Goal: Information Seeking & Learning: Learn about a topic

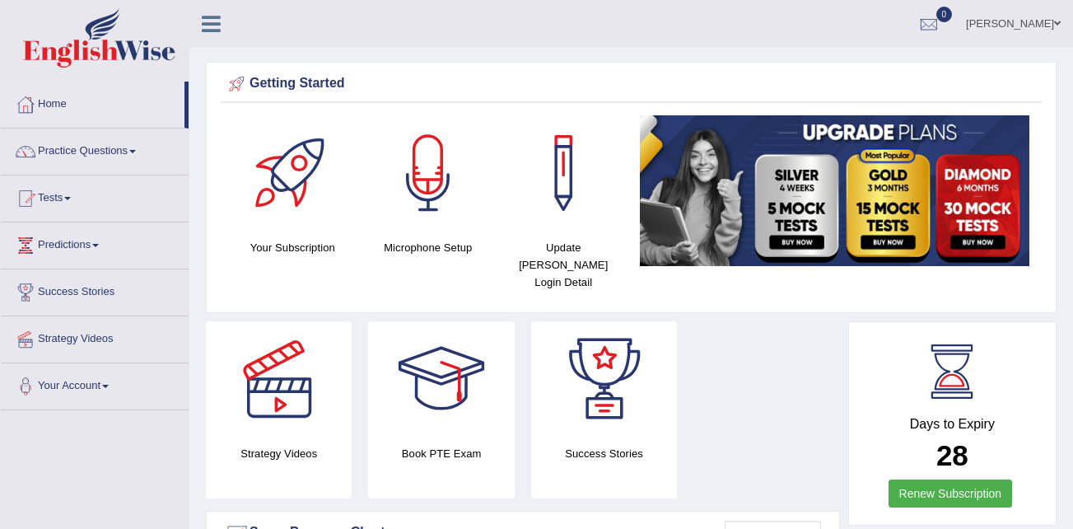
click at [105, 145] on link "Practice Questions" at bounding box center [95, 148] width 188 height 41
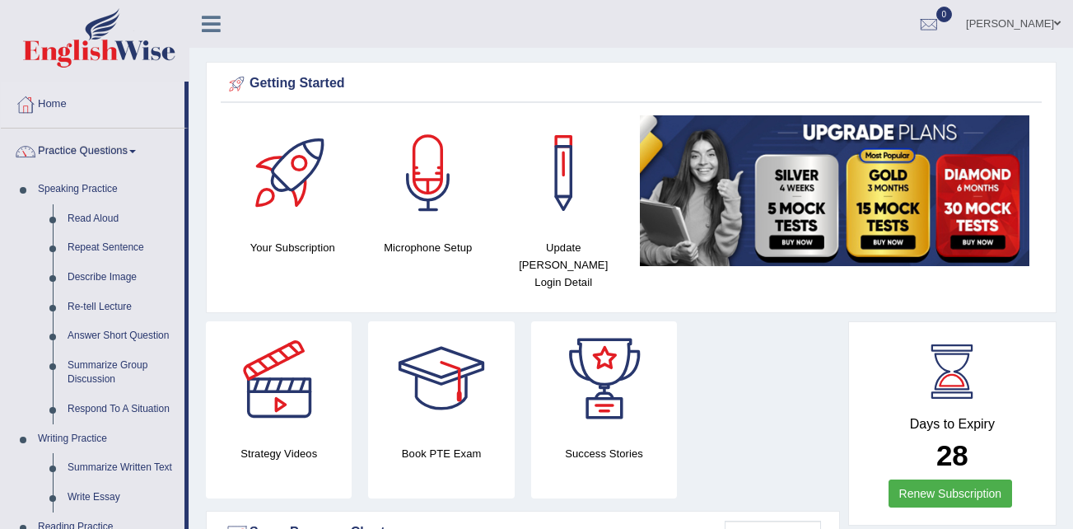
click at [99, 150] on link "Practice Questions" at bounding box center [93, 148] width 184 height 41
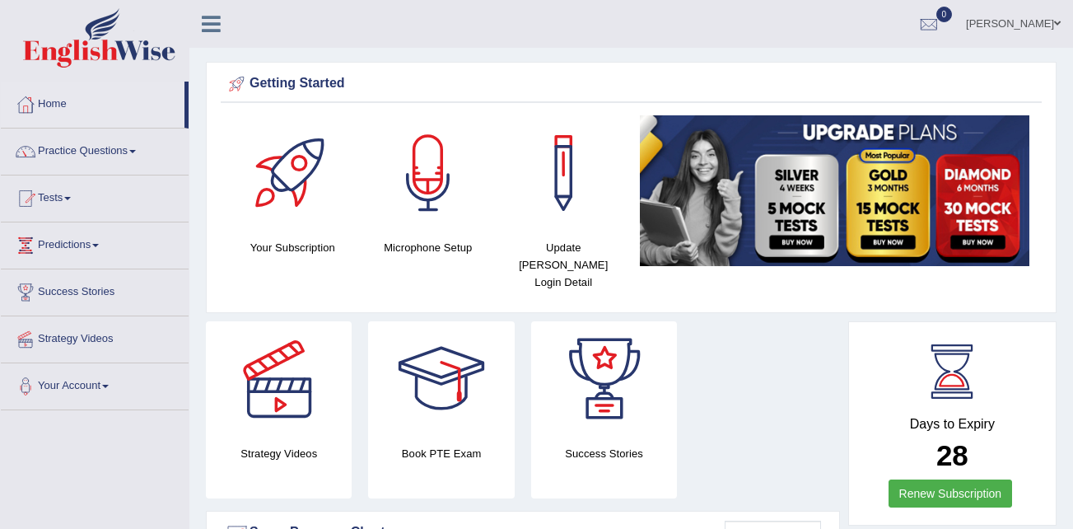
click at [99, 147] on link "Practice Questions" at bounding box center [95, 148] width 188 height 41
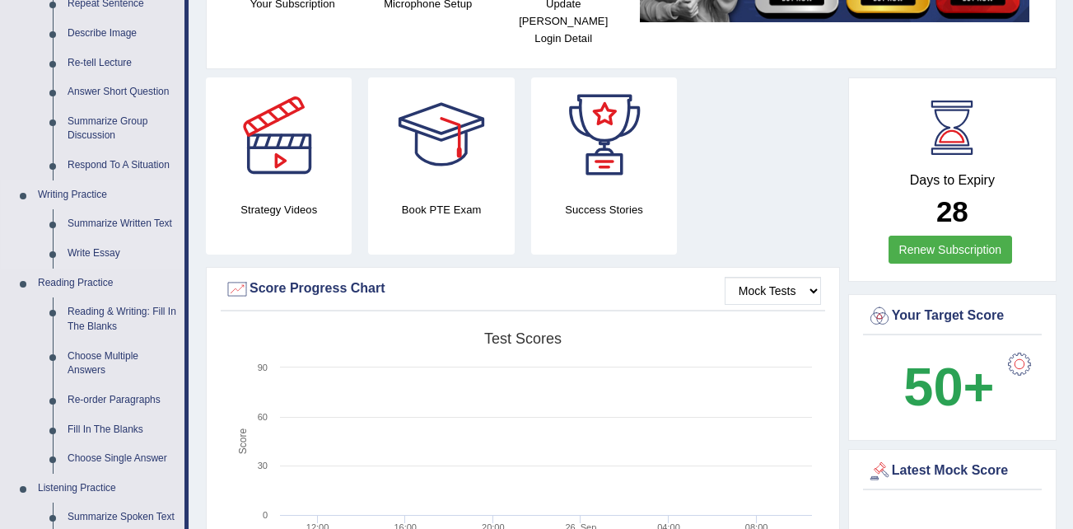
scroll to position [329, 0]
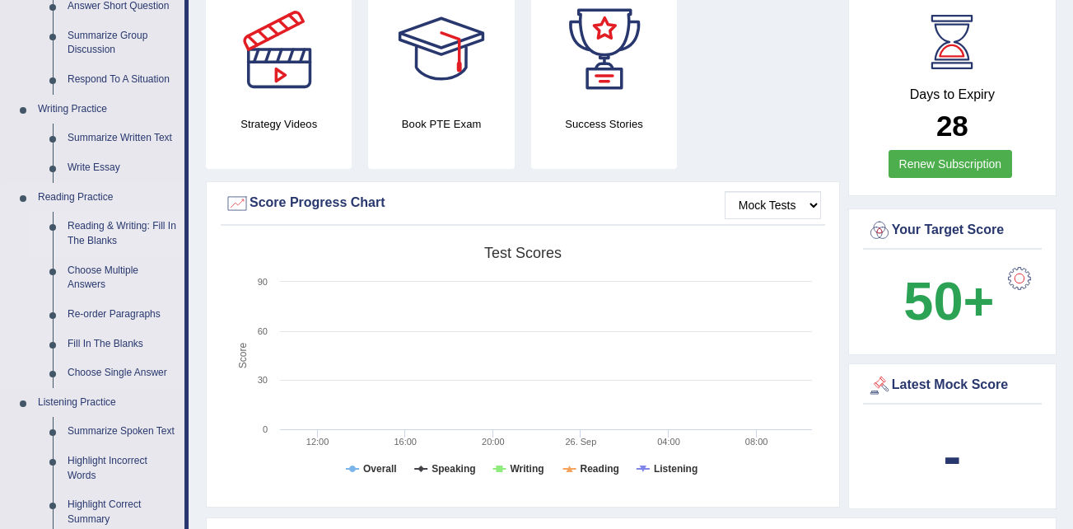
click at [125, 221] on link "Reading & Writing: Fill In The Blanks" at bounding box center [122, 234] width 124 height 44
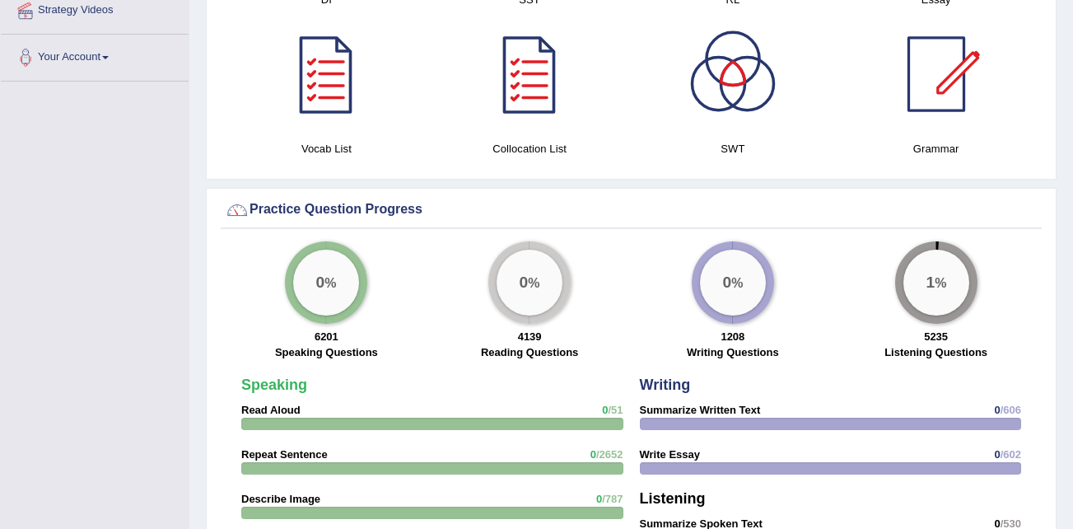
scroll to position [1075, 0]
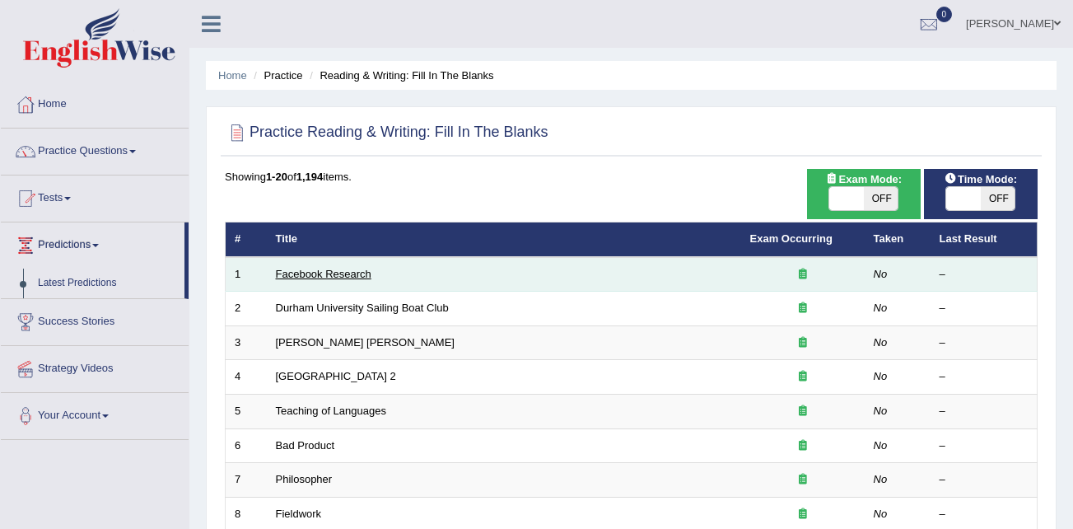
click at [329, 273] on link "Facebook Research" at bounding box center [324, 274] width 96 height 12
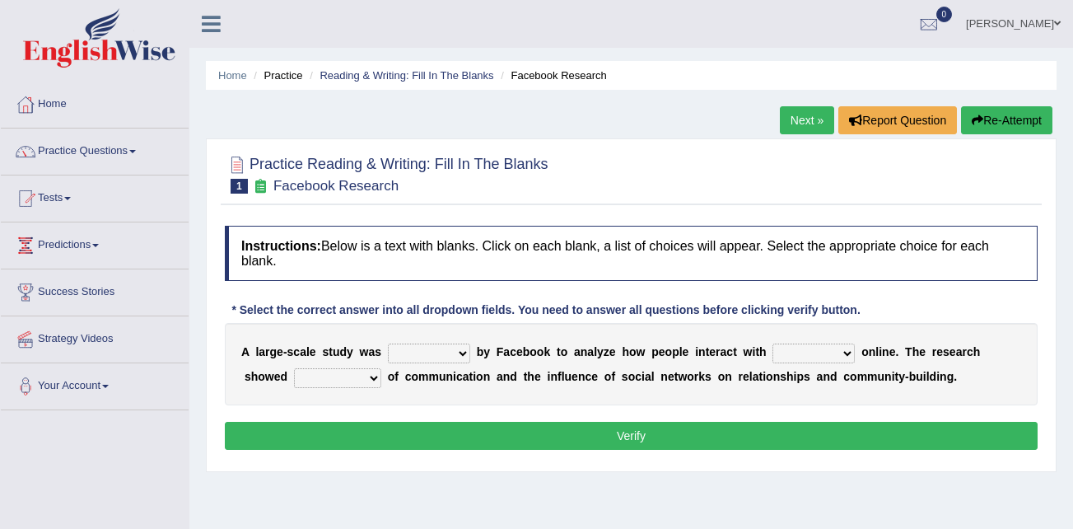
click at [786, 123] on link "Next »" at bounding box center [807, 120] width 54 height 28
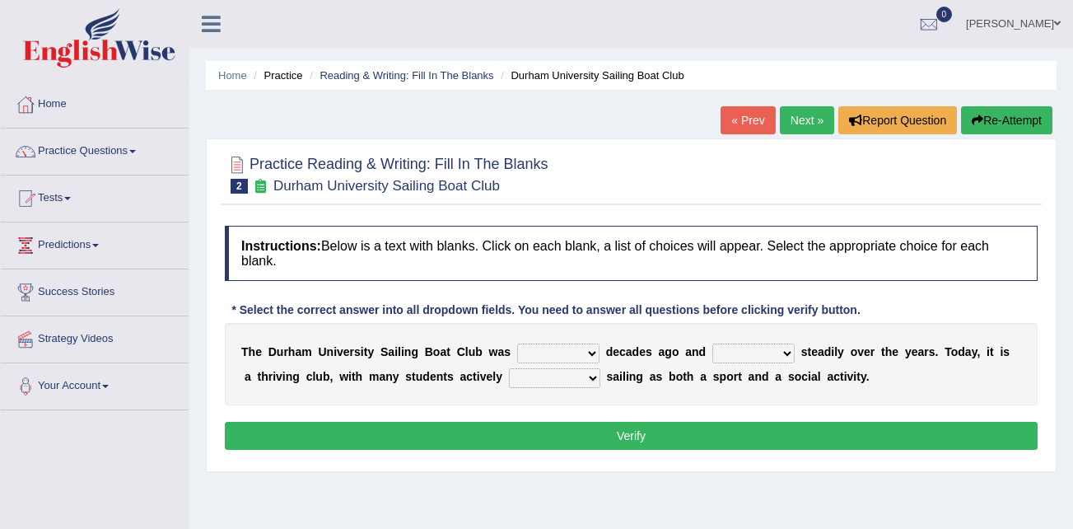
click at [560, 346] on select "found fund founded find" at bounding box center [558, 353] width 82 height 20
select select "founded"
click at [517, 343] on select "found fund founded find" at bounding box center [558, 353] width 82 height 20
click at [760, 350] on select "grow growing has grown grown" at bounding box center [753, 353] width 82 height 20
select select "has grown"
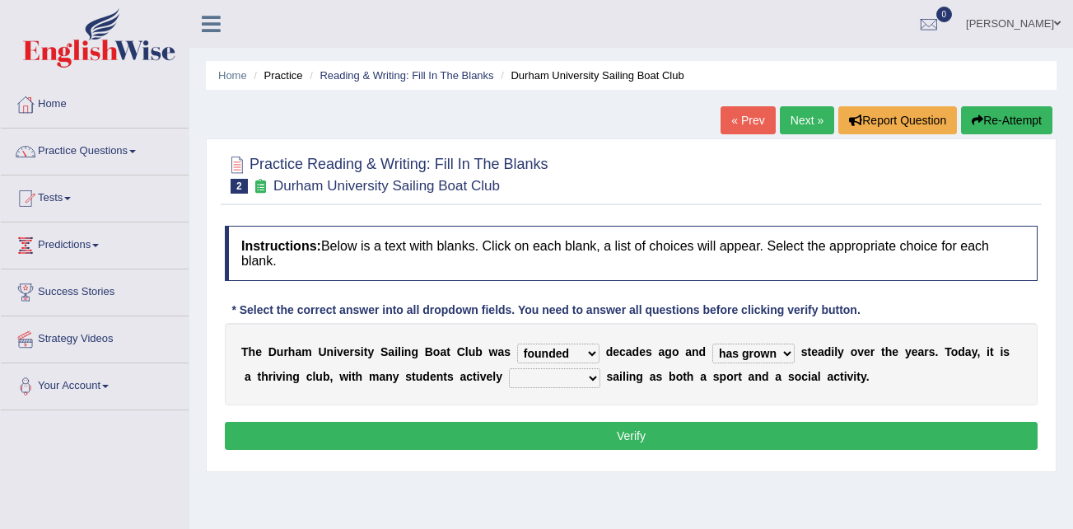
click at [712, 343] on select "grow growing has grown grown" at bounding box center [753, 353] width 82 height 20
click at [548, 377] on select "enjoy enjoyed are enjoying enjoying" at bounding box center [554, 378] width 91 height 20
select select "are enjoying"
click at [509, 368] on select "enjoy enjoyed are enjoying enjoying" at bounding box center [554, 378] width 91 height 20
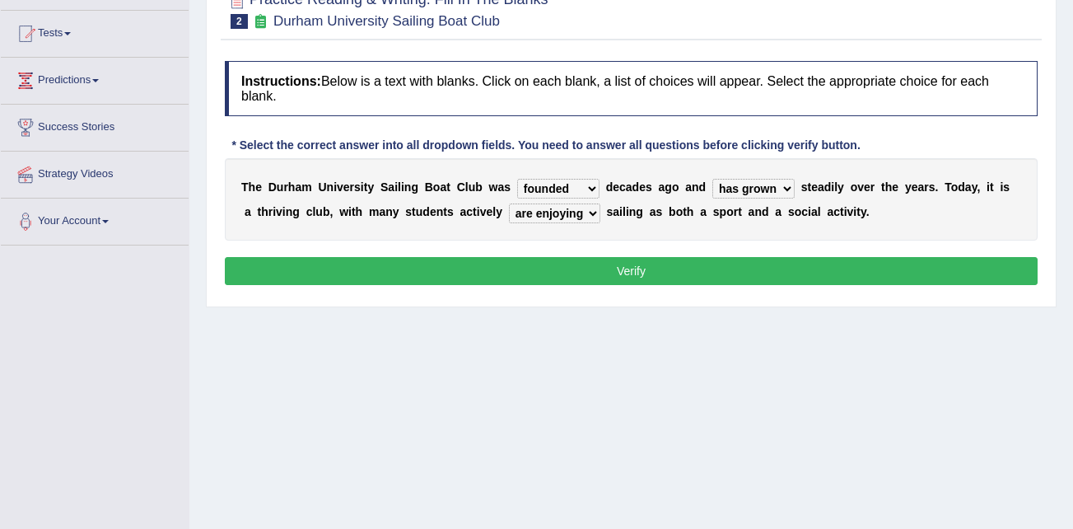
scroll to position [82, 0]
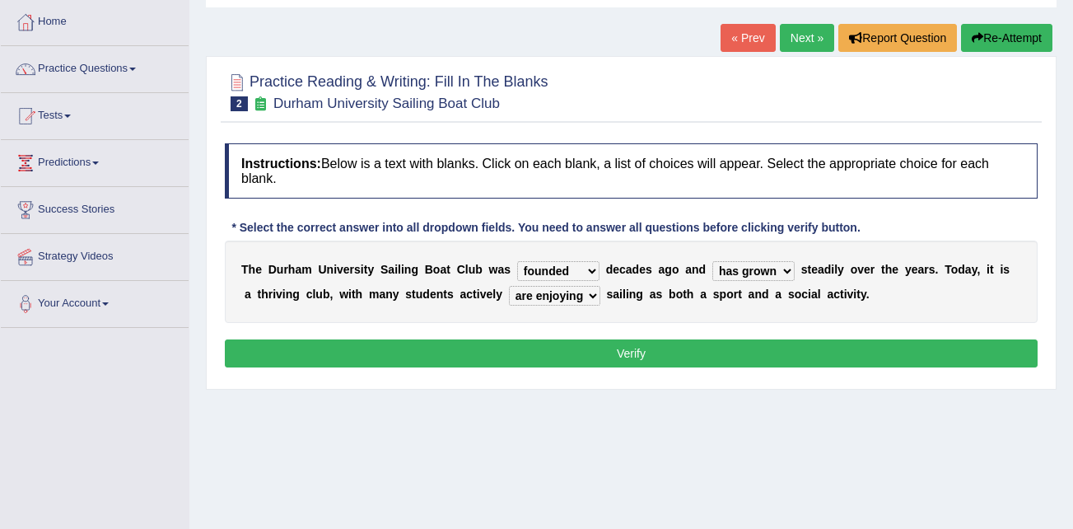
drag, startPoint x: 704, startPoint y: 342, endPoint x: 706, endPoint y: 329, distance: 13.4
click at [700, 338] on div "Instructions: Below is a text with blanks. Click on each blank, a list of choic…" at bounding box center [631, 257] width 821 height 245
click at [625, 348] on button "Verify" at bounding box center [631, 353] width 813 height 28
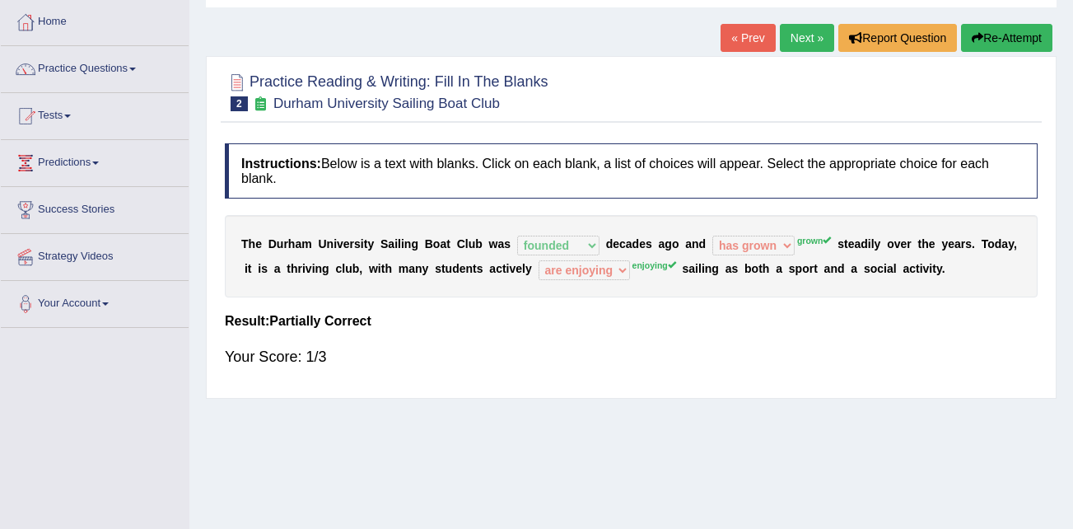
click at [795, 32] on link "Next »" at bounding box center [807, 38] width 54 height 28
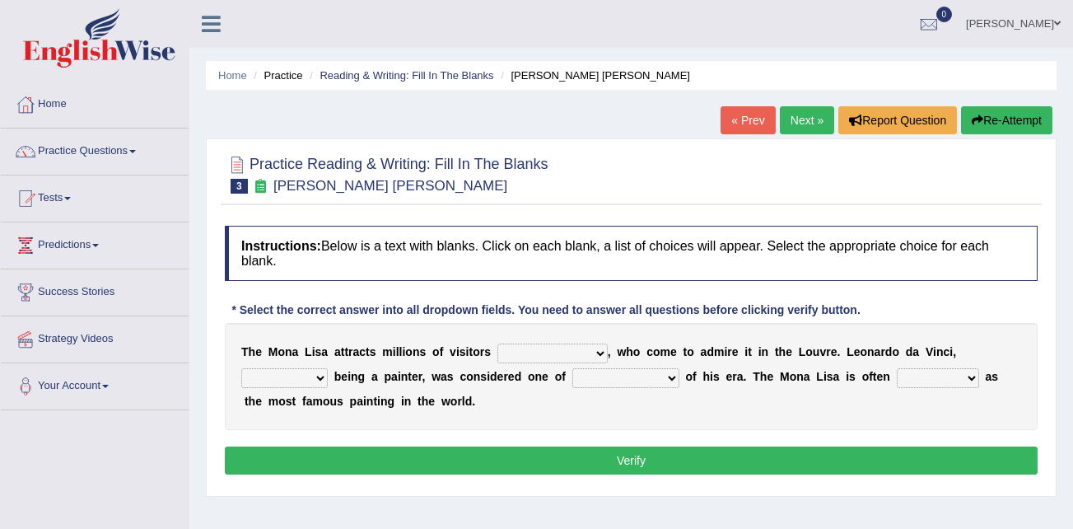
click at [578, 350] on select "around the year the all year all year round per year" at bounding box center [552, 353] width 110 height 20
select select "all year round"
click at [497, 343] on select "around the year the all year all year round per year" at bounding box center [552, 353] width 110 height 20
click at [328, 368] on select "rather than as much as as well as as long as" at bounding box center [284, 378] width 86 height 20
select select "as well as"
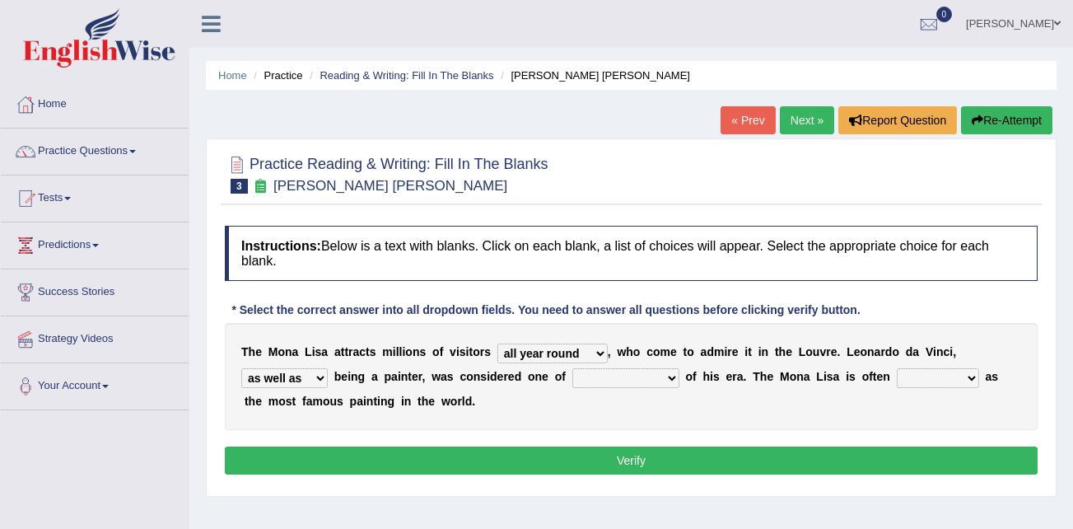
click at [328, 368] on select "rather than as much as as well as as long as" at bounding box center [284, 378] width 86 height 20
click at [572, 378] on select "better artists artist the better artist the best artists" at bounding box center [625, 378] width 107 height 20
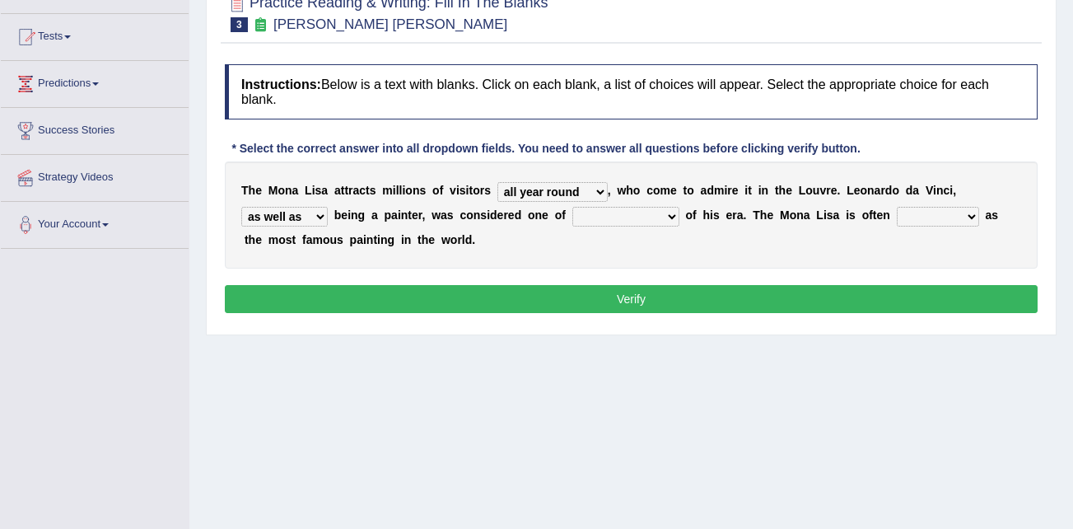
scroll to position [165, 0]
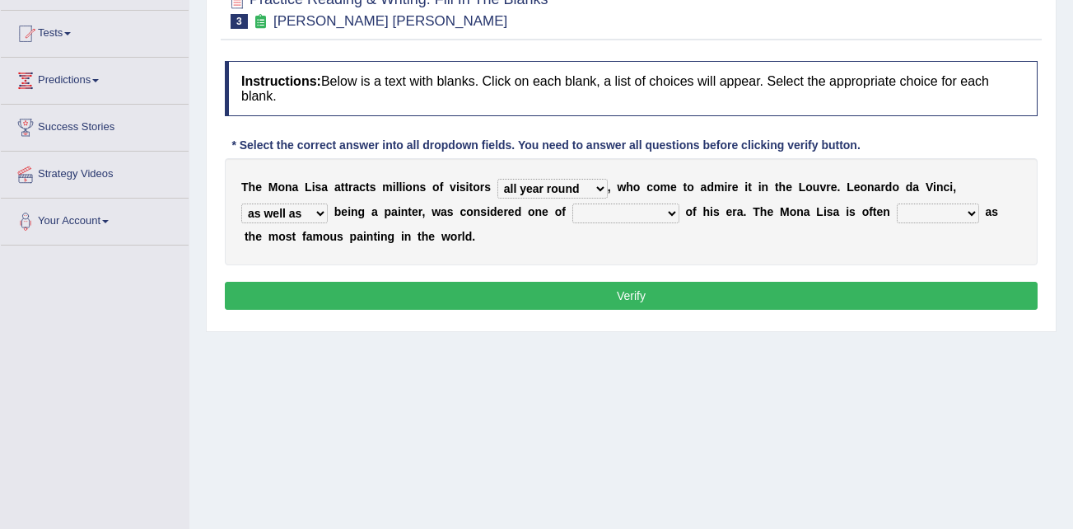
click at [572, 216] on select "better artists artist the better artist the best artists" at bounding box center [625, 213] width 107 height 20
select select "the best artists"
click at [572, 203] on select "better artists artist the better artist the best artists" at bounding box center [625, 213] width 107 height 20
click at [897, 213] on select "classified suggested predicted described" at bounding box center [938, 213] width 82 height 20
select select "classified"
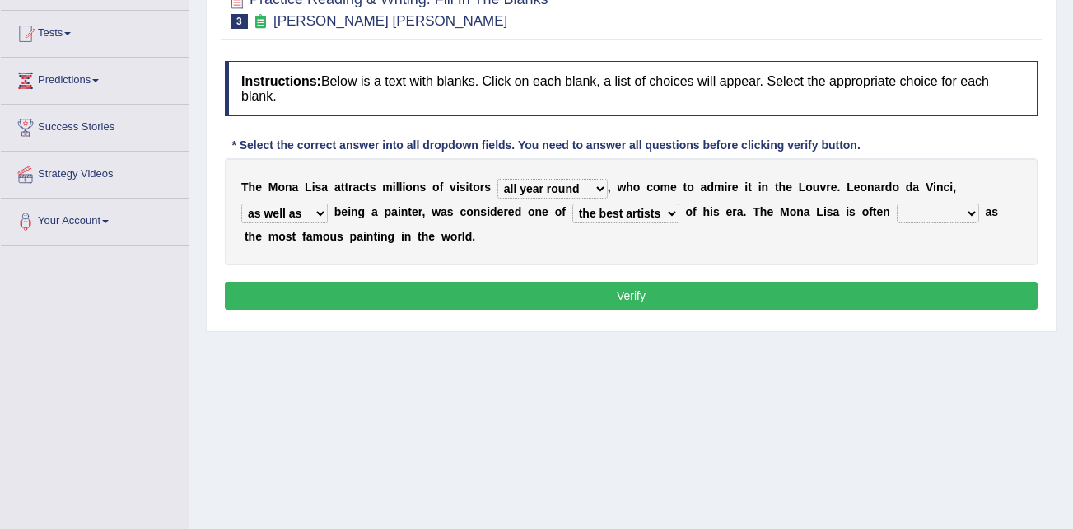
click at [897, 203] on select "classified suggested predicted described" at bounding box center [938, 213] width 82 height 20
click at [618, 296] on button "Verify" at bounding box center [631, 296] width 813 height 28
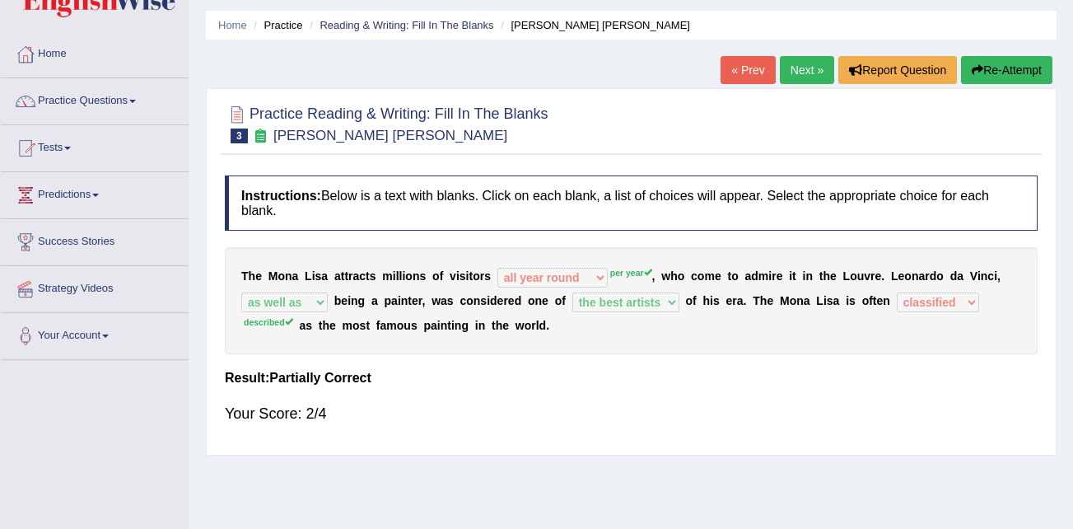
scroll to position [0, 0]
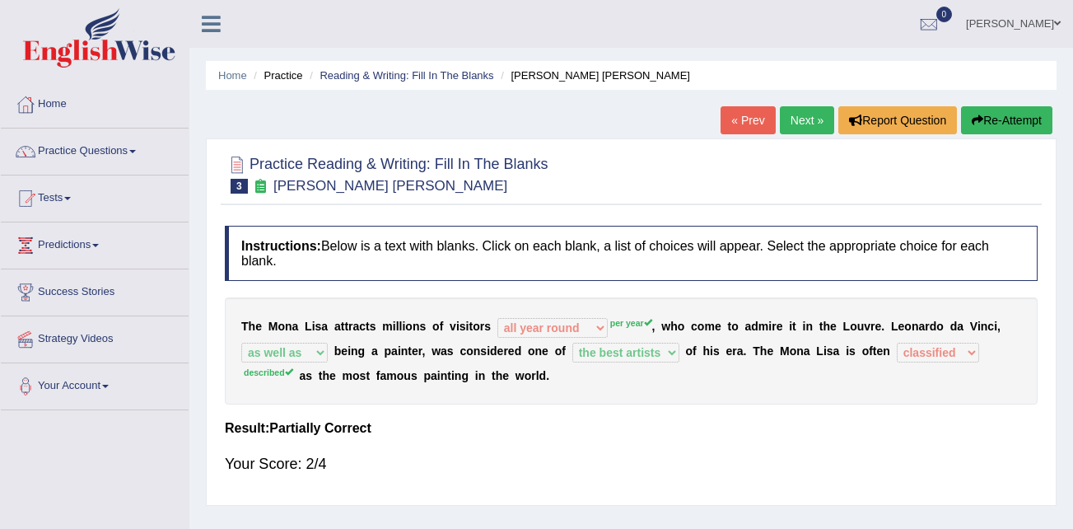
click at [789, 120] on link "Next »" at bounding box center [807, 120] width 54 height 28
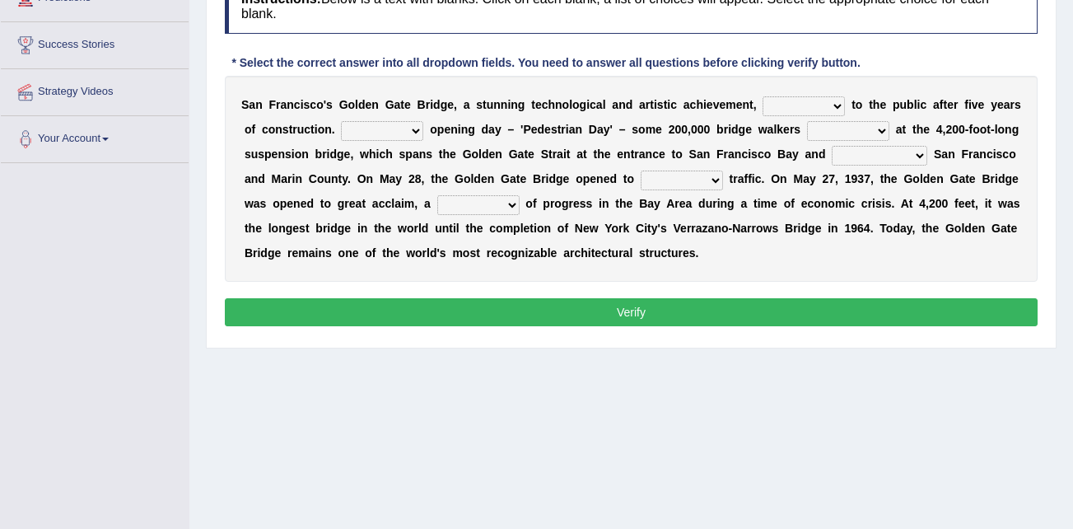
click at [799, 105] on select "opens closes appears equals" at bounding box center [803, 106] width 82 height 20
select select "opens"
click at [762, 96] on select "opens closes appears equals" at bounding box center [803, 106] width 82 height 20
click at [386, 132] on select "On During Since When" at bounding box center [382, 131] width 82 height 20
click at [341, 121] on select "On During Since When" at bounding box center [382, 131] width 82 height 20
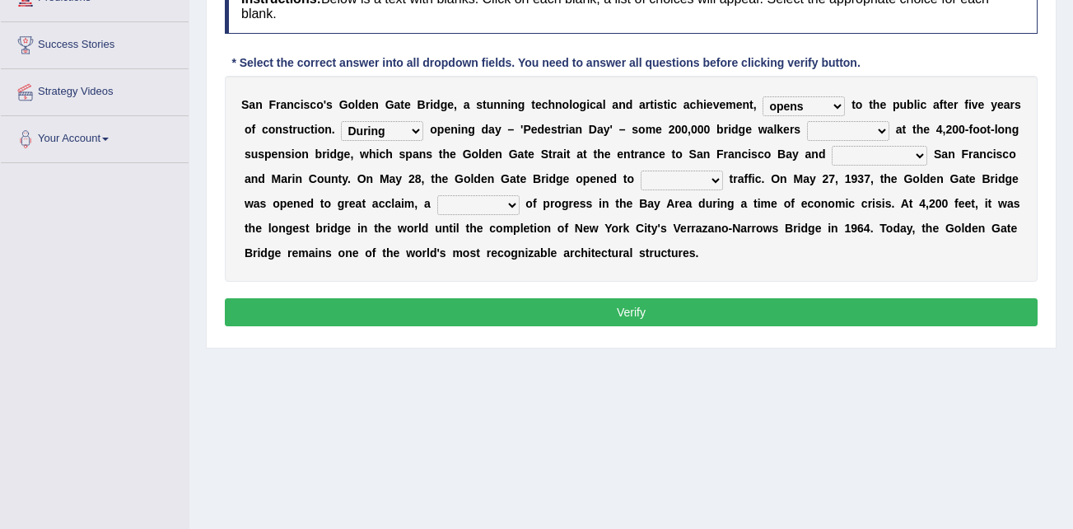
click at [394, 130] on select "On During Since When" at bounding box center [382, 131] width 82 height 20
select select "On"
click at [341, 121] on select "On During Since When" at bounding box center [382, 131] width 82 height 20
click at [839, 131] on select "stationed looked marveled laughed" at bounding box center [848, 131] width 82 height 20
select select "stationed"
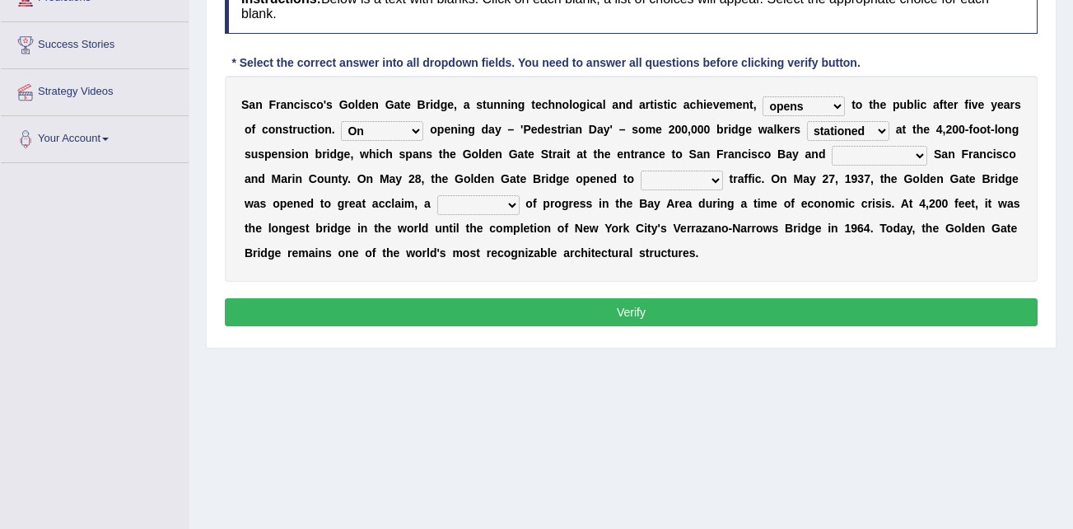
click at [807, 121] on select "stationed looked marveled laughed" at bounding box center [848, 131] width 82 height 20
click at [871, 156] on select "separates connects channels differentiates" at bounding box center [880, 156] width 96 height 20
select select "connects"
click at [832, 146] on select "separates connects channels differentiates" at bounding box center [880, 156] width 96 height 20
click at [662, 179] on select "aquatic vehicular airborne watertight" at bounding box center [682, 180] width 82 height 20
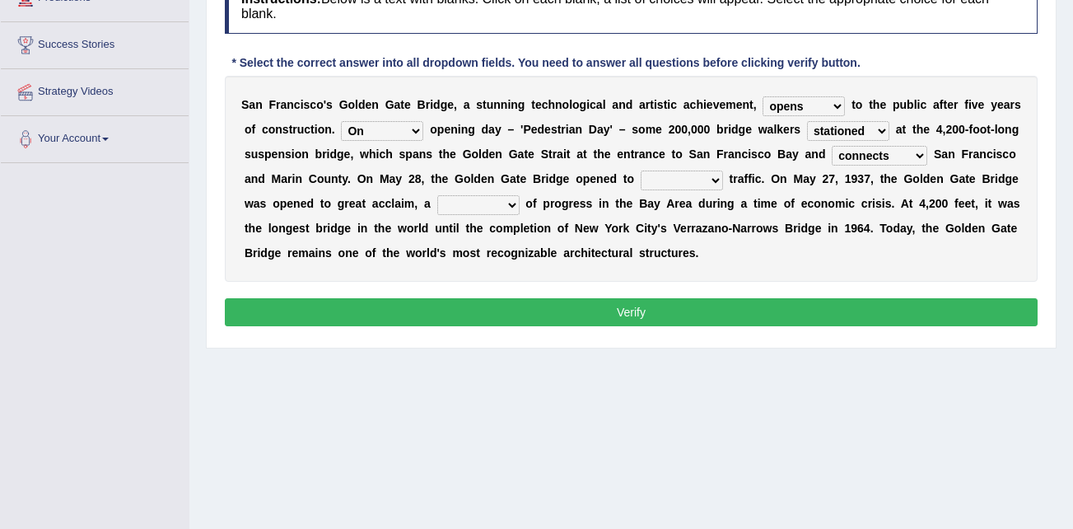
select select "vehicular"
click at [641, 170] on select "aquatic vehicular airborne watertight" at bounding box center [682, 180] width 82 height 20
click at [472, 204] on select "denial symbol technique yield" at bounding box center [478, 205] width 82 height 20
select select "symbol"
click at [437, 195] on select "denial symbol technique yield" at bounding box center [478, 205] width 82 height 20
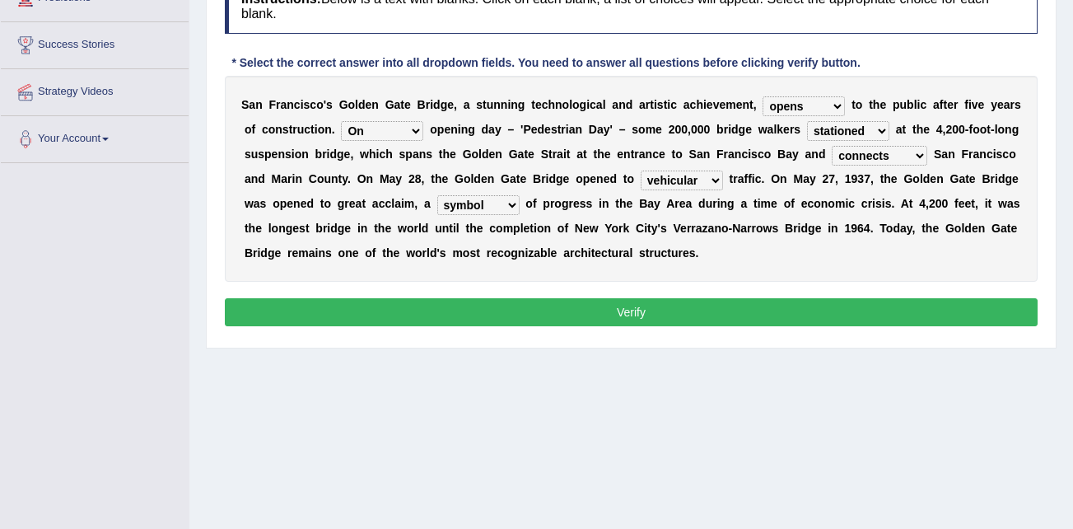
click at [683, 308] on button "Verify" at bounding box center [631, 312] width 813 height 28
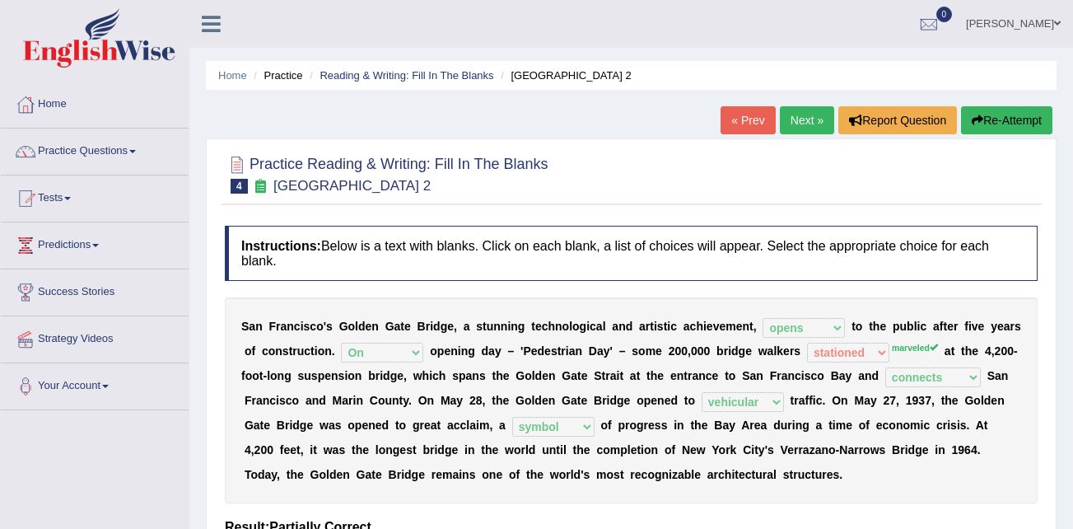
click at [803, 120] on link "Next »" at bounding box center [807, 120] width 54 height 28
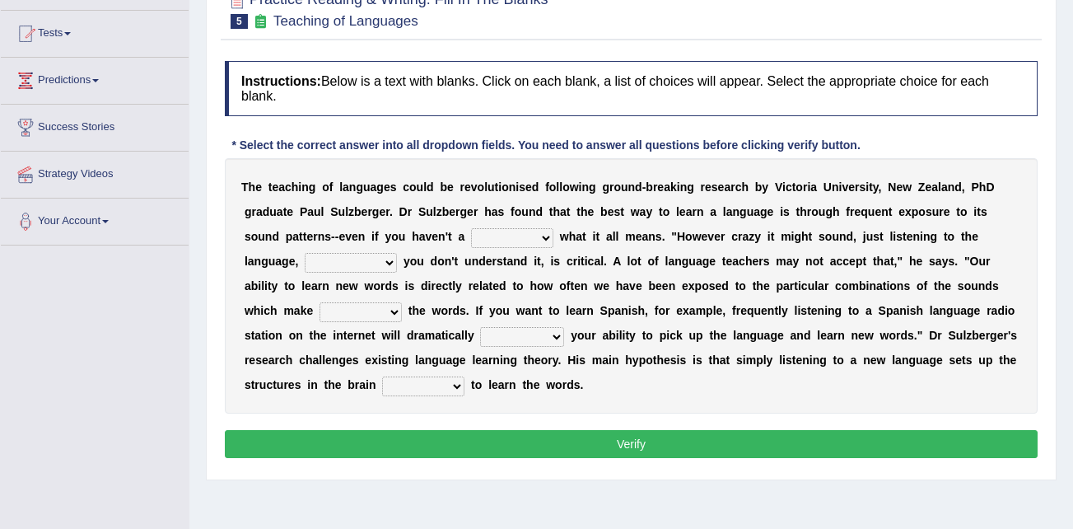
click at [471, 238] on select "dew claw clue due" at bounding box center [512, 238] width 82 height 20
select select "clue"
click at [471, 228] on select "dew claw clue due" at bounding box center [512, 238] width 82 height 20
click at [397, 253] on select "but also all together even though if so" at bounding box center [351, 263] width 92 height 20
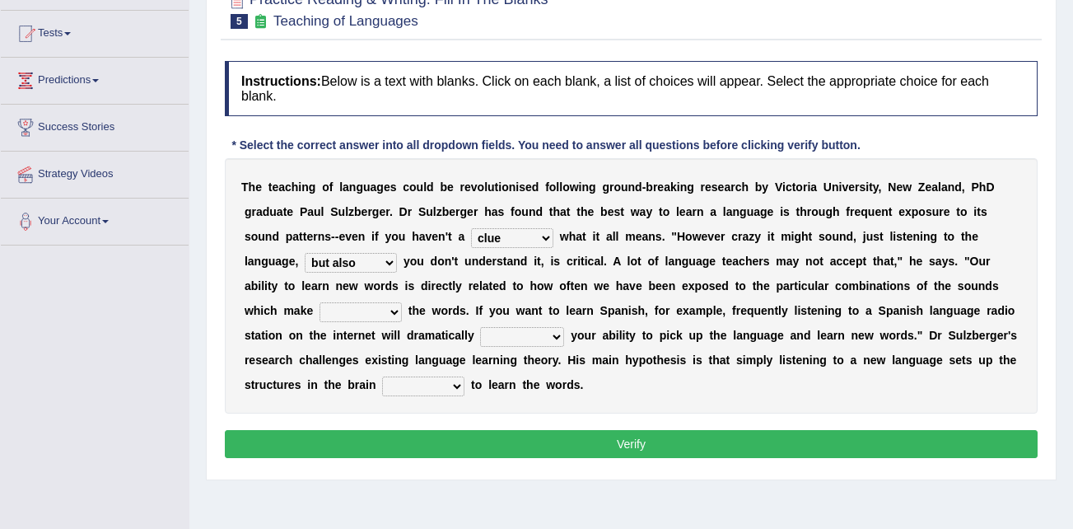
click at [397, 253] on select "but also all together even though if so" at bounding box center [351, 263] width 92 height 20
select select "even though"
click at [397, 253] on select "but also all together even though if so" at bounding box center [351, 263] width 92 height 20
click at [402, 302] on select "down up of on" at bounding box center [360, 312] width 82 height 20
select select "on"
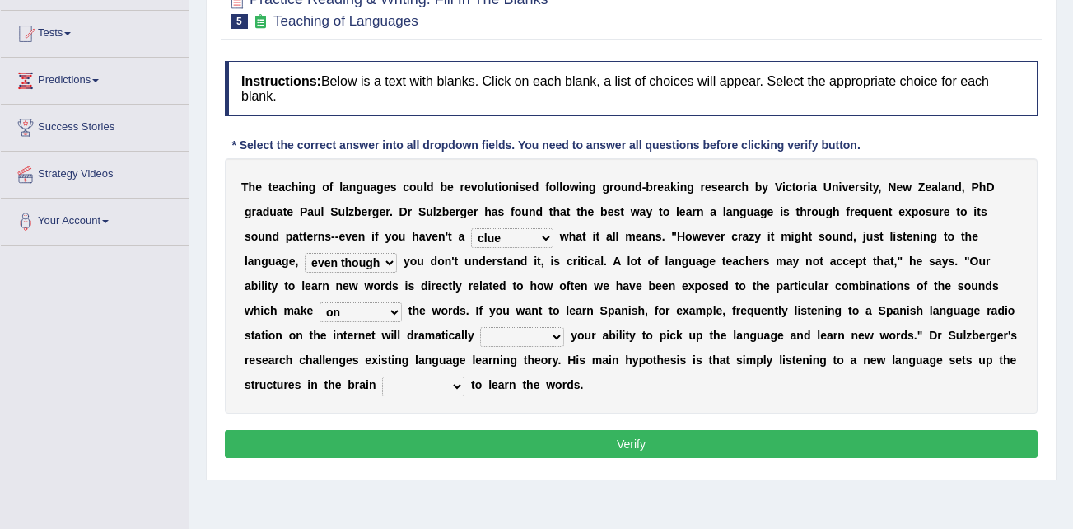
click at [402, 302] on select "down up of on" at bounding box center [360, 312] width 82 height 20
click at [564, 327] on select "evaluate exaggerate describe boost" at bounding box center [522, 337] width 84 height 20
select select "describe"
click at [564, 327] on select "evaluate exaggerate describe boost" at bounding box center [522, 337] width 84 height 20
click at [464, 376] on select "requiring required directed to require" at bounding box center [423, 386] width 82 height 20
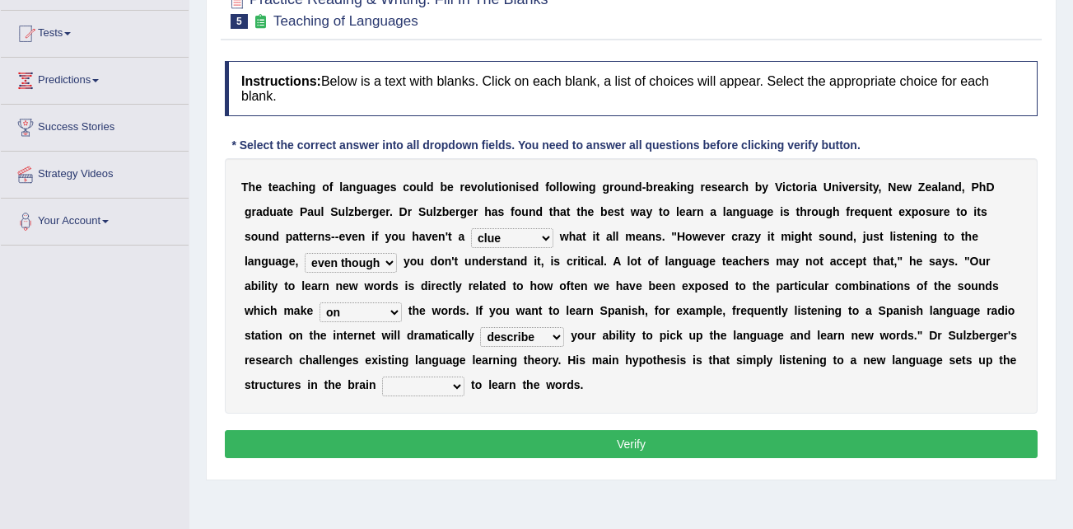
select select "requiring"
click at [464, 376] on select "requiring required directed to require" at bounding box center [423, 386] width 82 height 20
click at [645, 430] on button "Verify" at bounding box center [631, 444] width 813 height 28
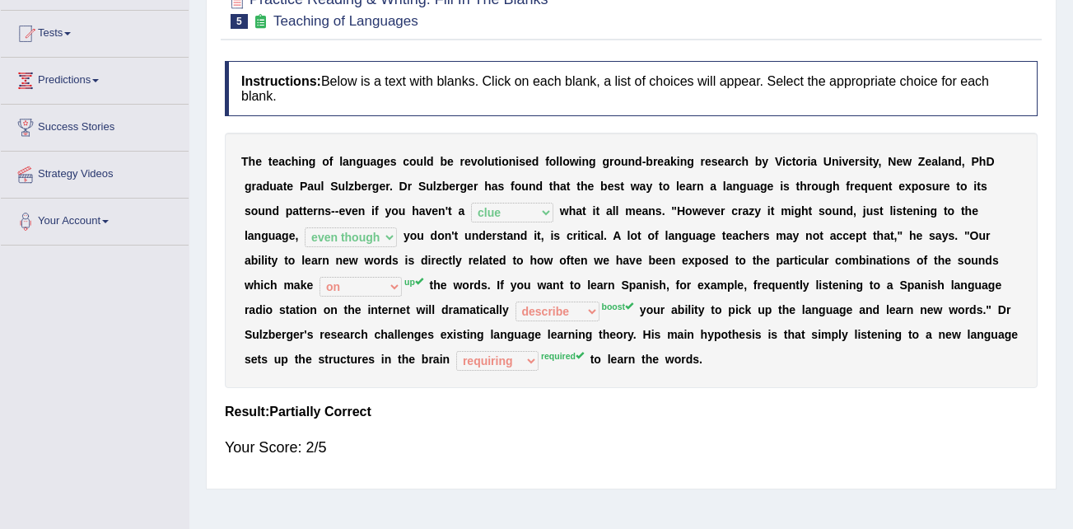
click at [40, 352] on div "Toggle navigation Home Practice Questions Speaking Practice Read Aloud Repeat S…" at bounding box center [536, 263] width 1073 height 856
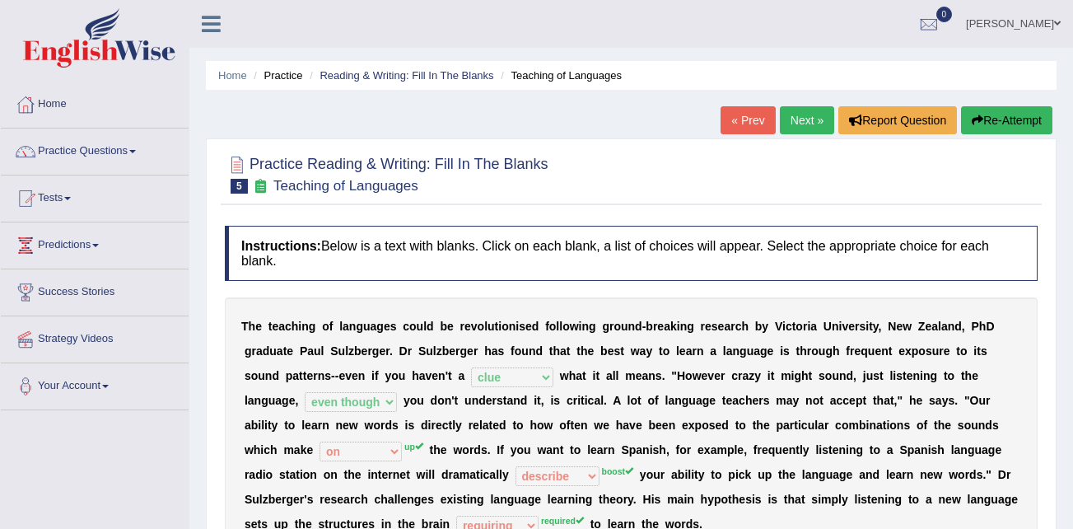
drag, startPoint x: 90, startPoint y: 380, endPoint x: 95, endPoint y: 366, distance: 15.6
click at [90, 380] on link "Your Account" at bounding box center [95, 383] width 188 height 41
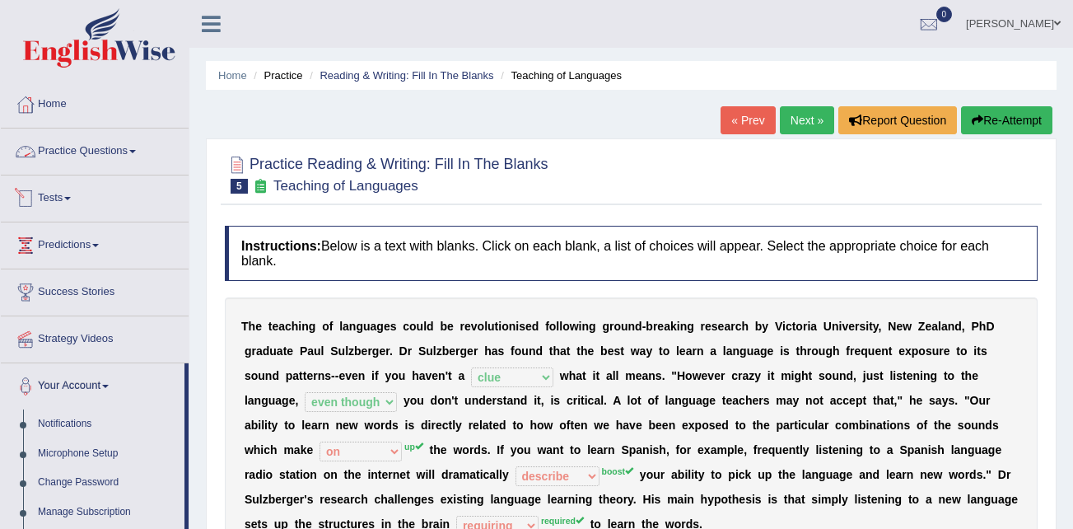
click at [73, 151] on link "Practice Questions" at bounding box center [95, 148] width 188 height 41
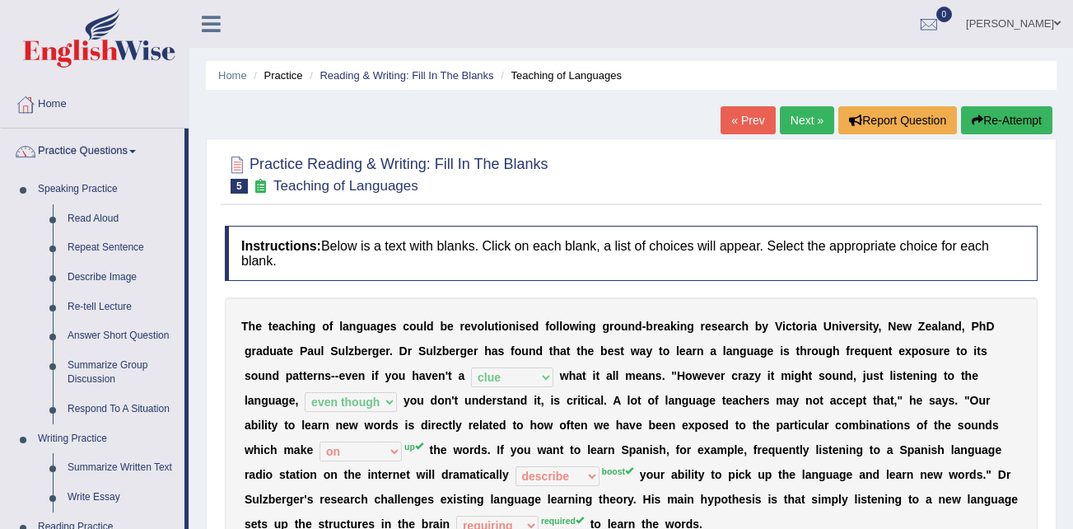
click at [102, 146] on link "Practice Questions" at bounding box center [93, 148] width 184 height 41
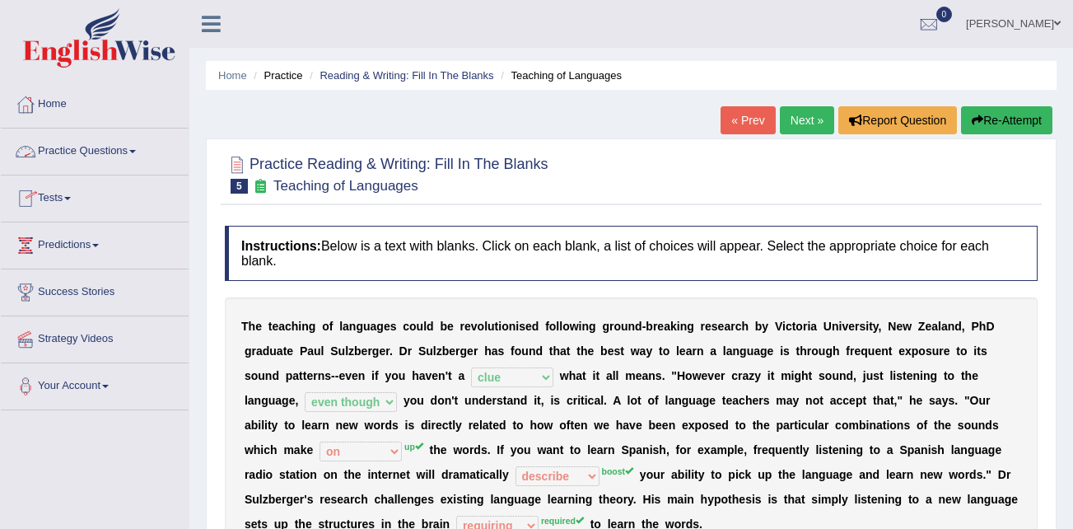
click at [128, 153] on link "Practice Questions" at bounding box center [95, 148] width 188 height 41
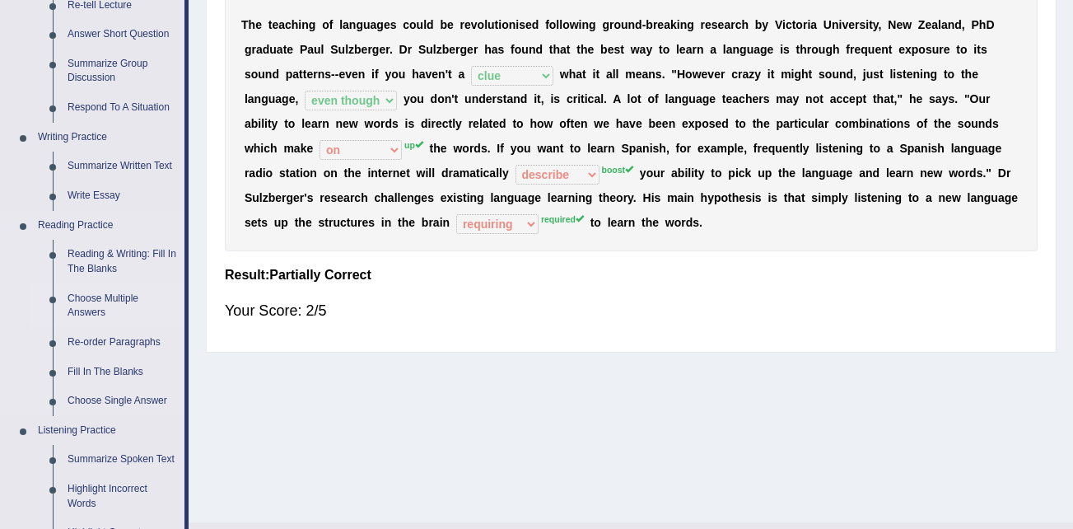
scroll to position [329, 0]
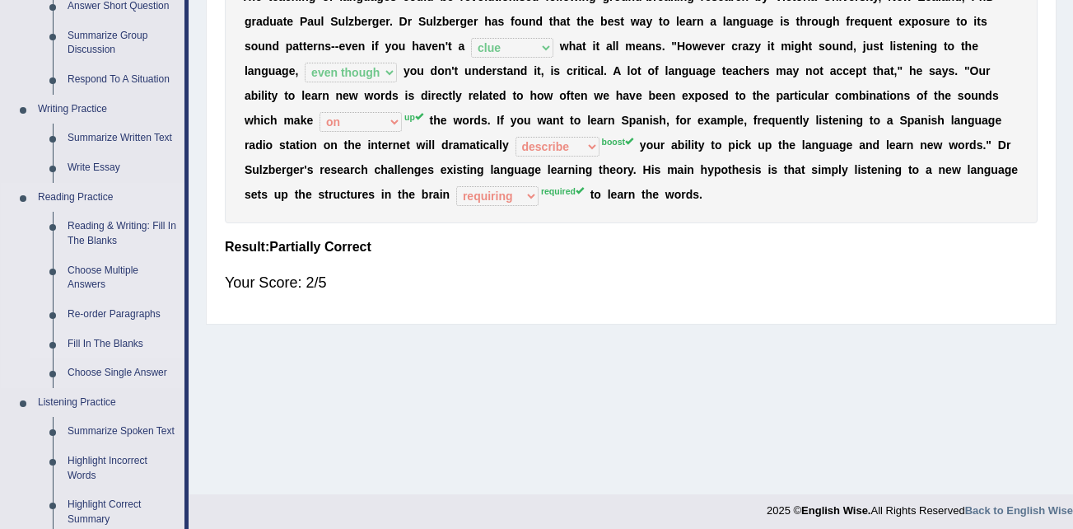
click at [101, 339] on link "Fill In The Blanks" at bounding box center [122, 344] width 124 height 30
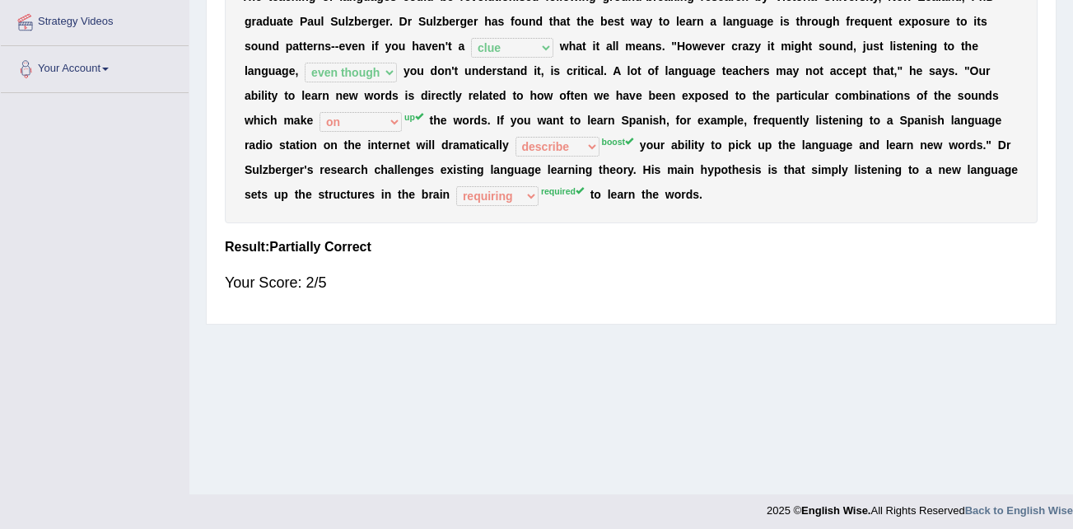
scroll to position [336, 0]
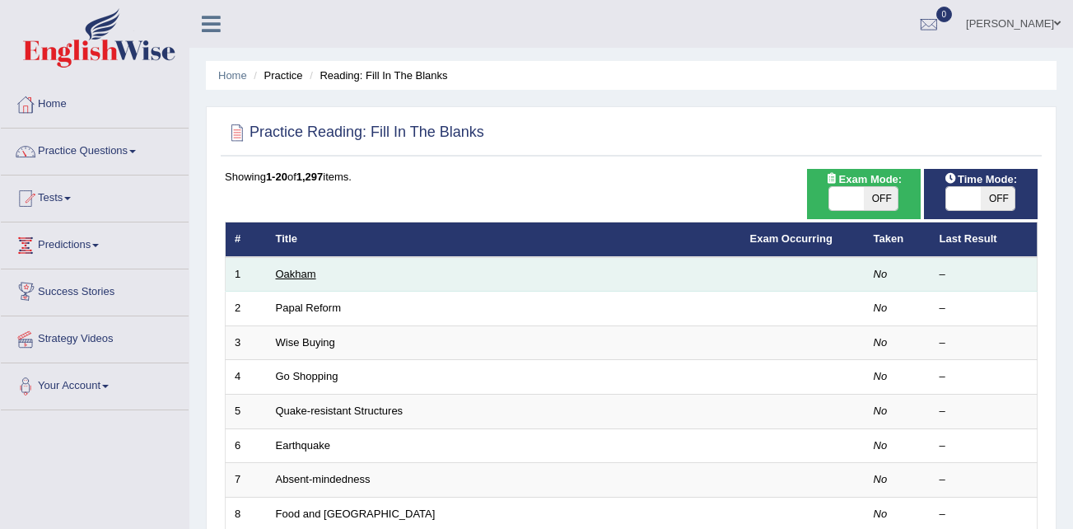
click at [299, 273] on link "Oakham" at bounding box center [296, 274] width 40 height 12
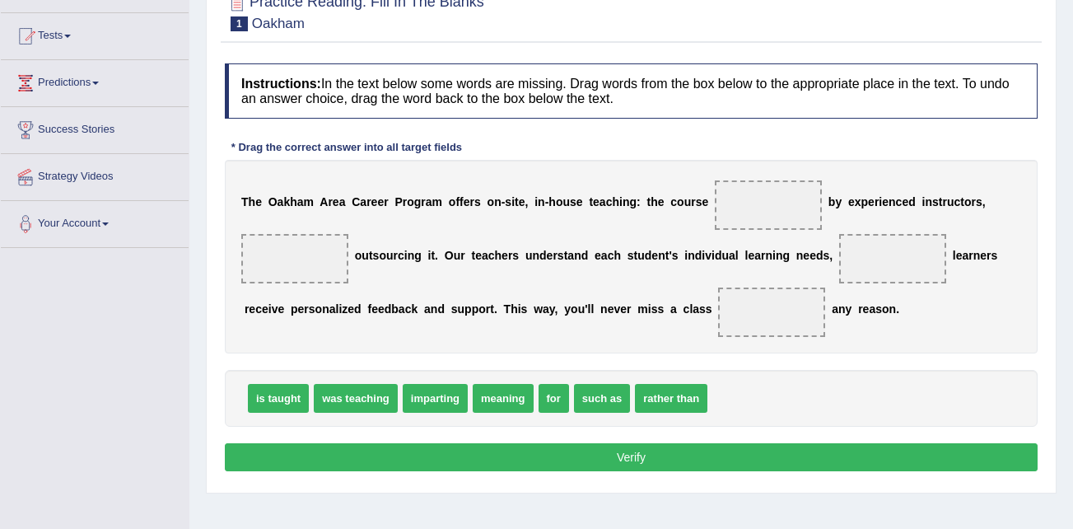
scroll to position [165, 0]
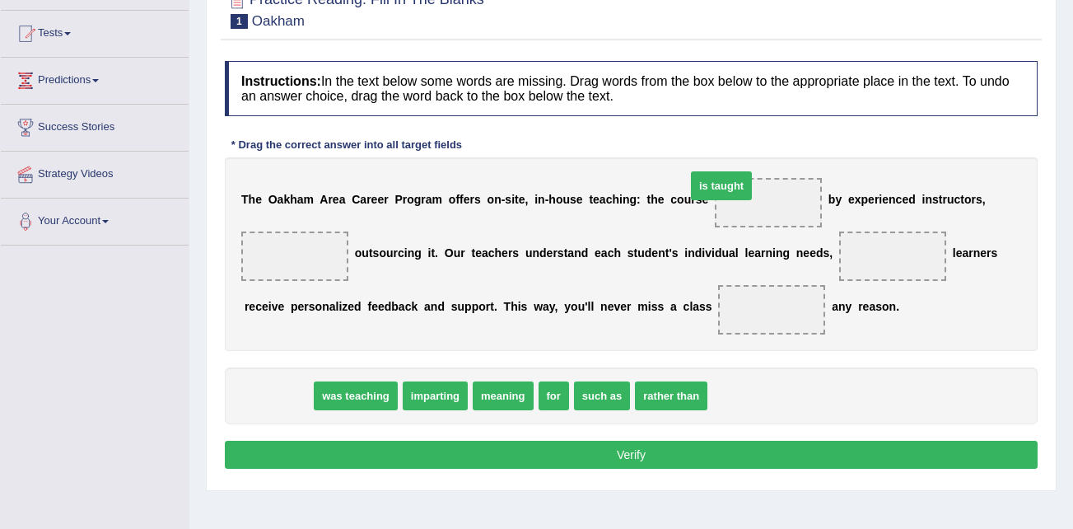
drag, startPoint x: 282, startPoint y: 397, endPoint x: 720, endPoint y: 190, distance: 483.6
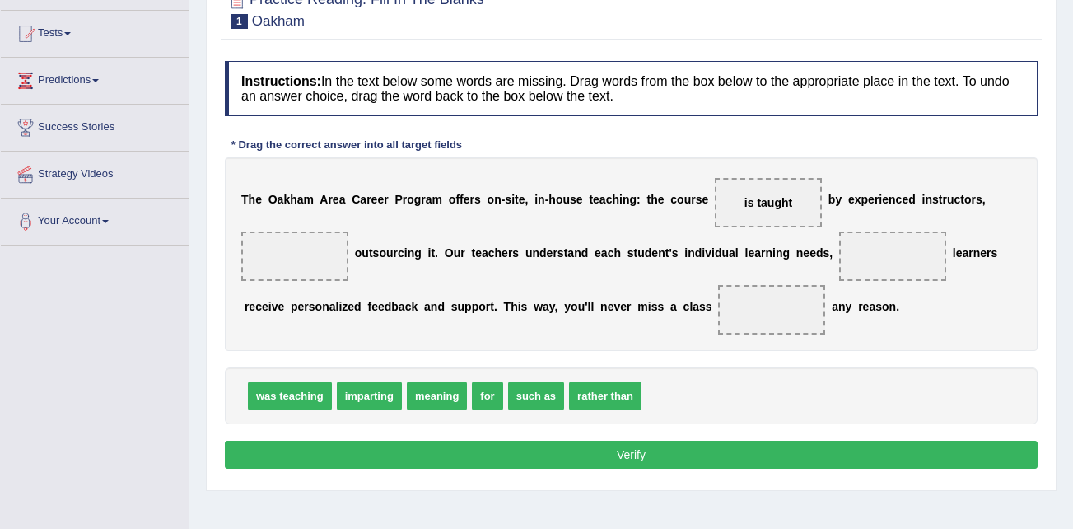
drag, startPoint x: 740, startPoint y: 195, endPoint x: 662, endPoint y: 414, distance: 232.6
drag, startPoint x: 656, startPoint y: 394, endPoint x: 734, endPoint y: 203, distance: 206.1
drag, startPoint x: 362, startPoint y: 400, endPoint x: 863, endPoint y: 259, distance: 520.1
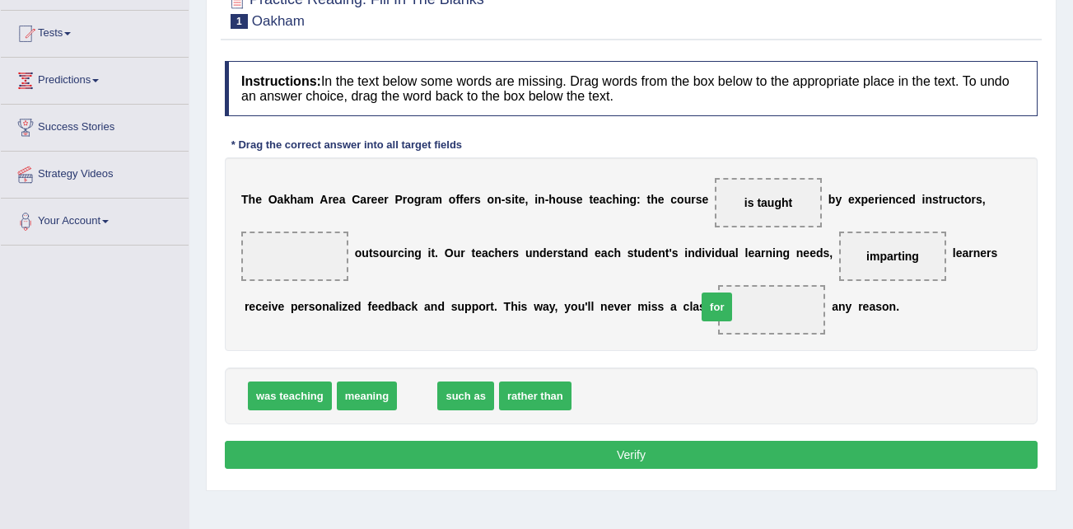
drag, startPoint x: 408, startPoint y: 399, endPoint x: 707, endPoint y: 310, distance: 312.6
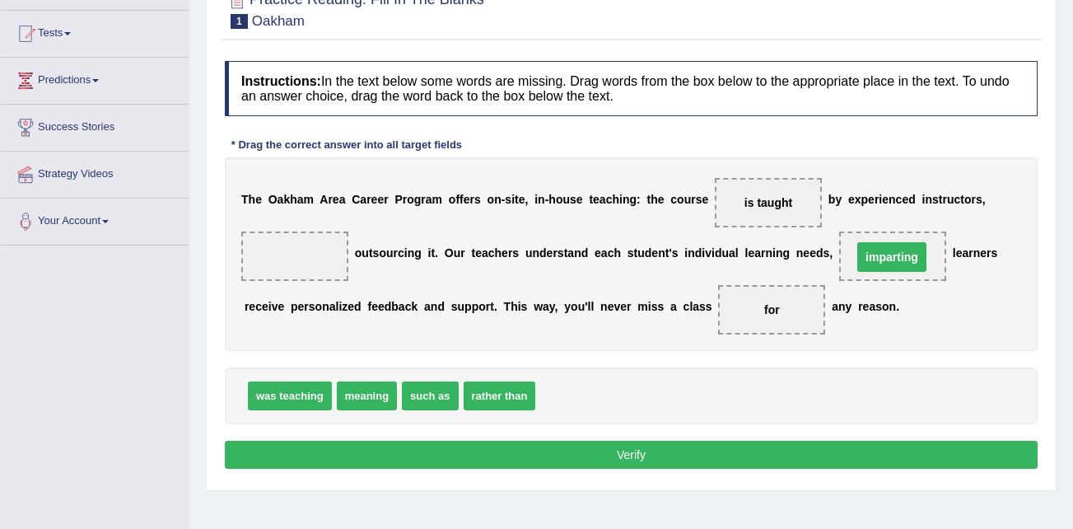
drag, startPoint x: 854, startPoint y: 254, endPoint x: 827, endPoint y: 266, distance: 29.8
drag, startPoint x: 849, startPoint y: 252, endPoint x: 784, endPoint y: 258, distance: 65.3
click at [713, 335] on div "T h e O [PERSON_NAME] C a r e e r P r o g r a m o f f e r s o n - s i t e , i n…" at bounding box center [631, 254] width 813 height 194
drag, startPoint x: 851, startPoint y: 254, endPoint x: 603, endPoint y: 396, distance: 286.6
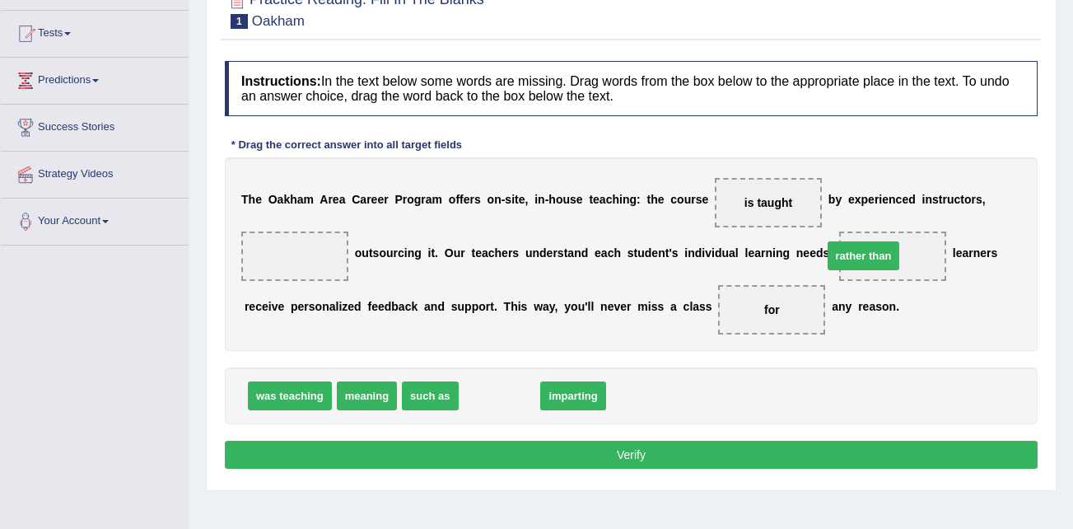
drag, startPoint x: 500, startPoint y: 394, endPoint x: 855, endPoint y: 281, distance: 372.6
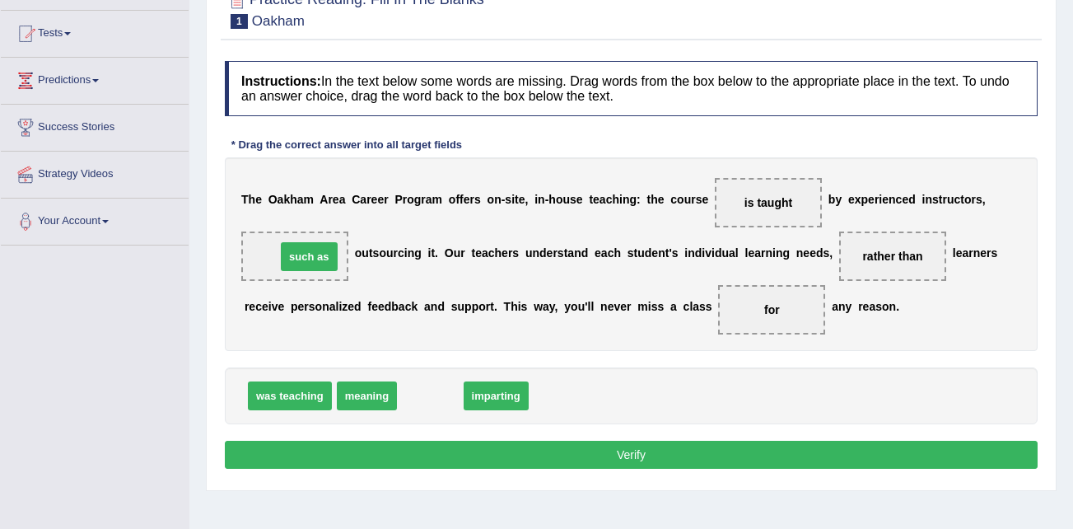
drag, startPoint x: 417, startPoint y: 398, endPoint x: 291, endPoint y: 261, distance: 186.5
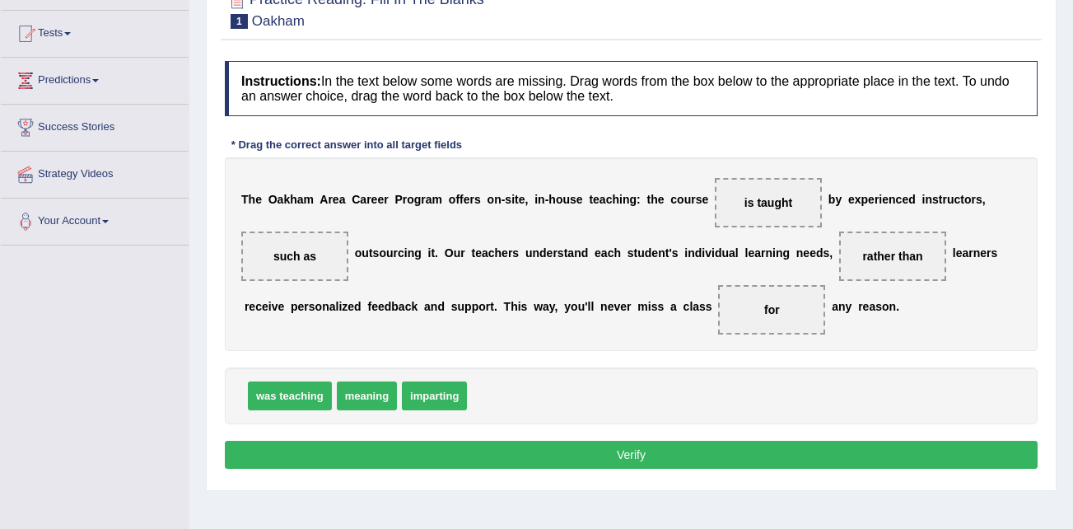
click at [595, 455] on button "Verify" at bounding box center [631, 455] width 813 height 28
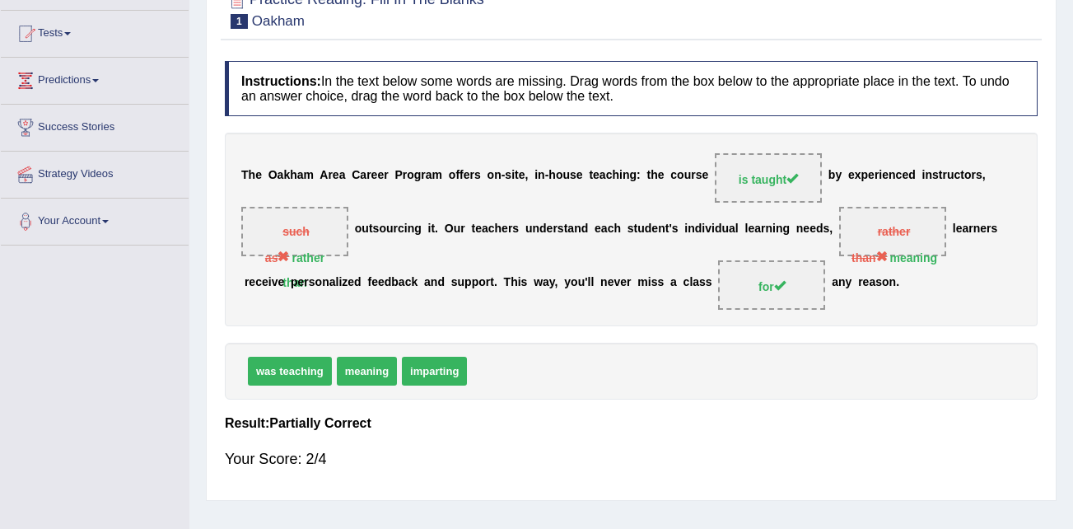
click at [793, 100] on h4 "Instructions: In the text below some words are missing. Drag words from the box…" at bounding box center [631, 88] width 813 height 55
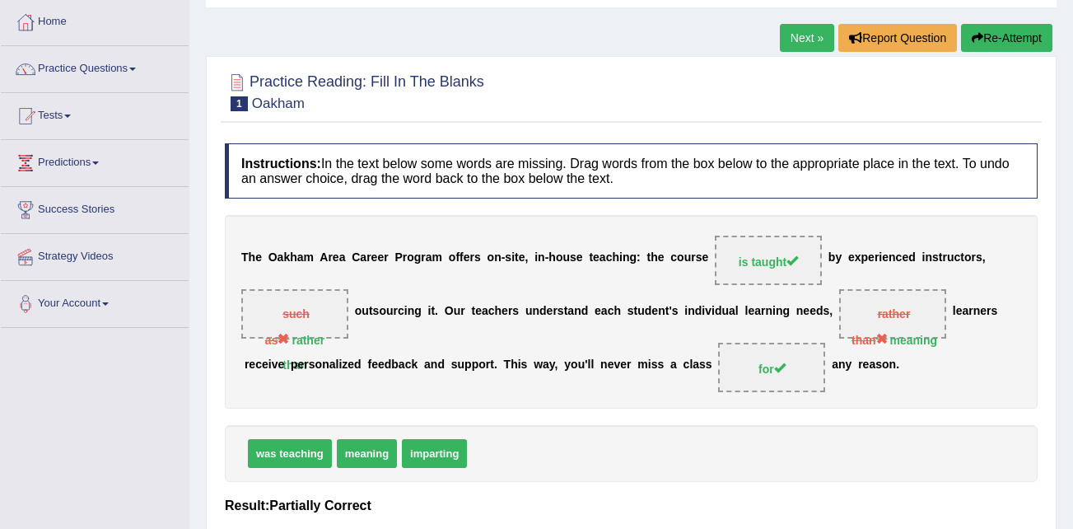
scroll to position [0, 0]
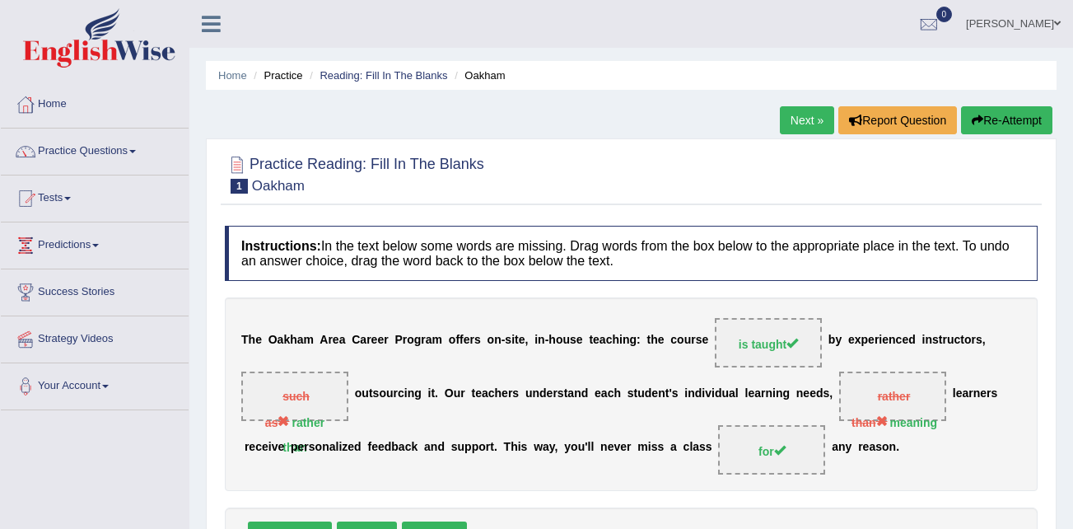
click at [803, 109] on link "Next »" at bounding box center [807, 120] width 54 height 28
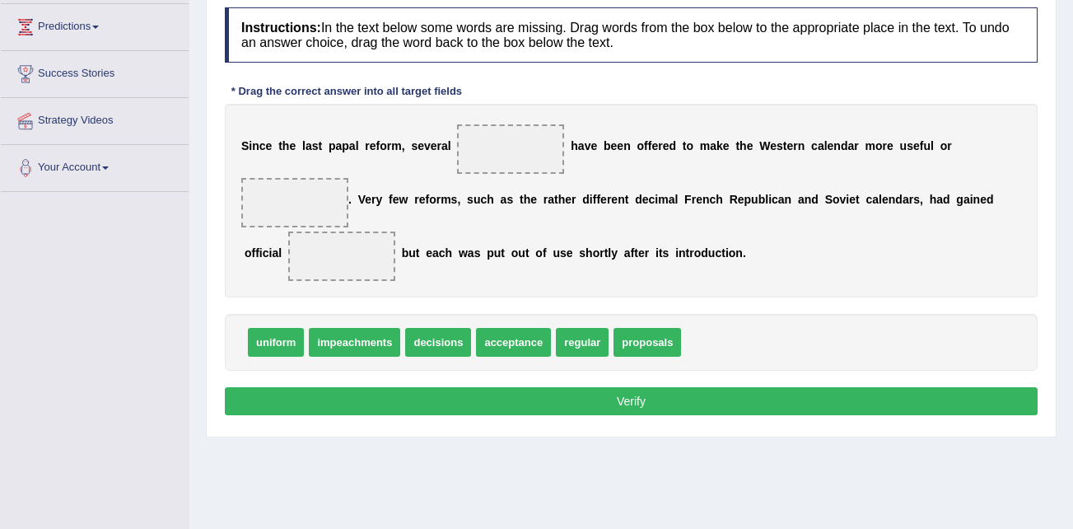
scroll to position [247, 0]
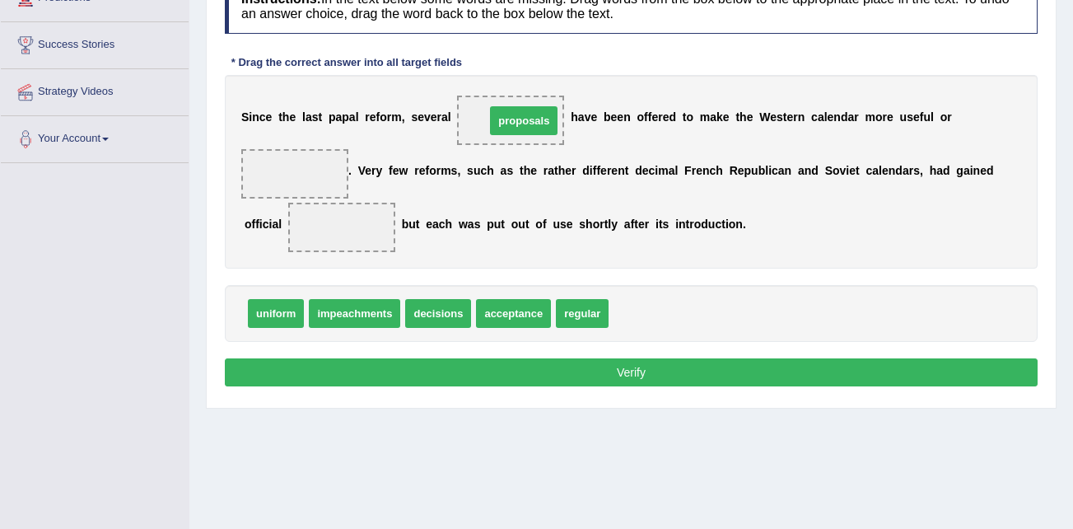
drag, startPoint x: 630, startPoint y: 310, endPoint x: 506, endPoint y: 117, distance: 228.9
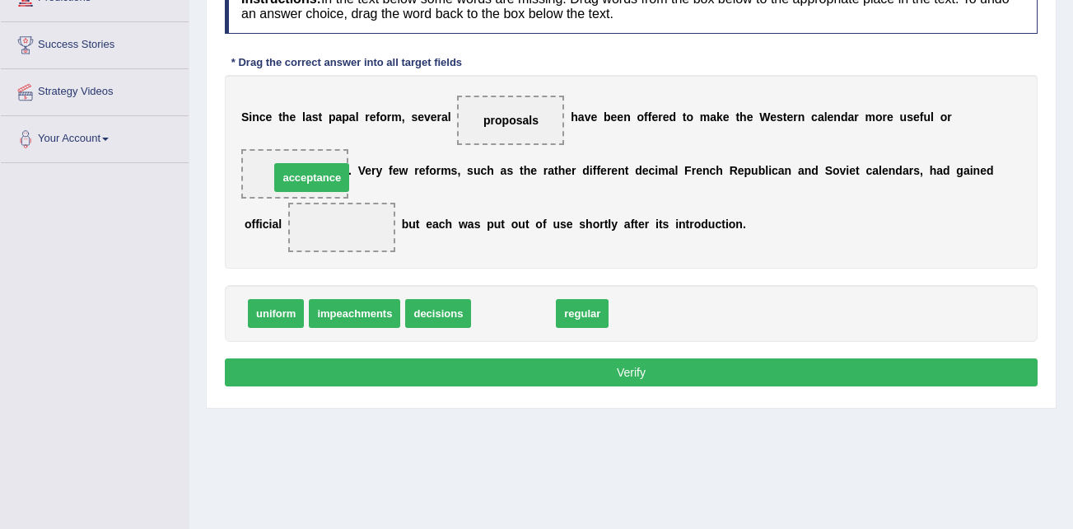
drag, startPoint x: 505, startPoint y: 319, endPoint x: 303, endPoint y: 183, distance: 243.2
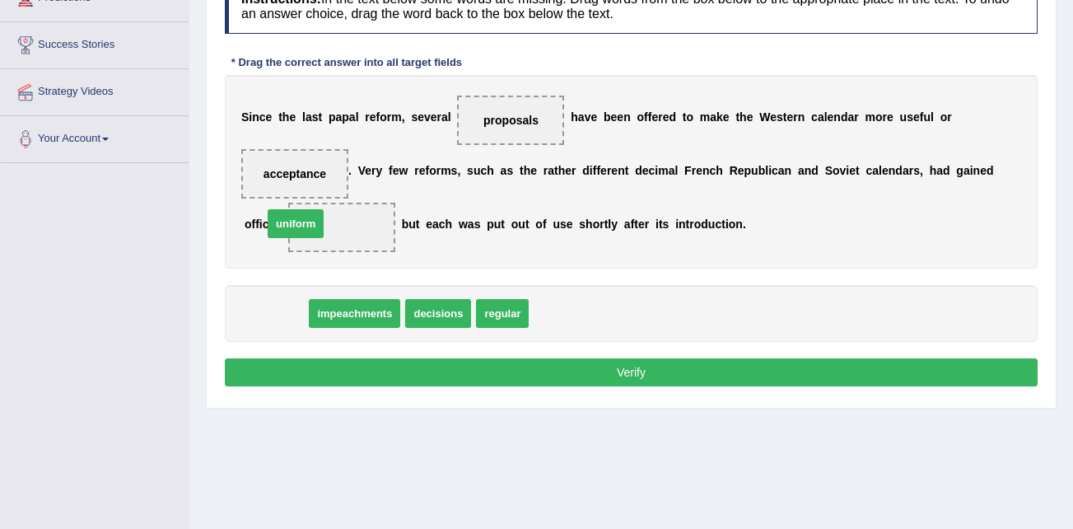
drag, startPoint x: 283, startPoint y: 303, endPoint x: 297, endPoint y: 224, distance: 80.3
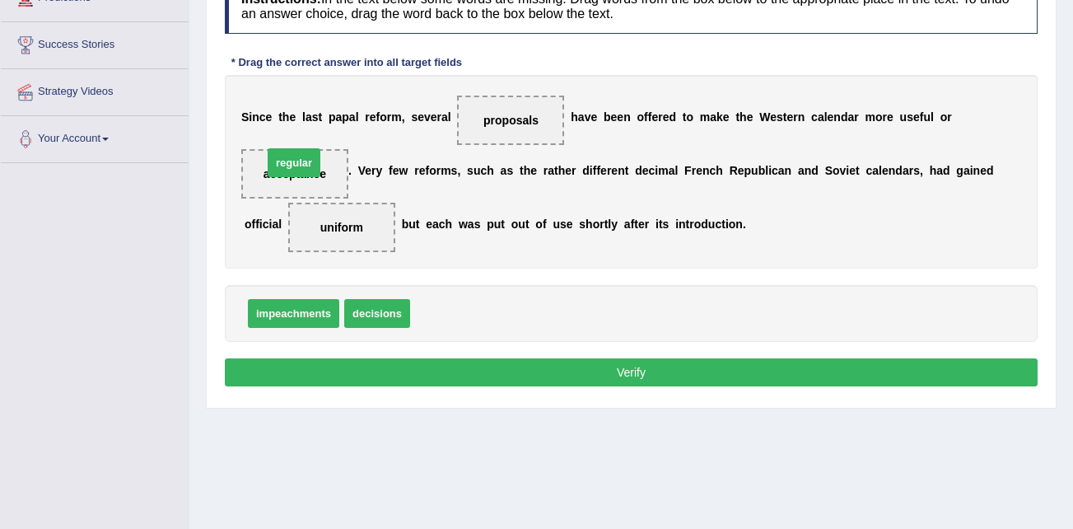
drag, startPoint x: 434, startPoint y: 302, endPoint x: 299, endPoint y: 161, distance: 195.7
drag, startPoint x: 438, startPoint y: 312, endPoint x: 308, endPoint y: 233, distance: 152.2
click at [614, 380] on button "Verify" at bounding box center [631, 372] width 813 height 28
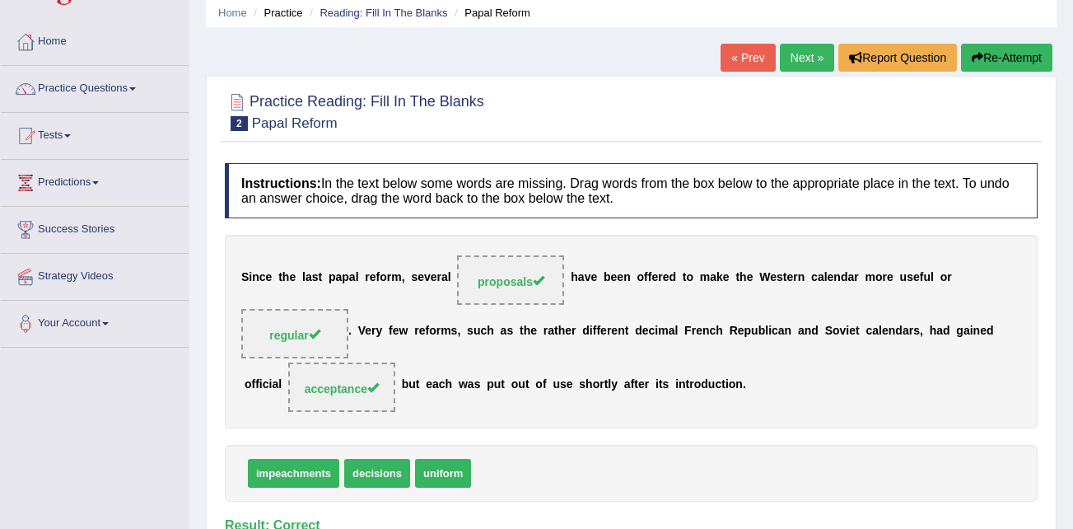
scroll to position [0, 0]
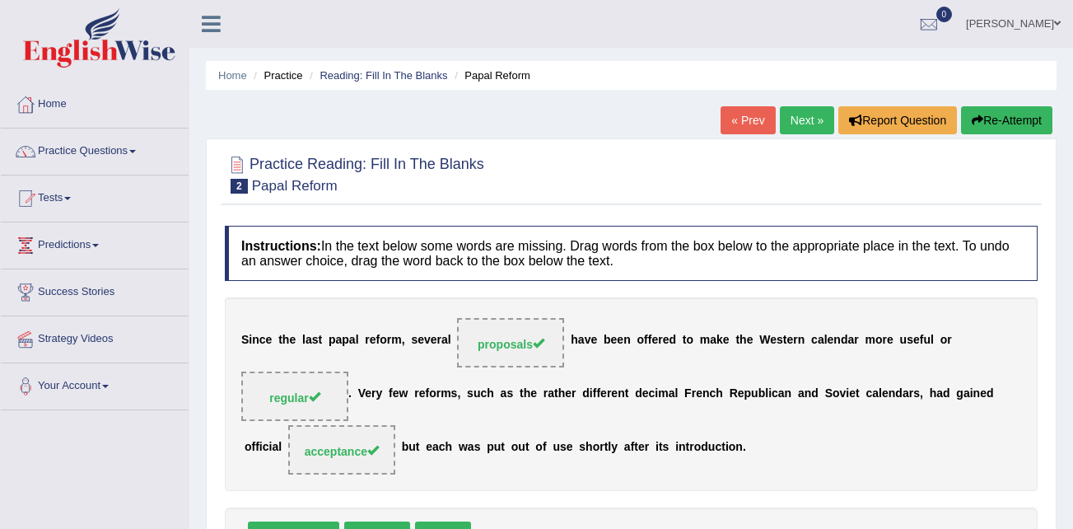
click at [803, 95] on div "Home Practice Reading: Fill In The Blanks Papal Reform « Prev Next » Report Que…" at bounding box center [631, 411] width 884 height 823
drag, startPoint x: 806, startPoint y: 124, endPoint x: 814, endPoint y: 132, distance: 11.1
click at [806, 124] on link "Next »" at bounding box center [807, 120] width 54 height 28
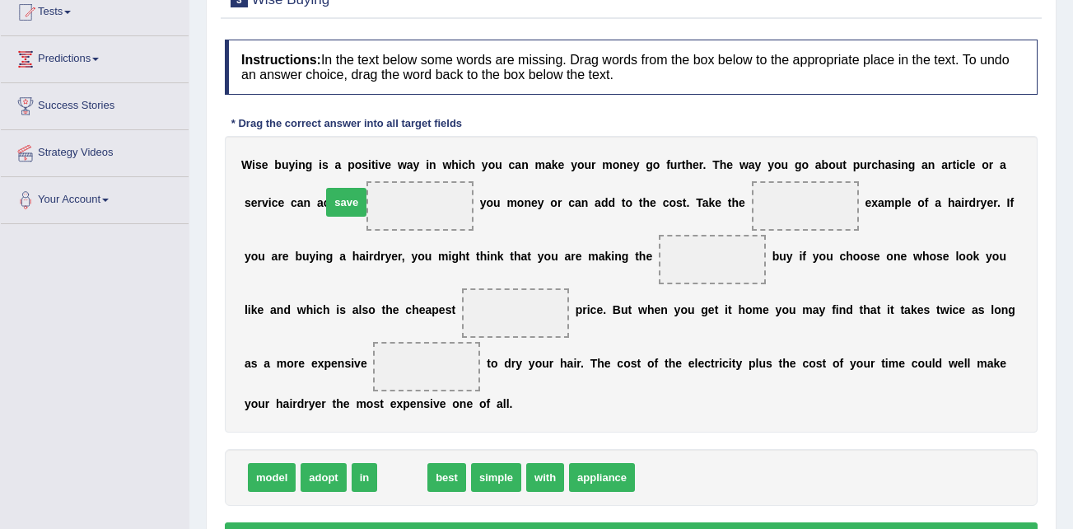
drag, startPoint x: 402, startPoint y: 473, endPoint x: 346, endPoint y: 198, distance: 280.7
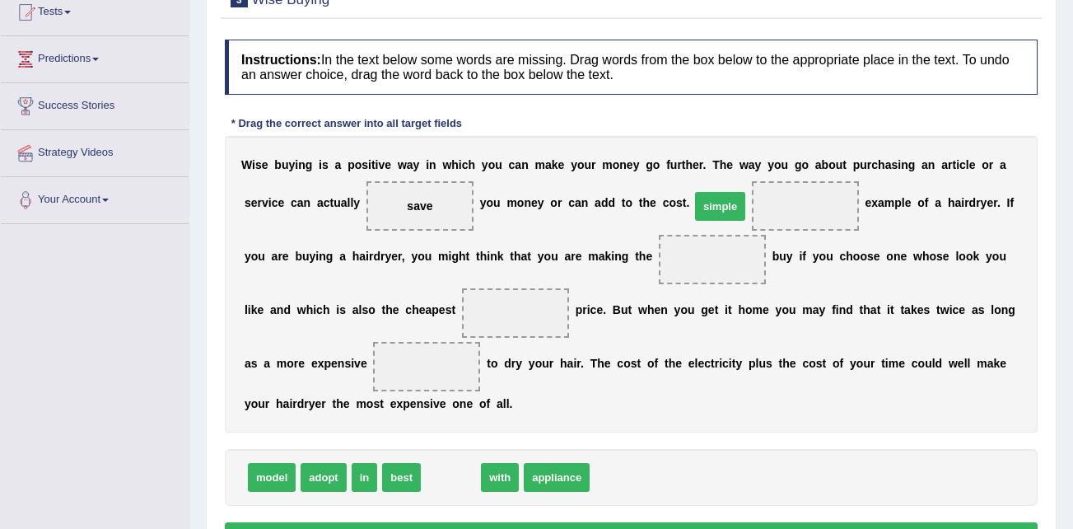
drag, startPoint x: 448, startPoint y: 477, endPoint x: 721, endPoint y: 210, distance: 382.0
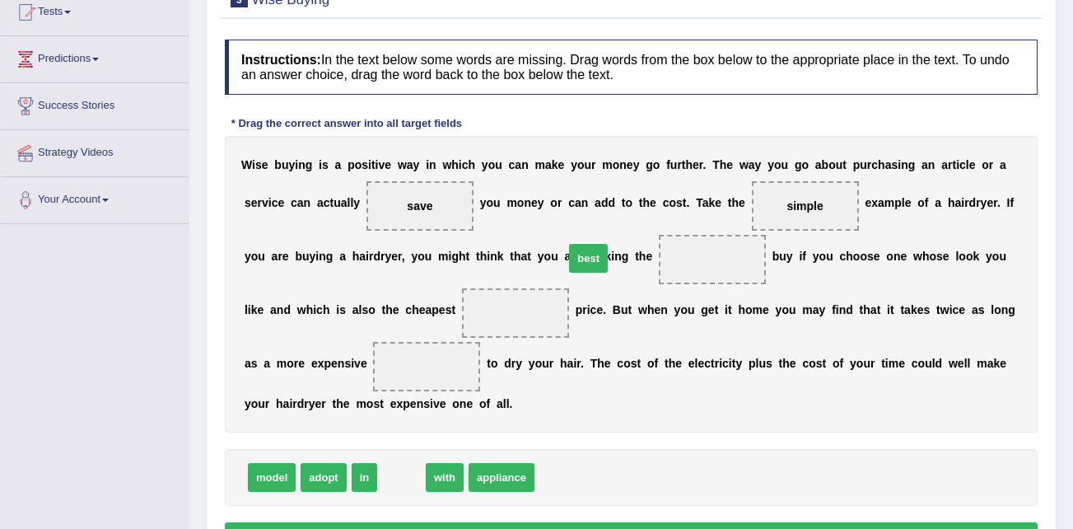
drag, startPoint x: 401, startPoint y: 474, endPoint x: 585, endPoint y: 256, distance: 285.7
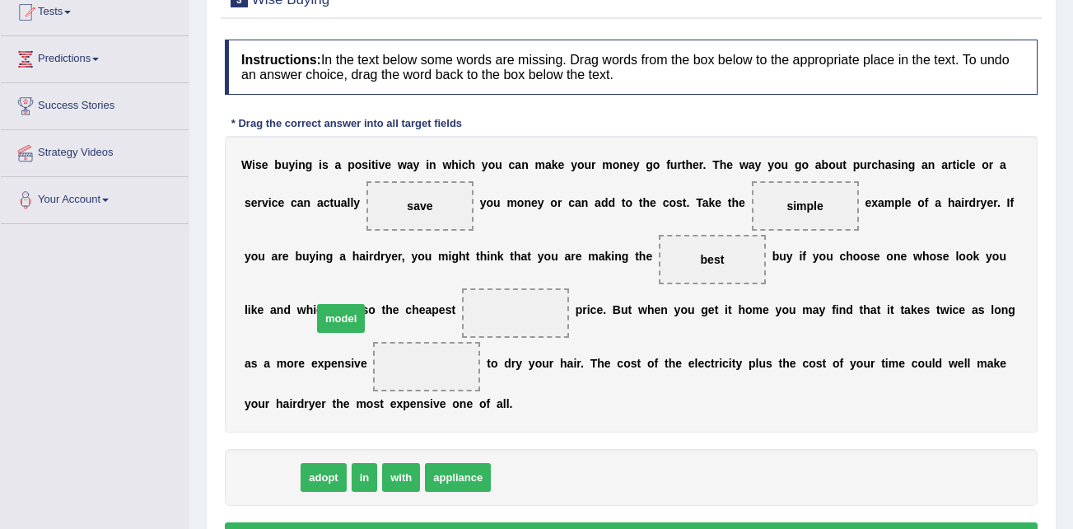
drag, startPoint x: 271, startPoint y: 478, endPoint x: 343, endPoint y: 318, distance: 176.2
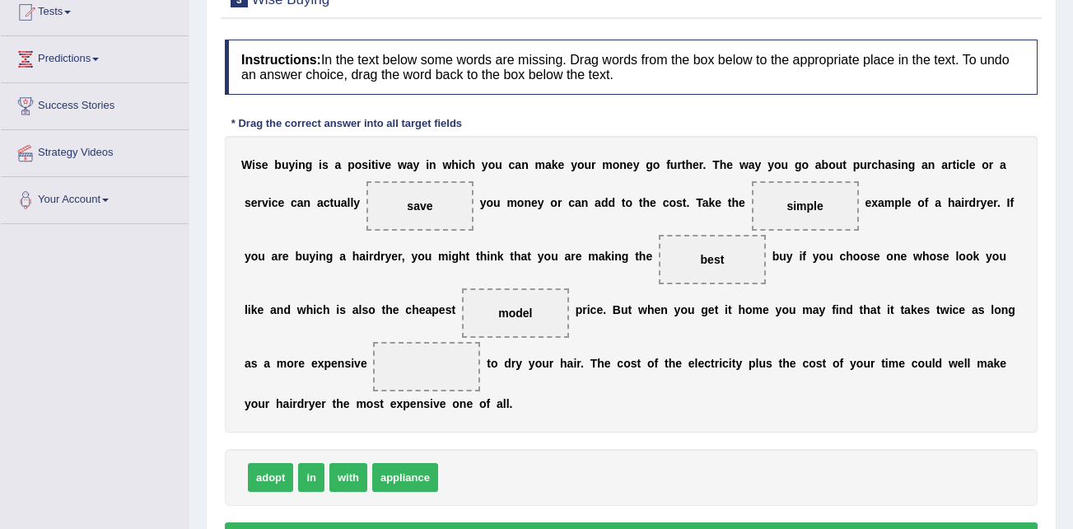
click at [498, 310] on span "model" at bounding box center [515, 312] width 34 height 13
click at [498, 311] on span "model" at bounding box center [515, 312] width 34 height 13
click at [498, 306] on span "model" at bounding box center [515, 312] width 34 height 13
drag, startPoint x: 337, startPoint y: 314, endPoint x: 298, endPoint y: 357, distance: 58.3
click at [288, 369] on div "W i s e b u y i n g i s a p o s i t i v e w a y i n w h i c h y o u c a n m a k…" at bounding box center [631, 284] width 813 height 296
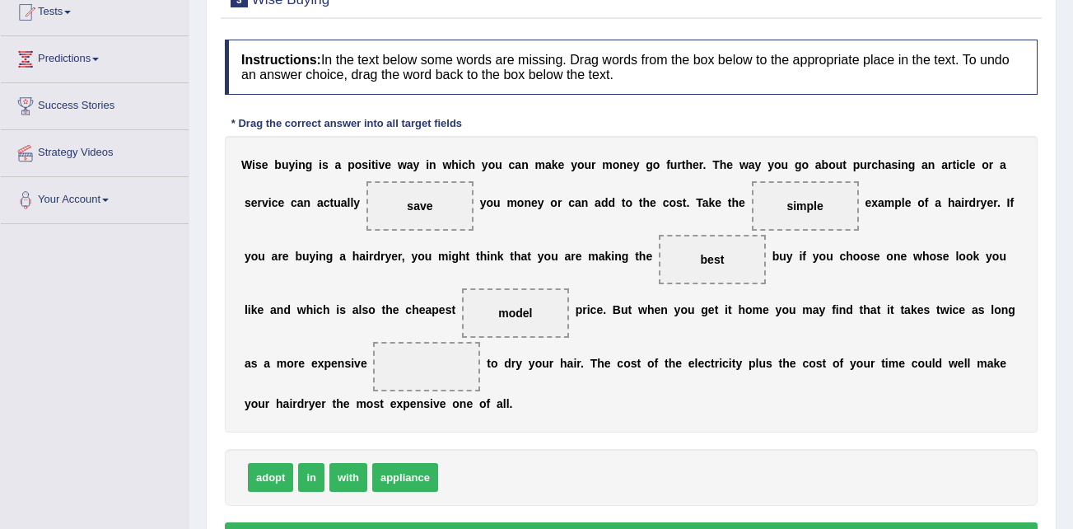
click at [498, 313] on span "model" at bounding box center [515, 312] width 34 height 13
click at [498, 310] on span "model" at bounding box center [515, 312] width 34 height 13
drag, startPoint x: 352, startPoint y: 310, endPoint x: 345, endPoint y: 327, distance: 17.7
click at [462, 328] on span "model" at bounding box center [515, 312] width 107 height 49
click at [498, 309] on span "model" at bounding box center [515, 312] width 34 height 13
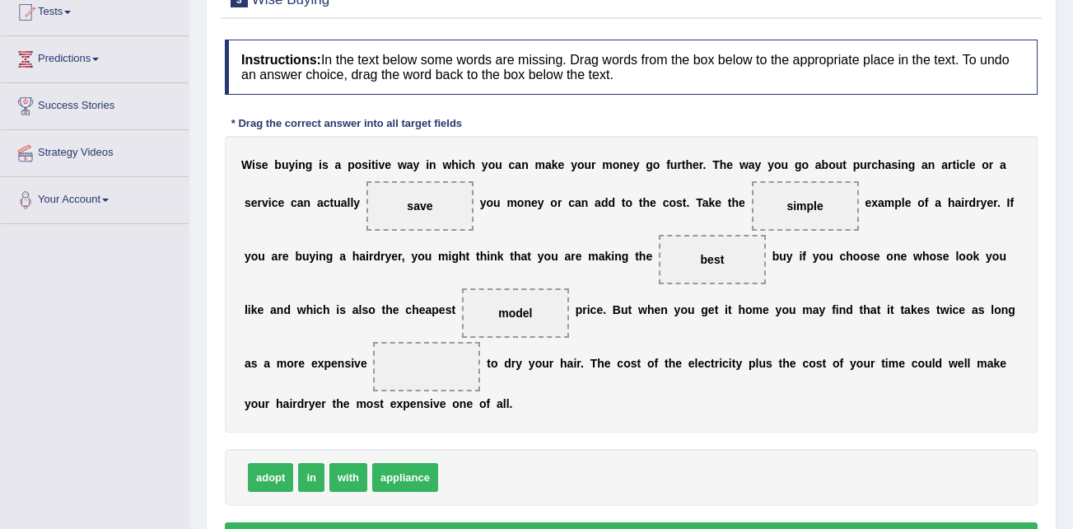
click at [498, 315] on span "model" at bounding box center [515, 312] width 34 height 13
drag, startPoint x: 308, startPoint y: 478, endPoint x: 366, endPoint y: 315, distance: 173.2
drag, startPoint x: 322, startPoint y: 394, endPoint x: 373, endPoint y: 474, distance: 94.8
drag, startPoint x: 380, startPoint y: 423, endPoint x: 398, endPoint y: 474, distance: 54.2
drag, startPoint x: 357, startPoint y: 436, endPoint x: 315, endPoint y: 388, distance: 64.2
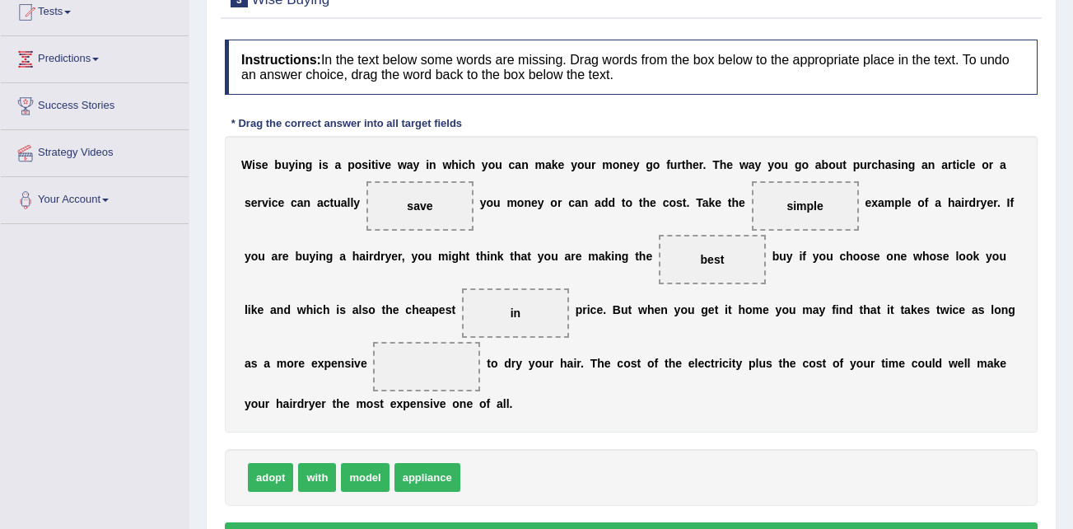
click at [315, 371] on div "Instructions: In the text below some words are missing. Drag words from the box…" at bounding box center [631, 297] width 821 height 532
drag, startPoint x: 359, startPoint y: 473, endPoint x: 293, endPoint y: 365, distance: 126.4
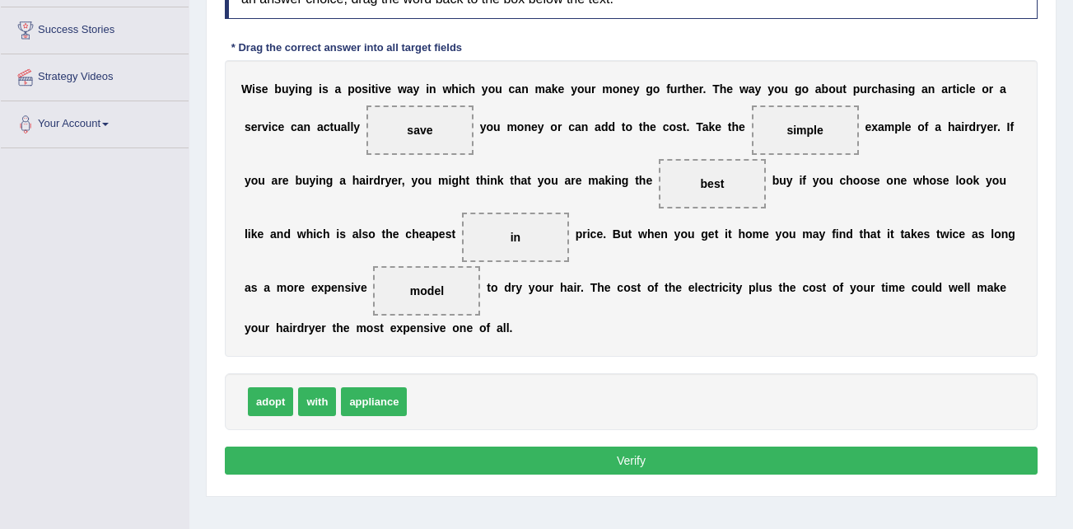
scroll to position [268, 0]
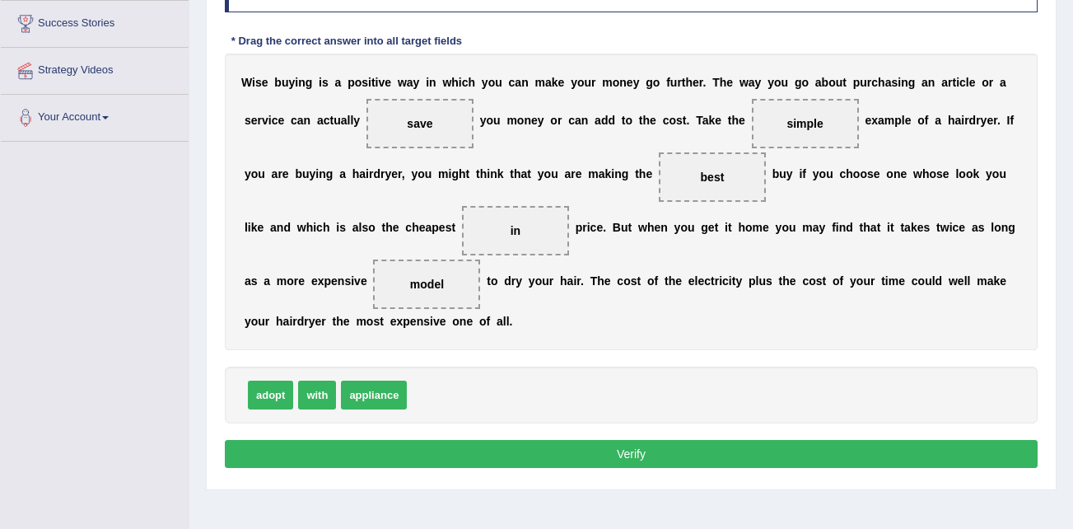
click at [593, 445] on button "Verify" at bounding box center [631, 454] width 813 height 28
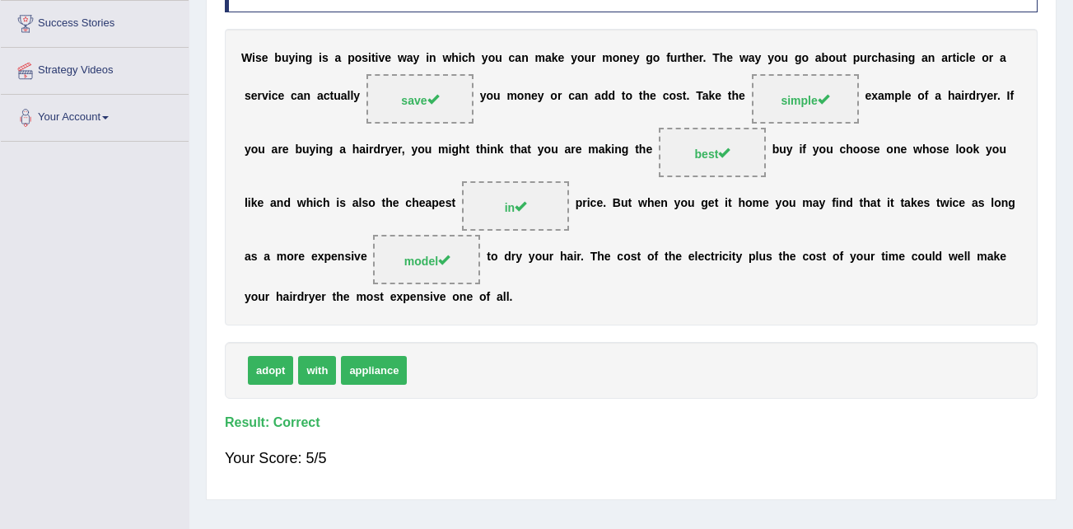
click at [140, 290] on div "Toggle navigation Home Practice Questions Speaking Practice Read Aloud Repeat S…" at bounding box center [536, 160] width 1073 height 856
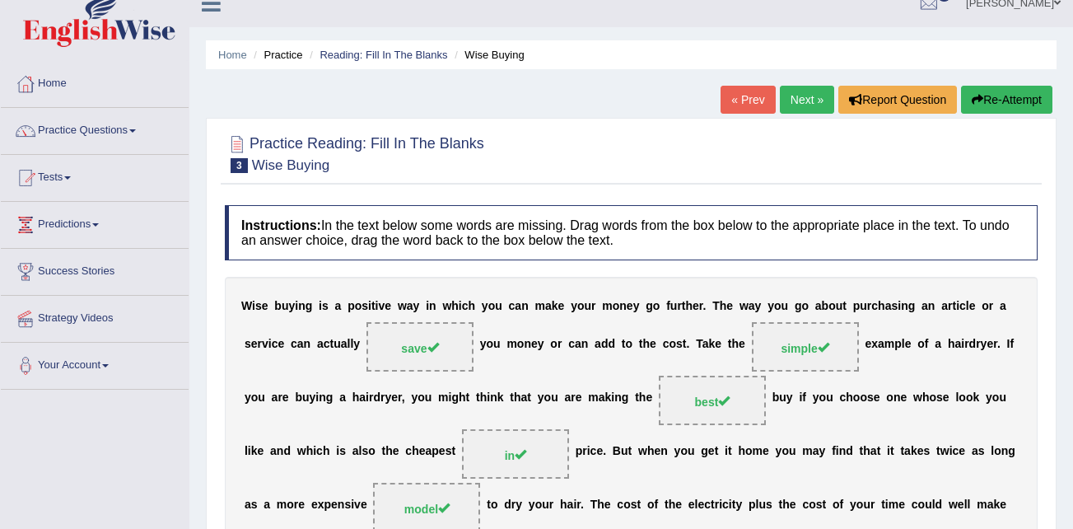
scroll to position [0, 0]
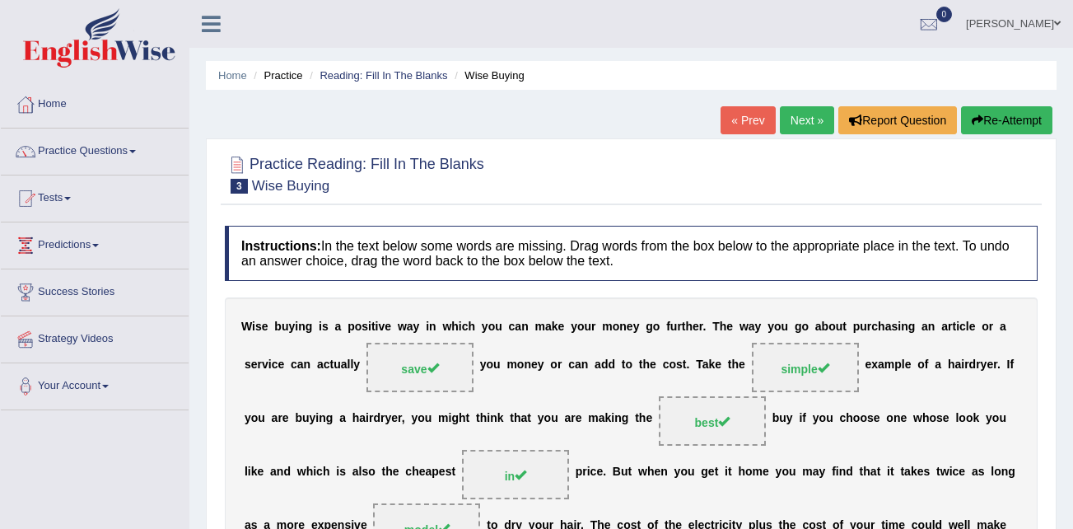
click at [112, 44] on img at bounding box center [99, 37] width 152 height 59
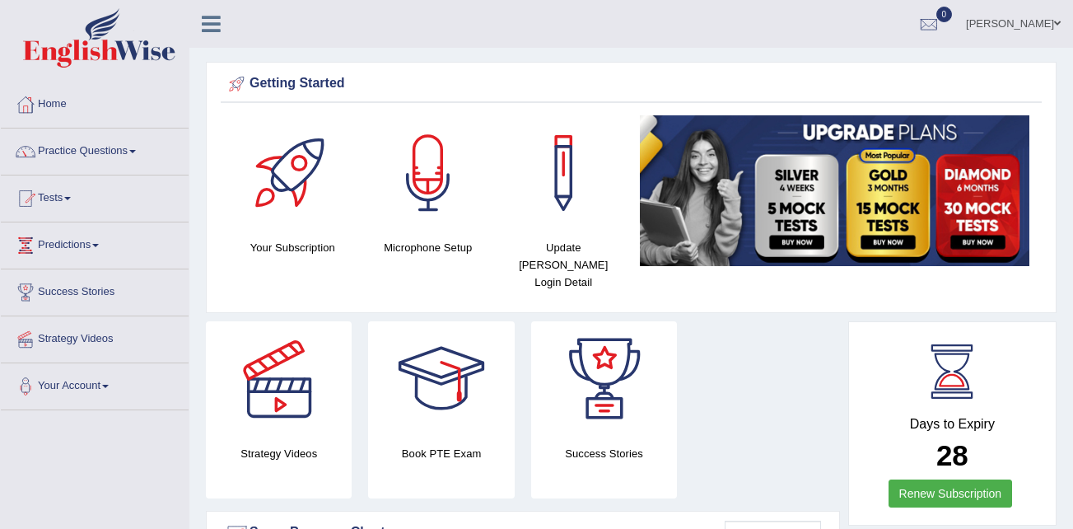
click at [100, 144] on link "Practice Questions" at bounding box center [95, 148] width 188 height 41
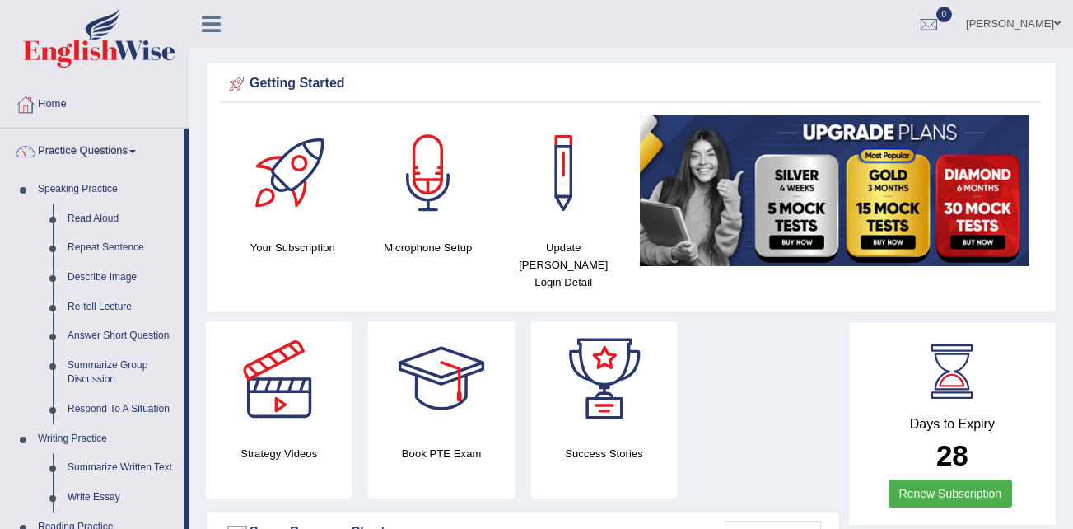
click at [101, 151] on link "Practice Questions" at bounding box center [93, 148] width 184 height 41
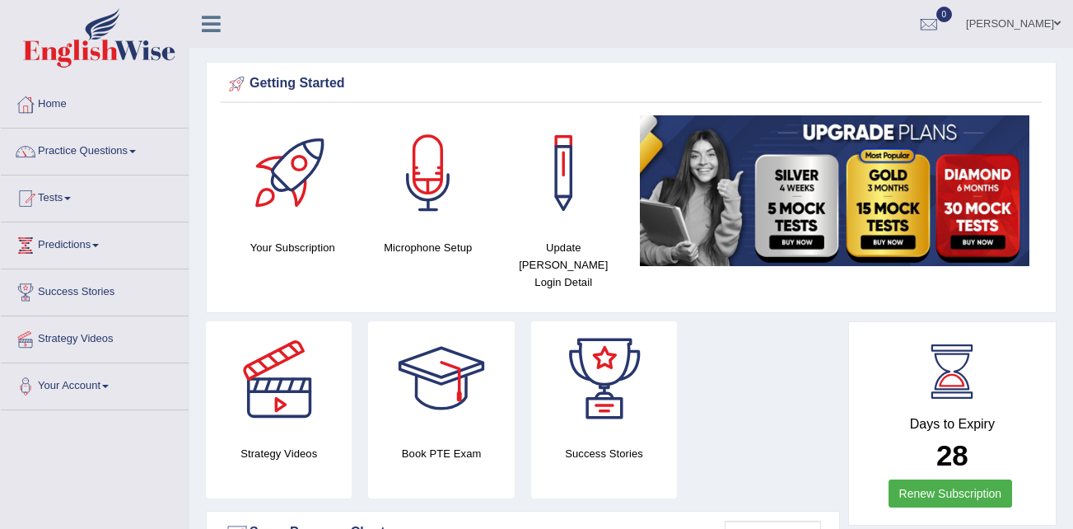
click at [71, 150] on link "Practice Questions" at bounding box center [95, 148] width 188 height 41
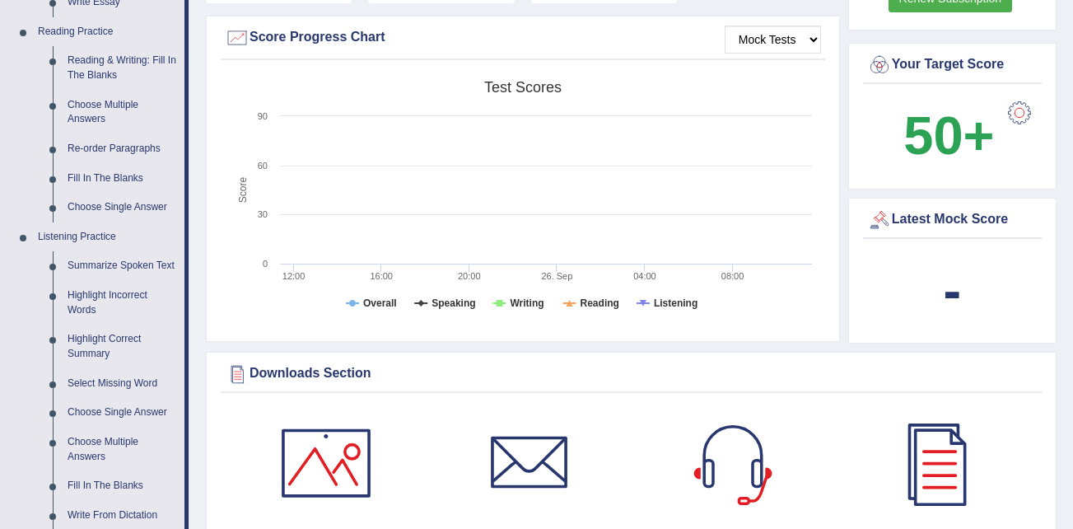
scroll to position [494, 0]
click at [102, 144] on link "Re-order Paragraphs" at bounding box center [122, 150] width 124 height 30
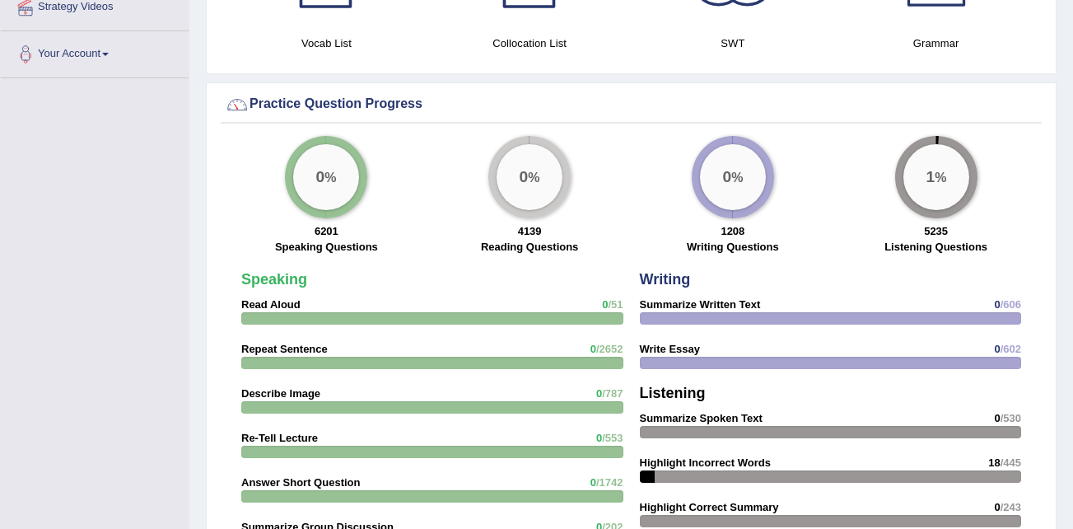
scroll to position [1211, 0]
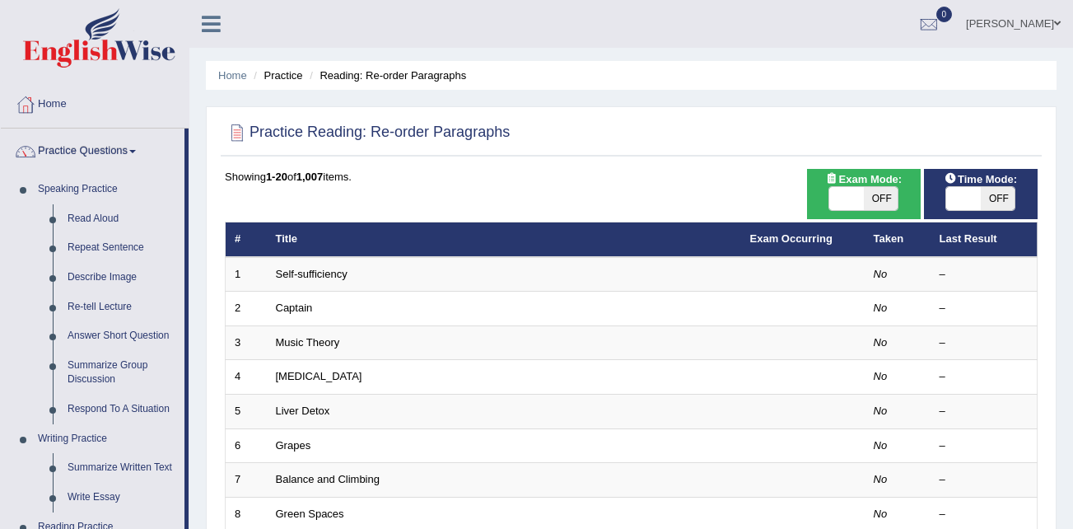
click at [102, 147] on link "Practice Questions" at bounding box center [93, 148] width 184 height 41
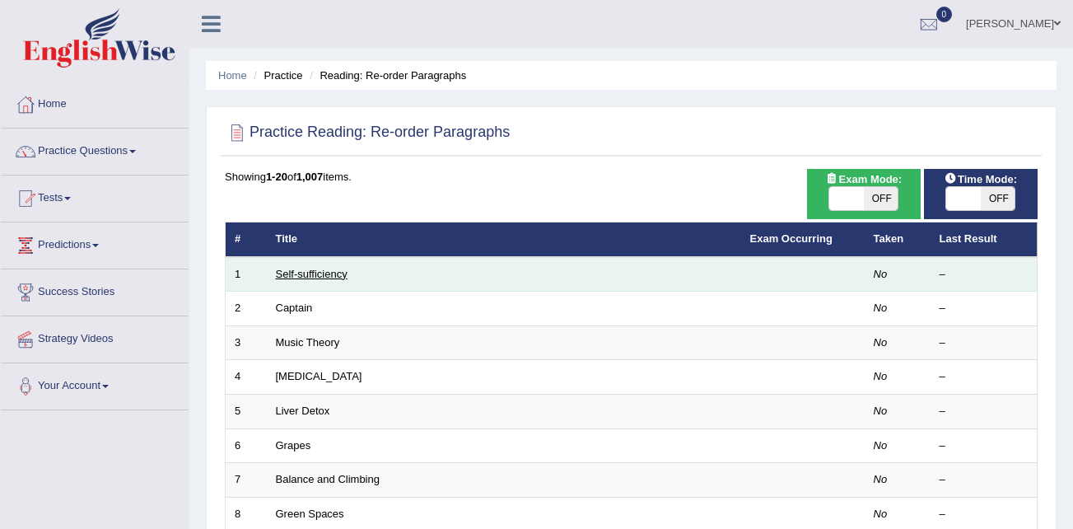
click at [310, 272] on link "Self-sufficiency" at bounding box center [312, 274] width 72 height 12
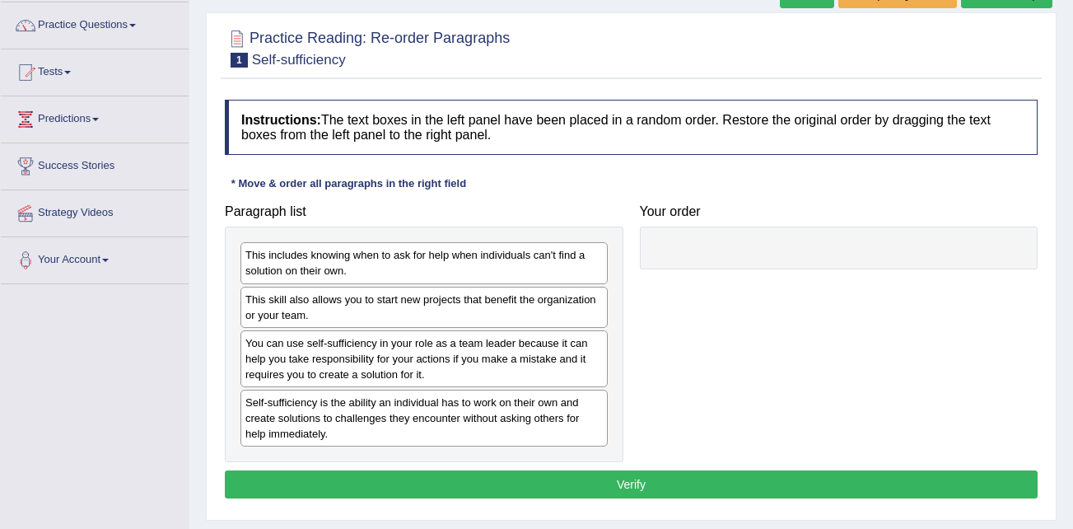
scroll to position [165, 0]
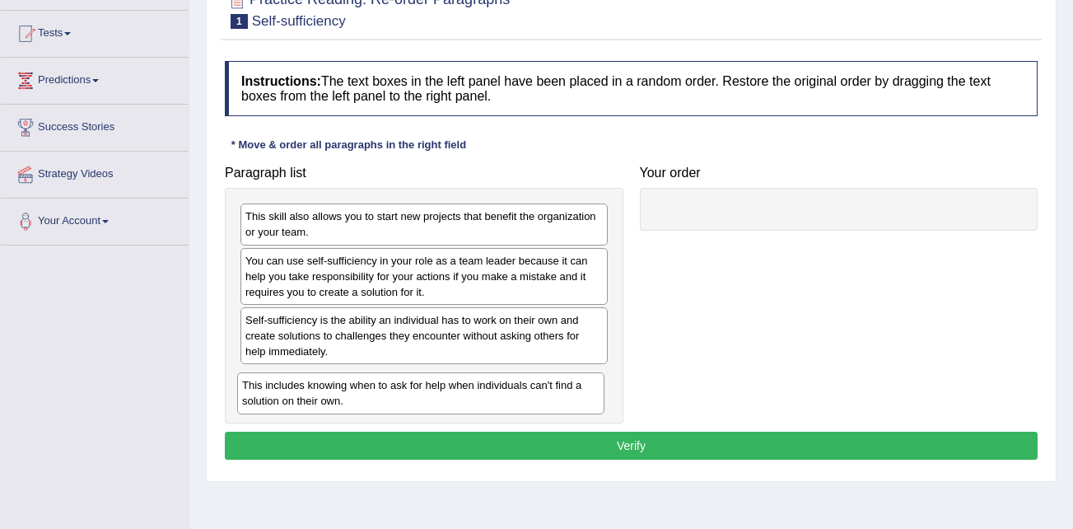
click at [478, 372] on div "This includes knowing when to ask for help when individuals can't find a soluti…" at bounding box center [420, 392] width 367 height 41
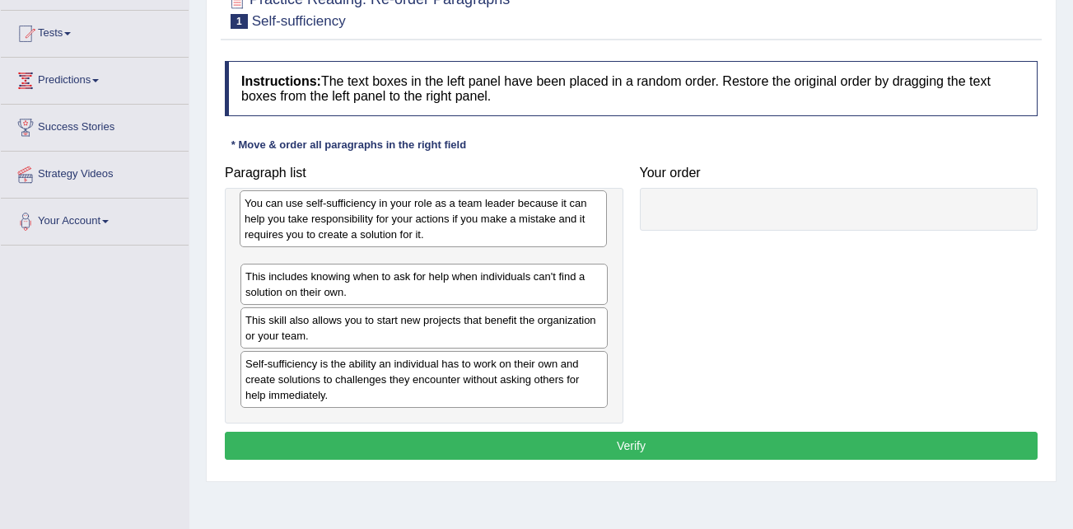
drag, startPoint x: 399, startPoint y: 316, endPoint x: 399, endPoint y: 215, distance: 101.3
click at [399, 215] on div "You can use self-sufficiency in your role as a team leader because it can help …" at bounding box center [423, 218] width 367 height 57
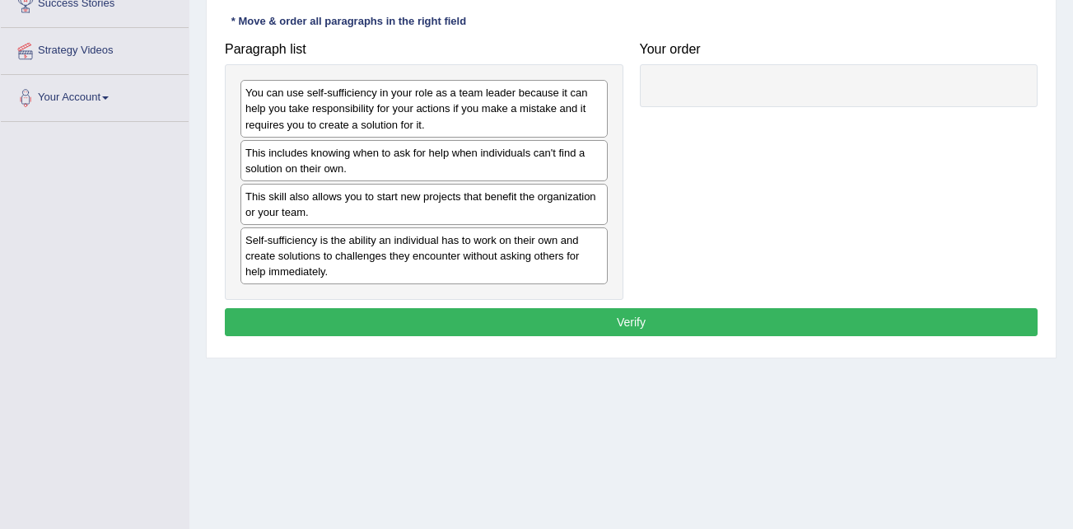
scroll to position [247, 0]
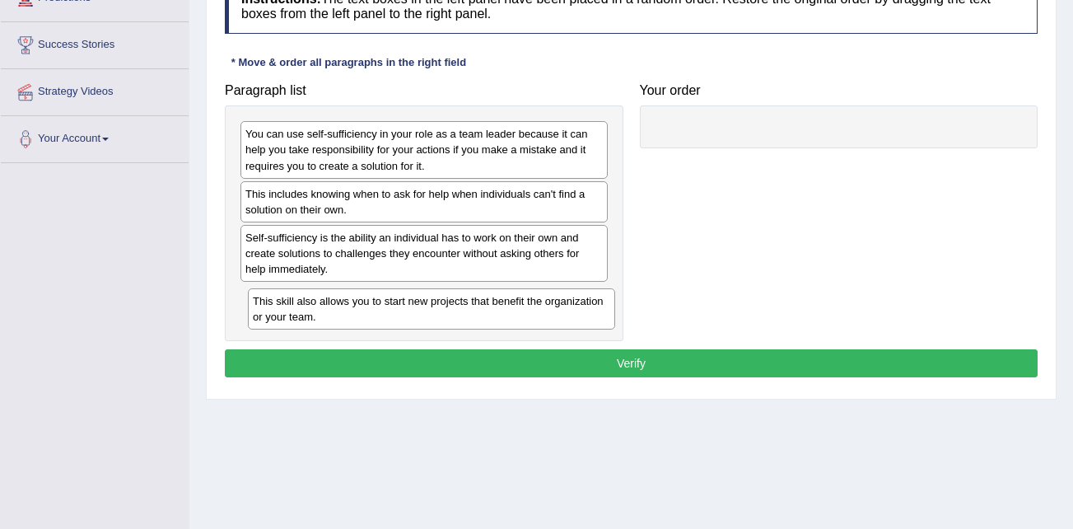
drag, startPoint x: 388, startPoint y: 246, endPoint x: 395, endPoint y: 310, distance: 63.8
click at [395, 310] on div "This skill also allows you to start new projects that benefit the organization …" at bounding box center [431, 308] width 367 height 41
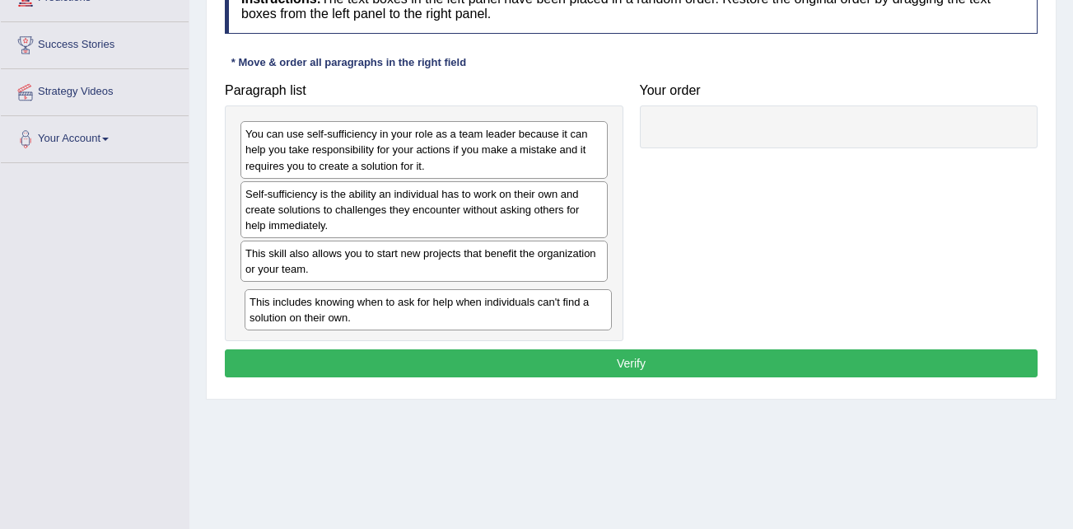
drag, startPoint x: 393, startPoint y: 196, endPoint x: 397, endPoint y: 304, distance: 107.9
click at [397, 304] on div "This includes knowing when to ask for help when individuals can't find a soluti…" at bounding box center [428, 309] width 367 height 41
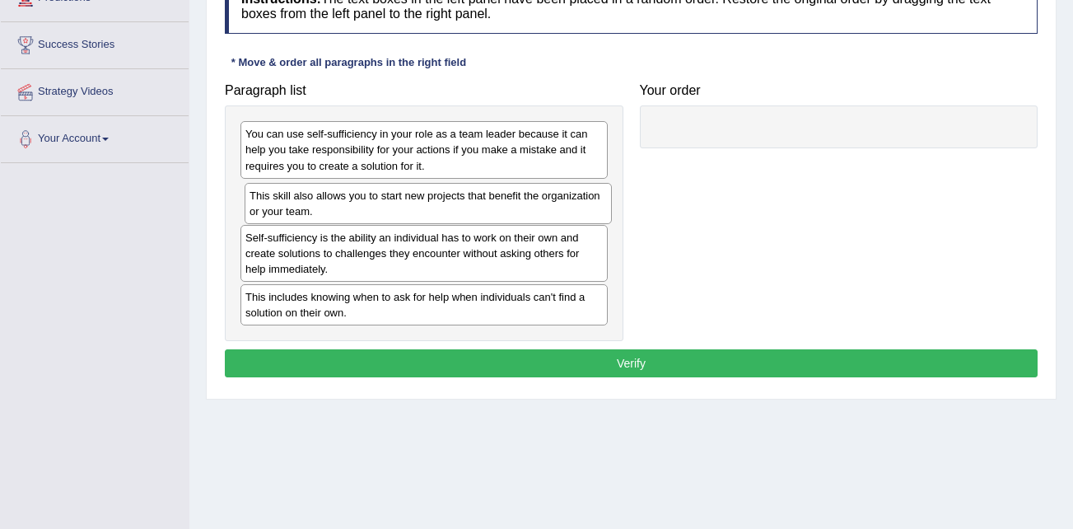
drag, startPoint x: 371, startPoint y: 271, endPoint x: 375, endPoint y: 213, distance: 57.8
click at [375, 213] on div "This skill also allows you to start new projects that benefit the organization …" at bounding box center [428, 203] width 367 height 41
click at [647, 363] on button "Verify" at bounding box center [631, 363] width 813 height 28
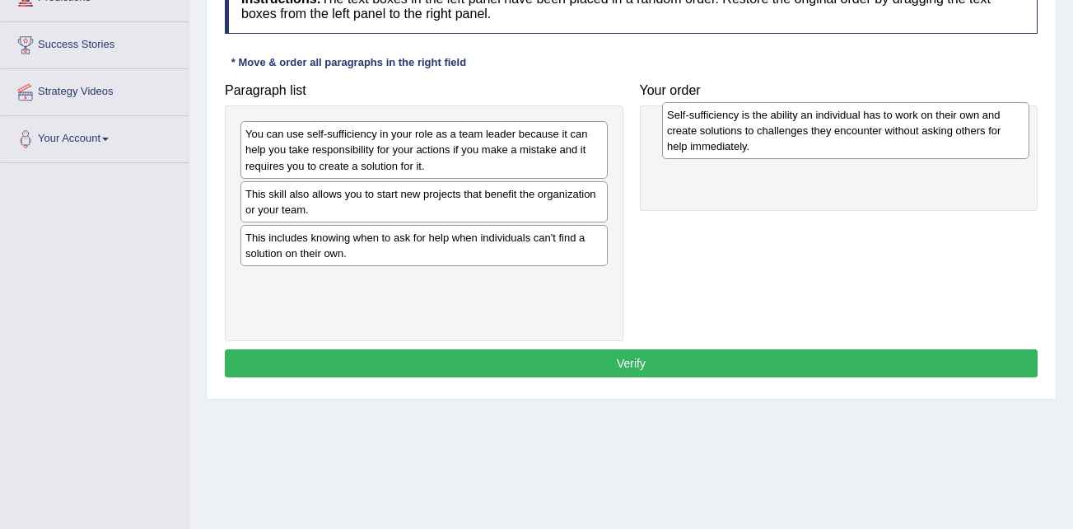
drag, startPoint x: 523, startPoint y: 263, endPoint x: 943, endPoint y: 141, distance: 437.5
click at [944, 141] on div "Self-sufficiency is the ability an individual has to work on their own and crea…" at bounding box center [845, 130] width 367 height 57
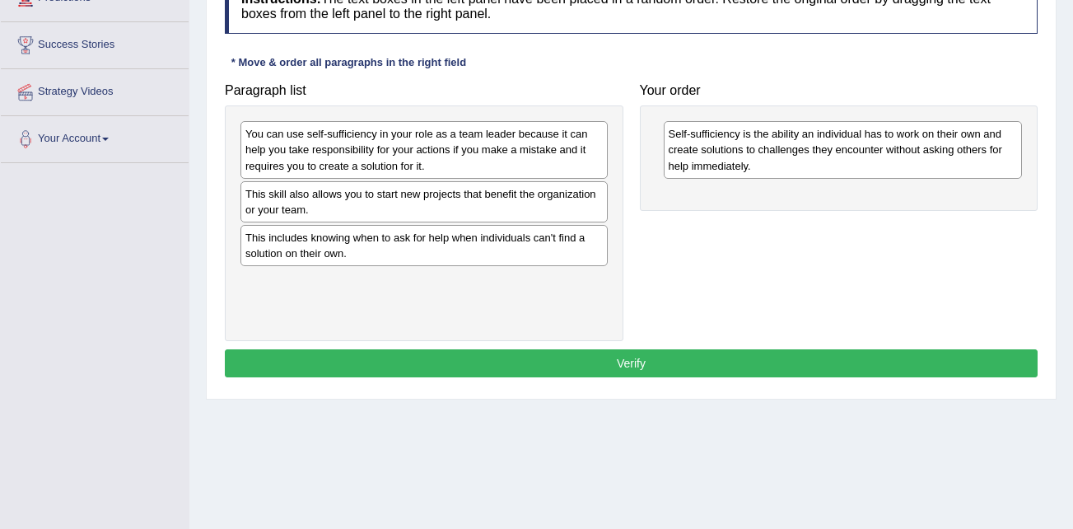
drag, startPoint x: 894, startPoint y: 136, endPoint x: 782, endPoint y: 153, distance: 113.3
click at [893, 137] on div "Self-sufficiency is the ability an individual has to work on their own and crea…" at bounding box center [843, 149] width 359 height 57
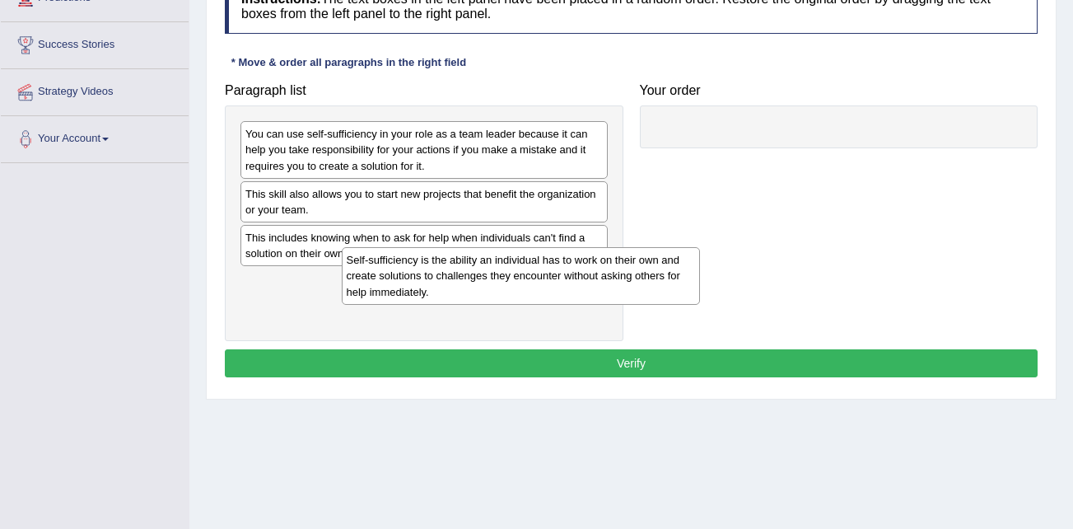
drag, startPoint x: 743, startPoint y: 147, endPoint x: 410, endPoint y: 277, distance: 357.2
click at [410, 277] on div "Self-sufficiency is the ability an individual has to work on their own and crea…" at bounding box center [521, 275] width 359 height 57
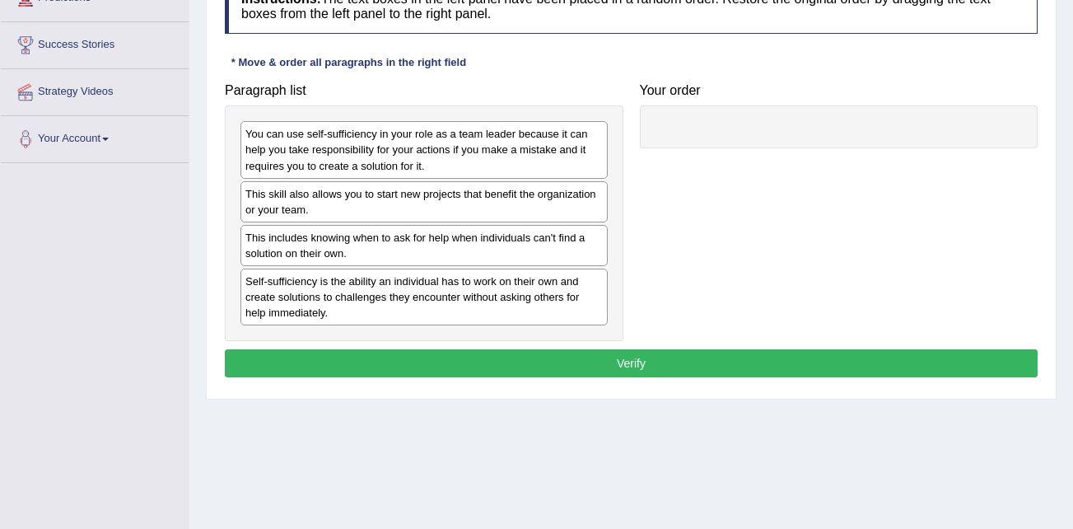
click at [352, 254] on div "This includes knowing when to ask for help when individuals can't find a soluti…" at bounding box center [423, 245] width 367 height 41
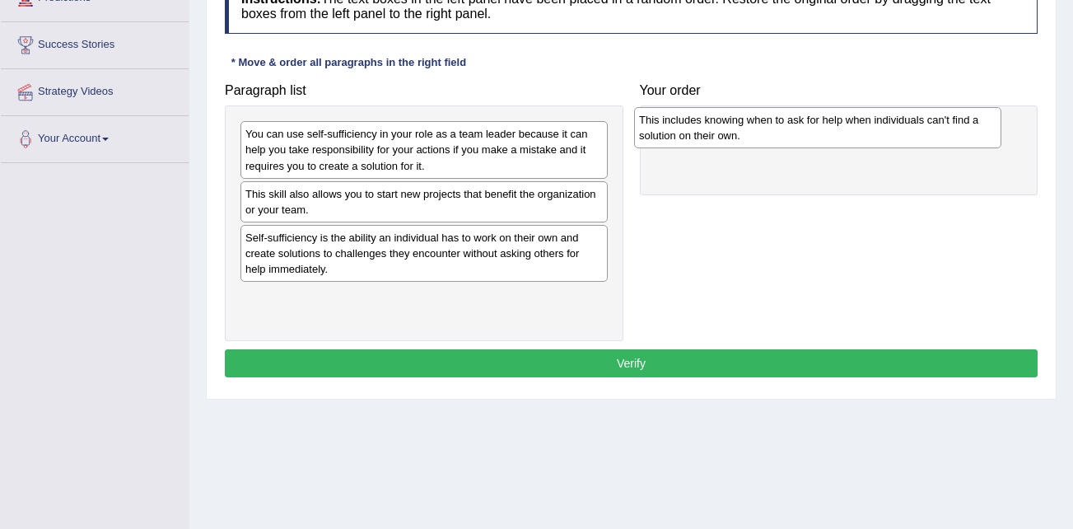
drag, startPoint x: 355, startPoint y: 243, endPoint x: 748, endPoint y: 125, distance: 410.8
click at [748, 125] on div "This includes knowing when to ask for help when individuals can't find a soluti…" at bounding box center [817, 127] width 367 height 41
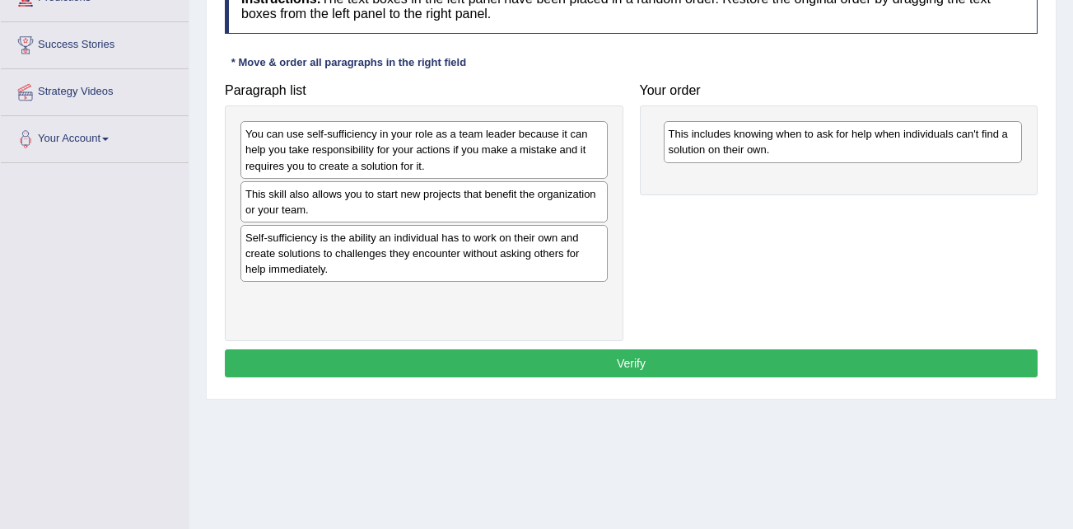
click at [577, 366] on button "Verify" at bounding box center [631, 363] width 813 height 28
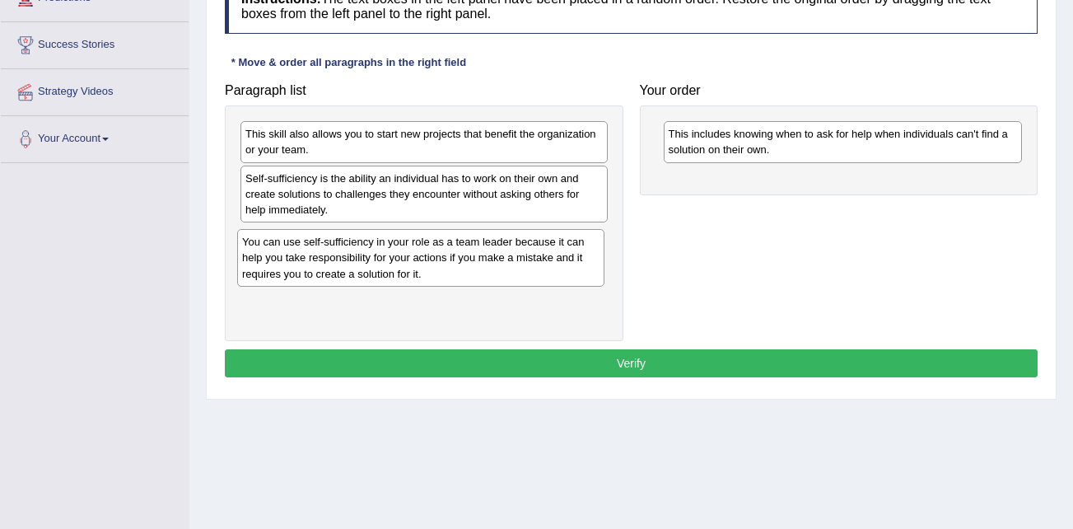
drag, startPoint x: 451, startPoint y: 146, endPoint x: 449, endPoint y: 250, distance: 104.6
click at [449, 252] on div "You can use self-sufficiency in your role as a team leader because it can help …" at bounding box center [420, 257] width 367 height 57
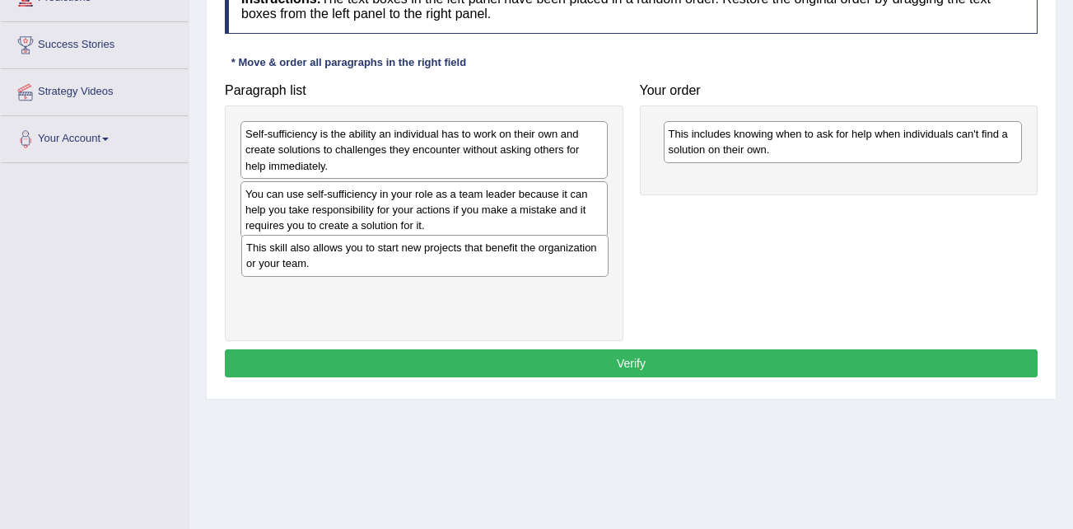
drag, startPoint x: 429, startPoint y: 142, endPoint x: 430, endPoint y: 256, distance: 113.6
click at [430, 256] on div "This skill also allows you to start new projects that benefit the organization …" at bounding box center [424, 255] width 367 height 41
click at [627, 367] on button "Verify" at bounding box center [631, 363] width 813 height 28
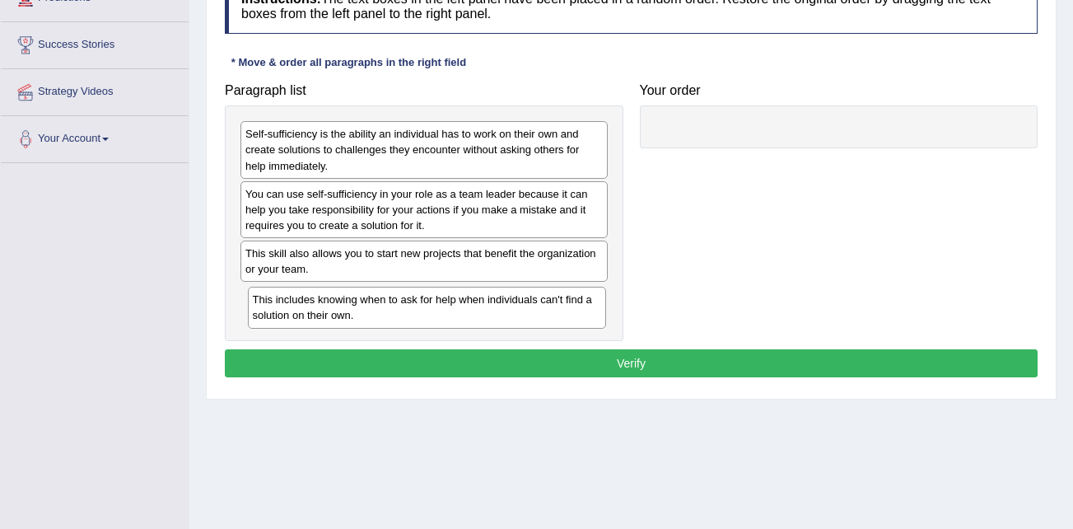
drag, startPoint x: 770, startPoint y: 133, endPoint x: 347, endPoint y: 298, distance: 453.4
click at [348, 298] on div "This includes knowing when to ask for help when individuals can't find a soluti…" at bounding box center [427, 307] width 359 height 41
click at [513, 356] on button "Verify" at bounding box center [631, 363] width 813 height 28
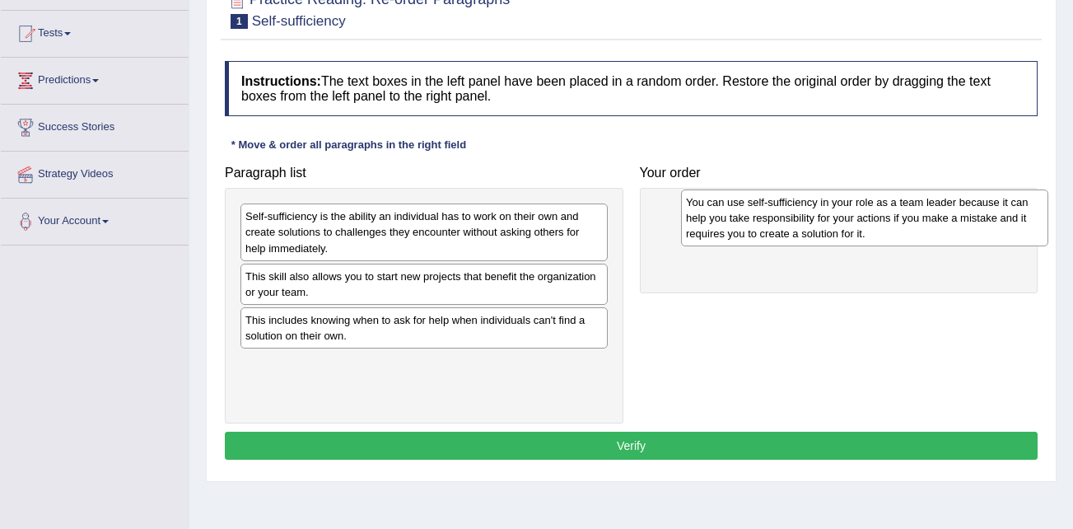
drag, startPoint x: 424, startPoint y: 295, endPoint x: 862, endPoint y: 217, distance: 444.8
click at [862, 217] on div "You can use self-sufficiency in your role as a team leader because it can help …" at bounding box center [864, 217] width 367 height 57
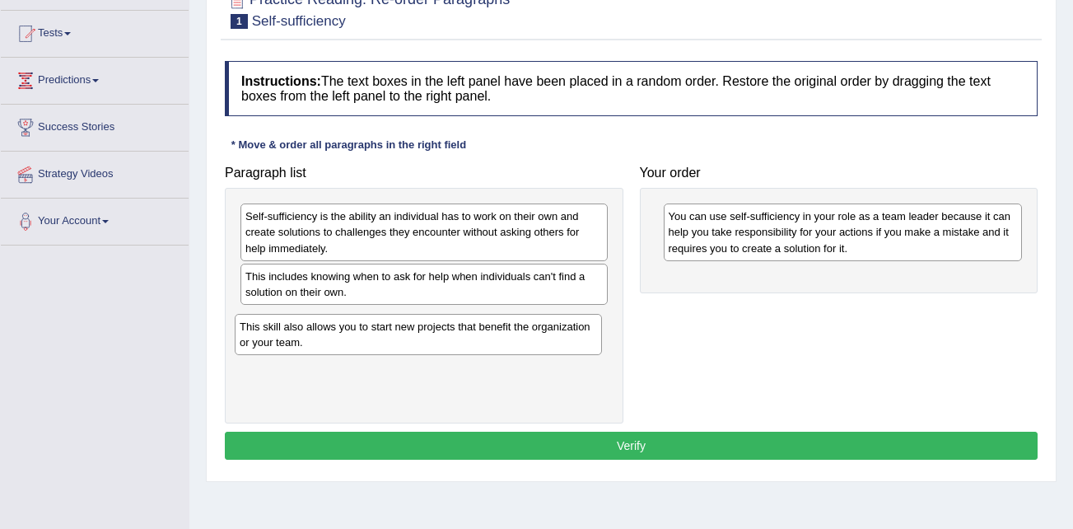
drag, startPoint x: 308, startPoint y: 284, endPoint x: 301, endPoint y: 336, distance: 52.4
click at [301, 336] on div "This skill also allows you to start new projects that benefit the organization …" at bounding box center [418, 334] width 367 height 41
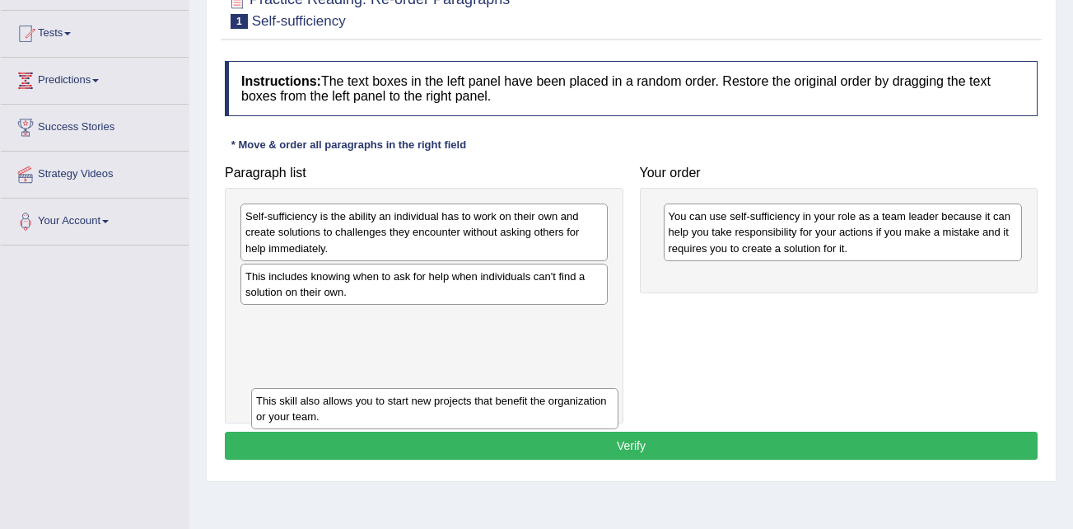
drag, startPoint x: 369, startPoint y: 329, endPoint x: 379, endPoint y: 412, distance: 83.8
click at [379, 412] on div "This skill also allows you to start new projects that benefit the organization …" at bounding box center [434, 408] width 367 height 41
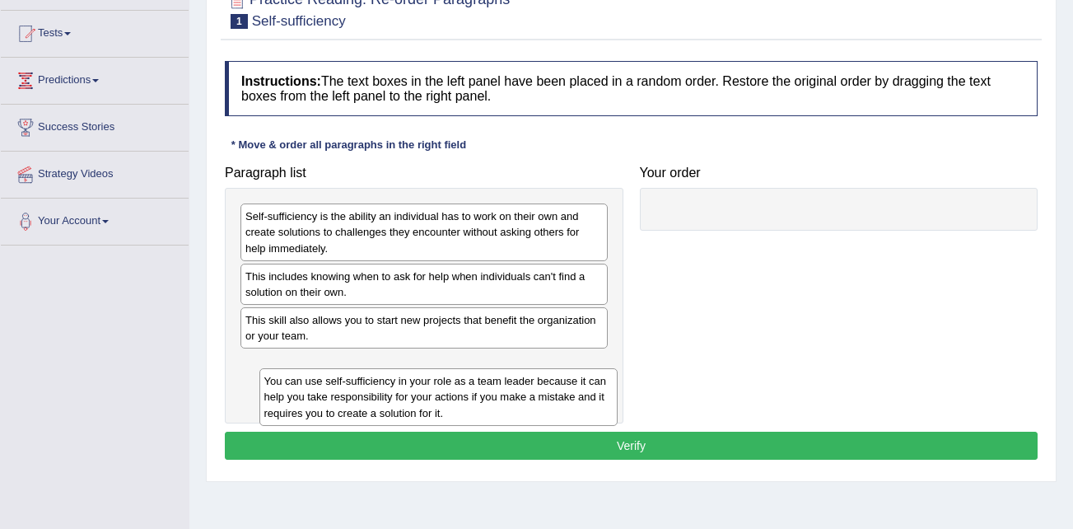
drag, startPoint x: 720, startPoint y: 235, endPoint x: 306, endPoint y: 400, distance: 445.7
click at [306, 400] on div "You can use self-sufficiency in your role as a team leader because it can help …" at bounding box center [438, 396] width 359 height 57
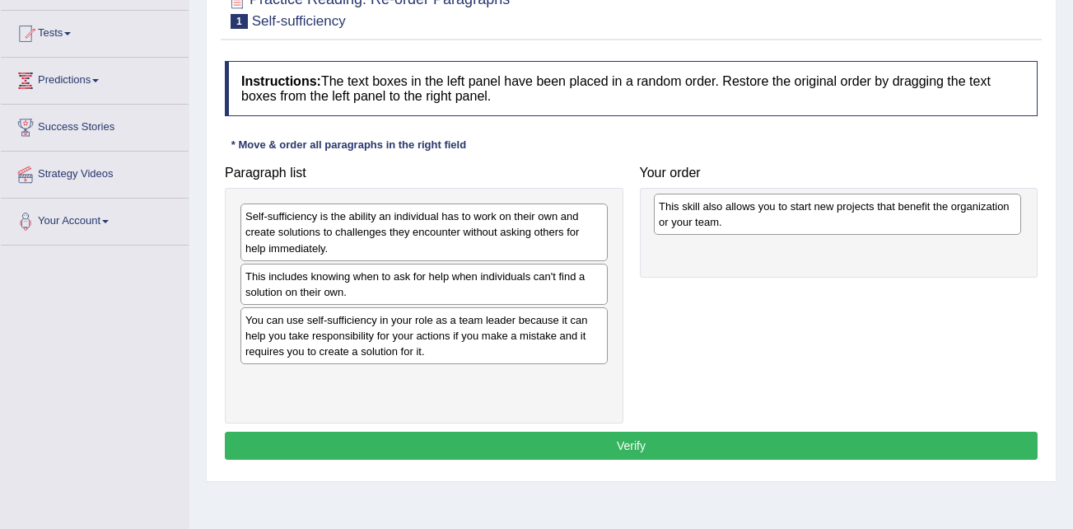
drag, startPoint x: 357, startPoint y: 333, endPoint x: 758, endPoint y: 220, distance: 416.6
click at [758, 220] on div "This skill also allows you to start new projects that benefit the organization …" at bounding box center [837, 214] width 367 height 41
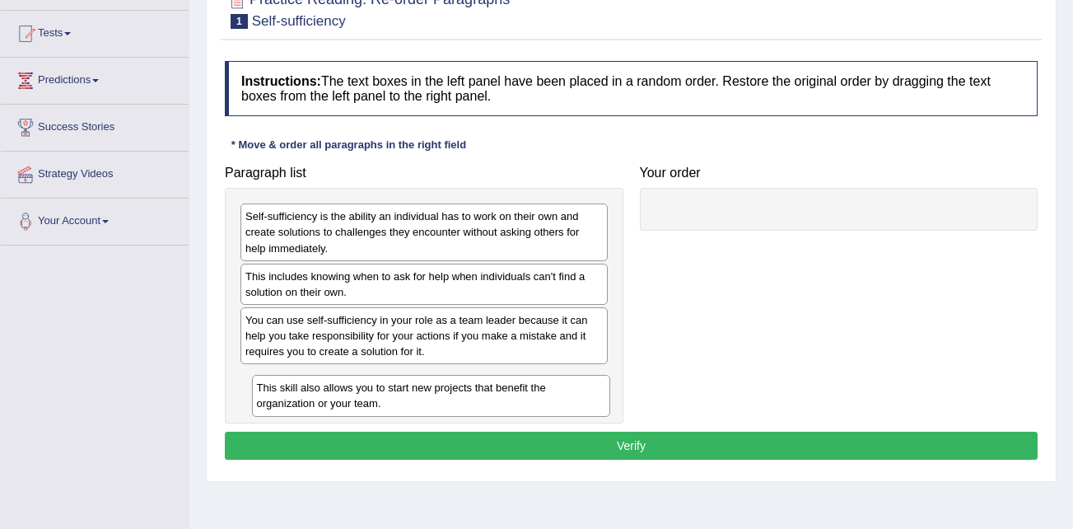
drag, startPoint x: 712, startPoint y: 226, endPoint x: 295, endPoint y: 408, distance: 455.1
click at [287, 399] on div "This skill also allows you to start new projects that benefit the organization …" at bounding box center [431, 395] width 359 height 41
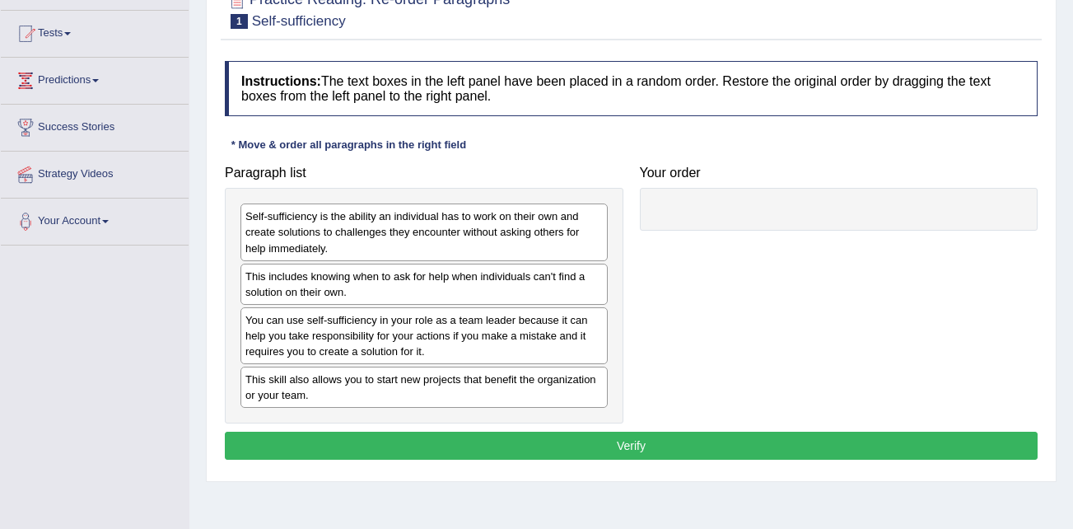
click at [459, 444] on button "Verify" at bounding box center [631, 445] width 813 height 28
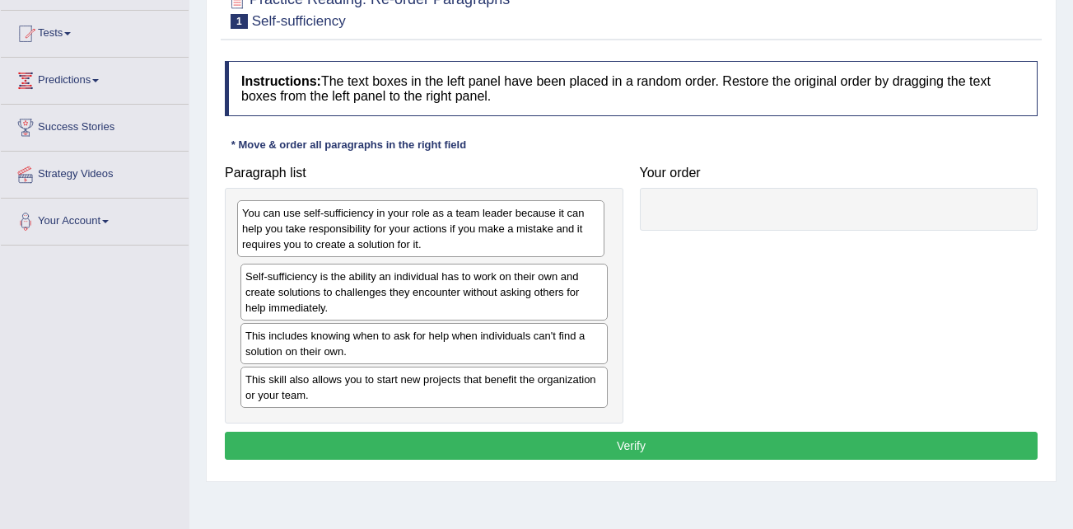
drag, startPoint x: 357, startPoint y: 330, endPoint x: 353, endPoint y: 223, distance: 107.1
click at [353, 223] on div "You can use self-sufficiency in your role as a team leader because it can help …" at bounding box center [420, 228] width 367 height 57
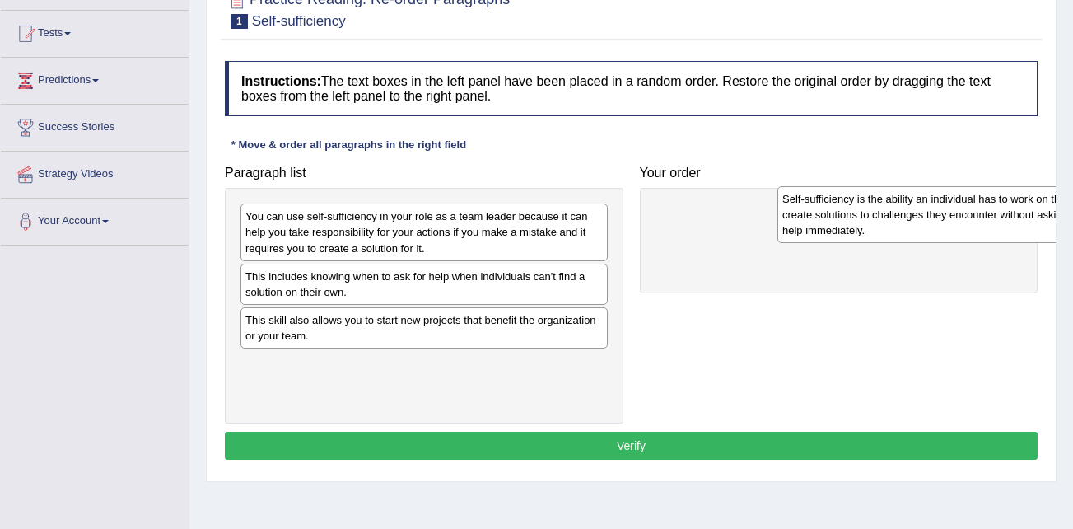
drag, startPoint x: 418, startPoint y: 261, endPoint x: 895, endPoint y: 209, distance: 479.6
click at [895, 209] on div "Self-sufficiency is the ability an individual has to work on their own and crea…" at bounding box center [960, 214] width 367 height 57
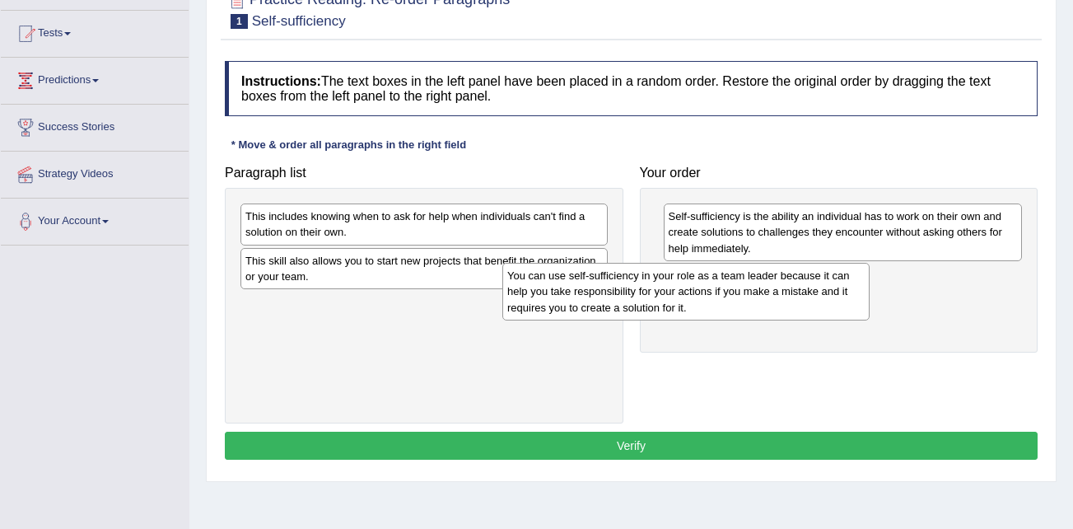
drag, startPoint x: 603, startPoint y: 252, endPoint x: 448, endPoint y: 227, distance: 156.8
click at [502, 263] on div "You can use self-sufficiency in your role as a team leader because it can help …" at bounding box center [685, 291] width 367 height 57
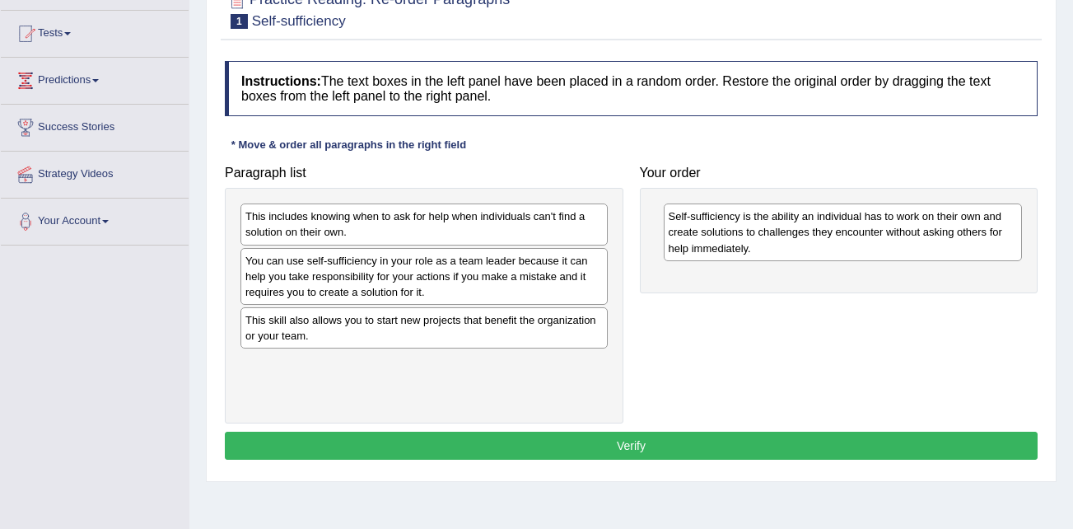
drag, startPoint x: 448, startPoint y: 227, endPoint x: 539, endPoint y: 243, distance: 91.9
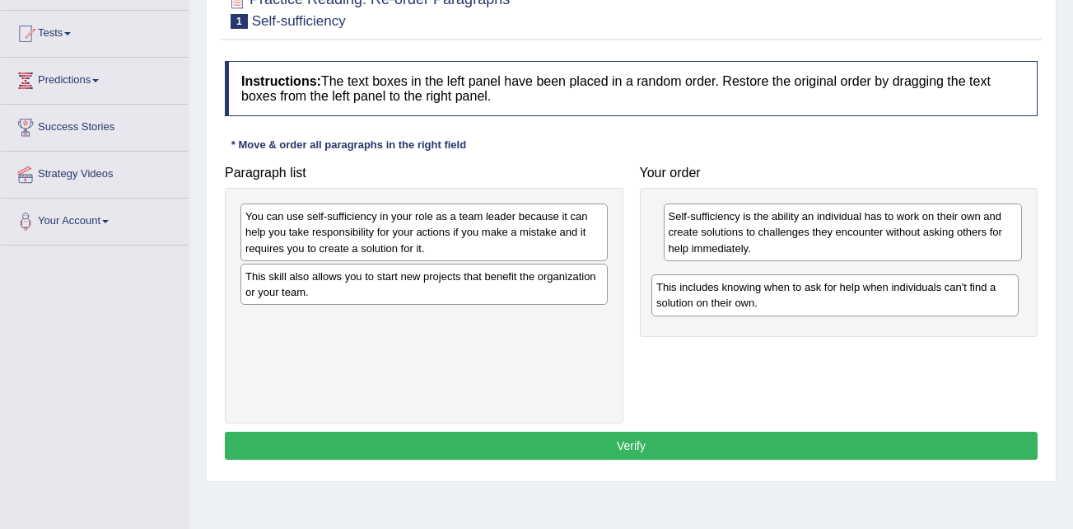
drag, startPoint x: 474, startPoint y: 219, endPoint x: 885, endPoint y: 290, distance: 416.9
click at [885, 290] on div "This includes knowing when to ask for help when individuals can't find a soluti…" at bounding box center [834, 294] width 367 height 41
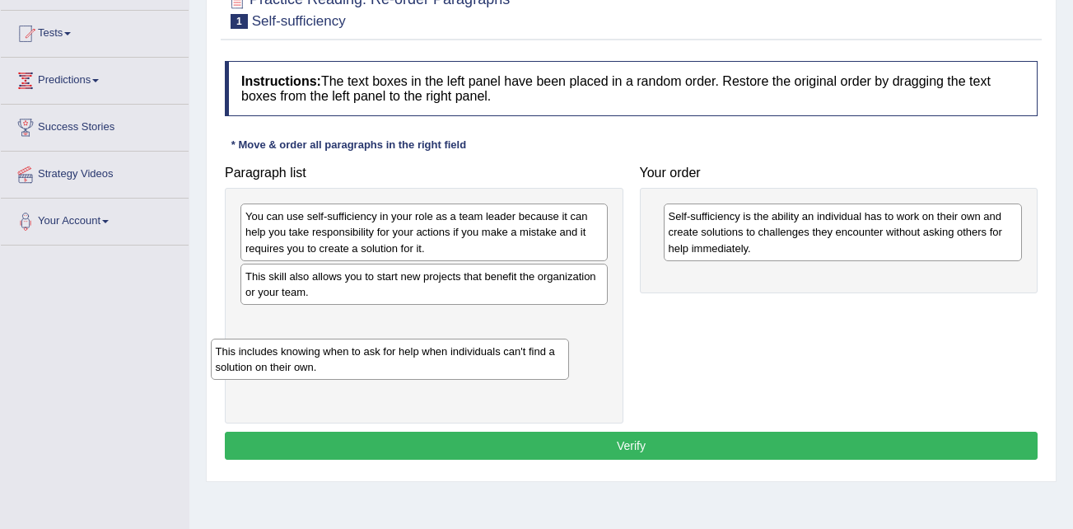
drag, startPoint x: 822, startPoint y: 283, endPoint x: 369, endPoint y: 357, distance: 458.9
click at [368, 357] on div "This includes knowing when to ask for help when individuals can't find a soluti…" at bounding box center [390, 358] width 359 height 41
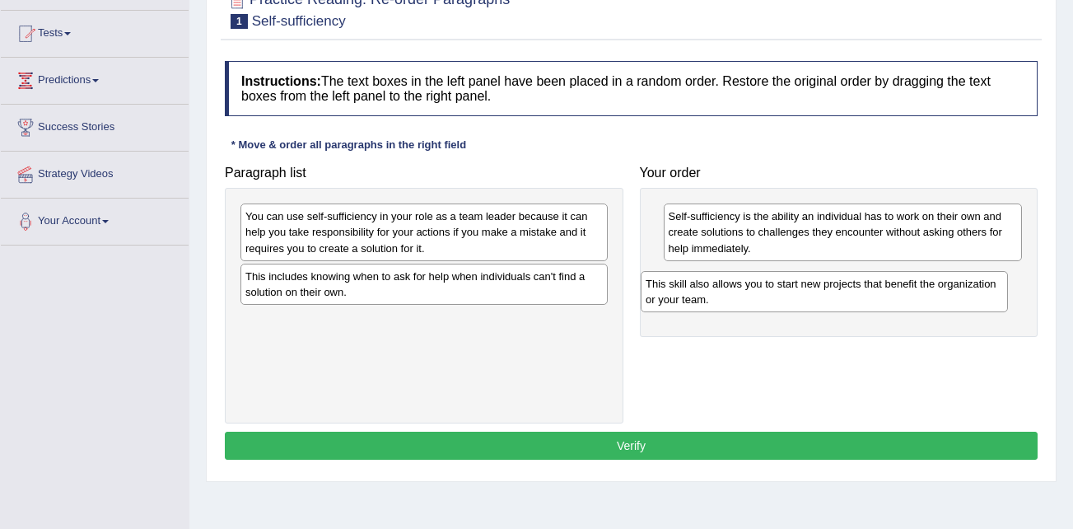
drag, startPoint x: 427, startPoint y: 283, endPoint x: 672, endPoint y: 292, distance: 245.5
click at [818, 282] on div "This skill also allows you to start new projects that benefit the organization …" at bounding box center [824, 291] width 367 height 41
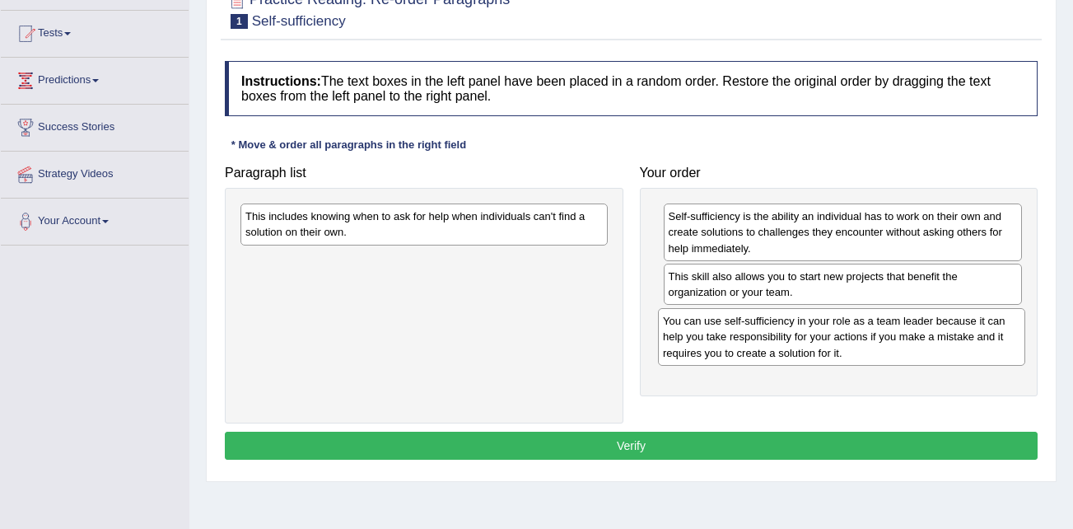
drag, startPoint x: 511, startPoint y: 277, endPoint x: 872, endPoint y: 334, distance: 365.2
click at [872, 334] on div "You can use self-sufficiency in your role as a team leader because it can help …" at bounding box center [841, 336] width 367 height 57
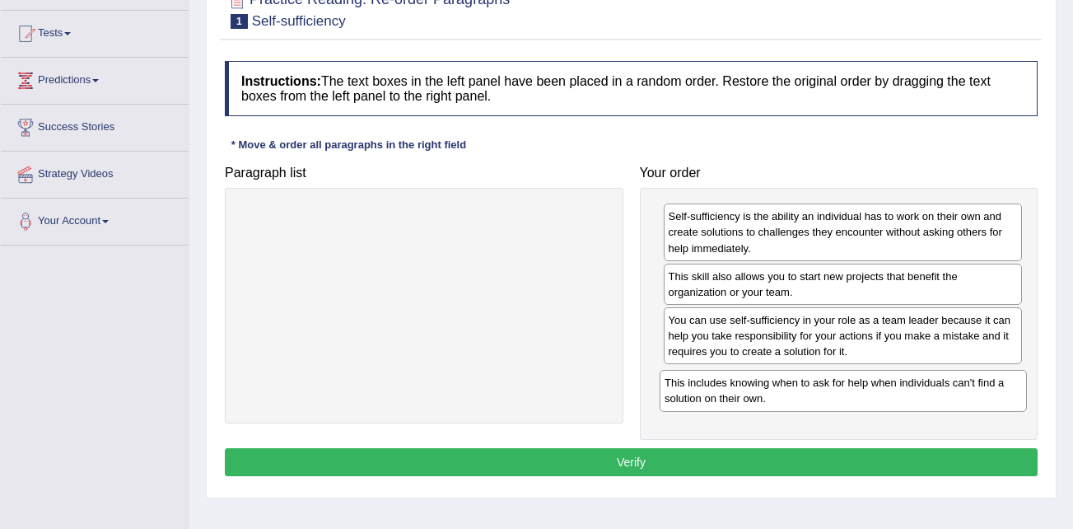
drag, startPoint x: 427, startPoint y: 232, endPoint x: 847, endPoint y: 397, distance: 451.8
click at [847, 397] on div "This includes knowing when to ask for help when individuals can't find a soluti…" at bounding box center [843, 390] width 367 height 41
click at [698, 464] on button "Verify" at bounding box center [631, 462] width 813 height 28
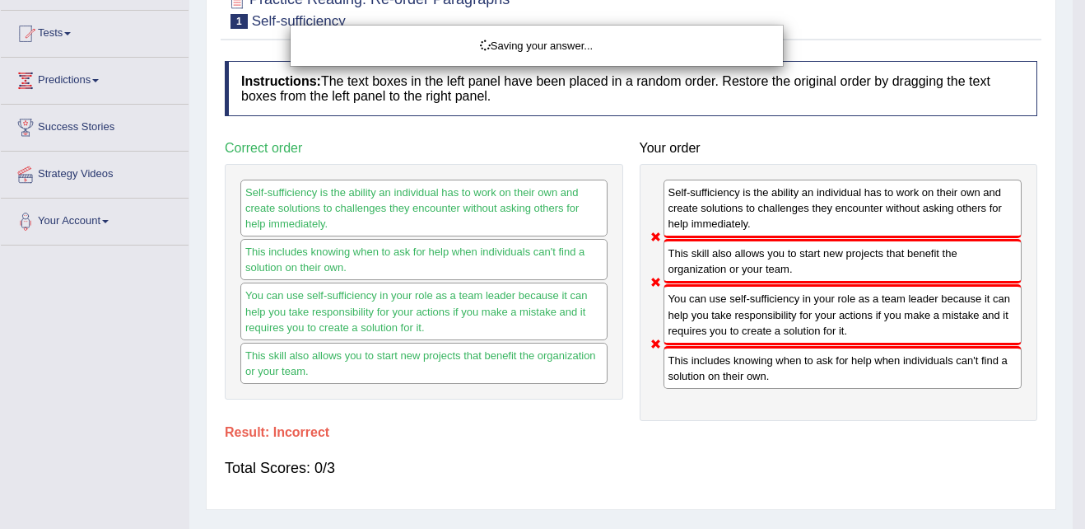
click at [631, 462] on div "Saving your answer..." at bounding box center [542, 264] width 1085 height 529
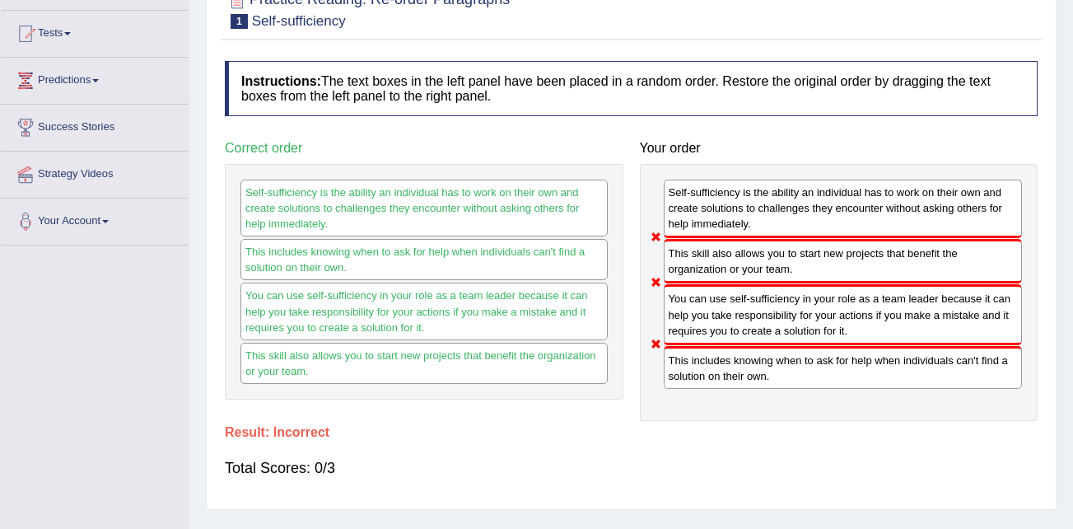
click at [823, 131] on div "Instructions: The text boxes in the left panel have been placed in a random ord…" at bounding box center [631, 276] width 821 height 447
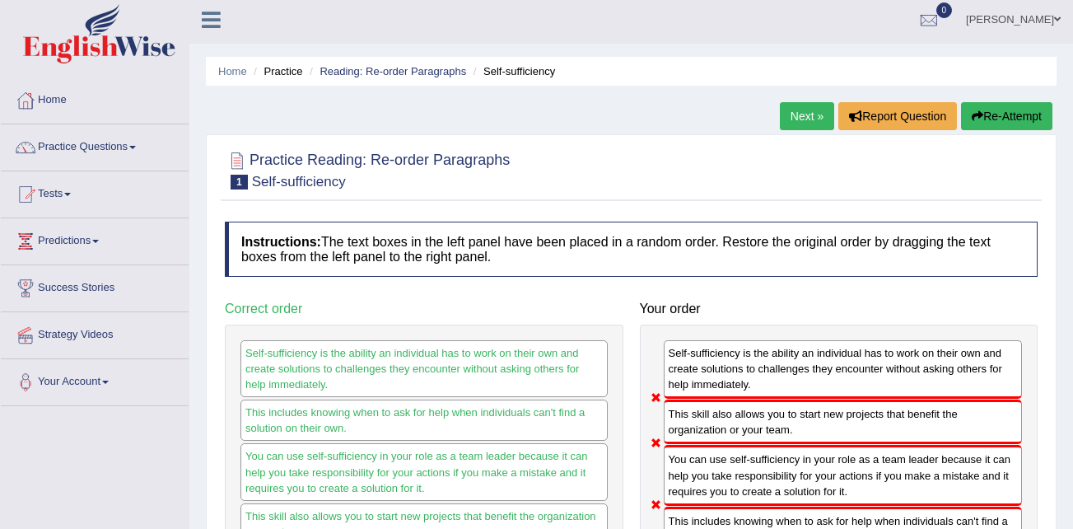
scroll to position [0, 0]
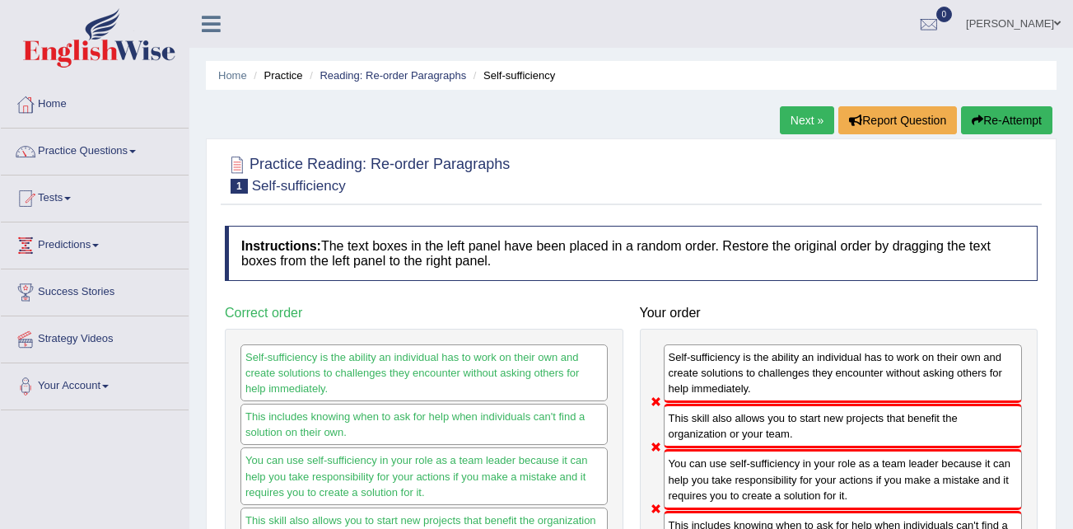
click at [795, 119] on link "Next »" at bounding box center [807, 120] width 54 height 28
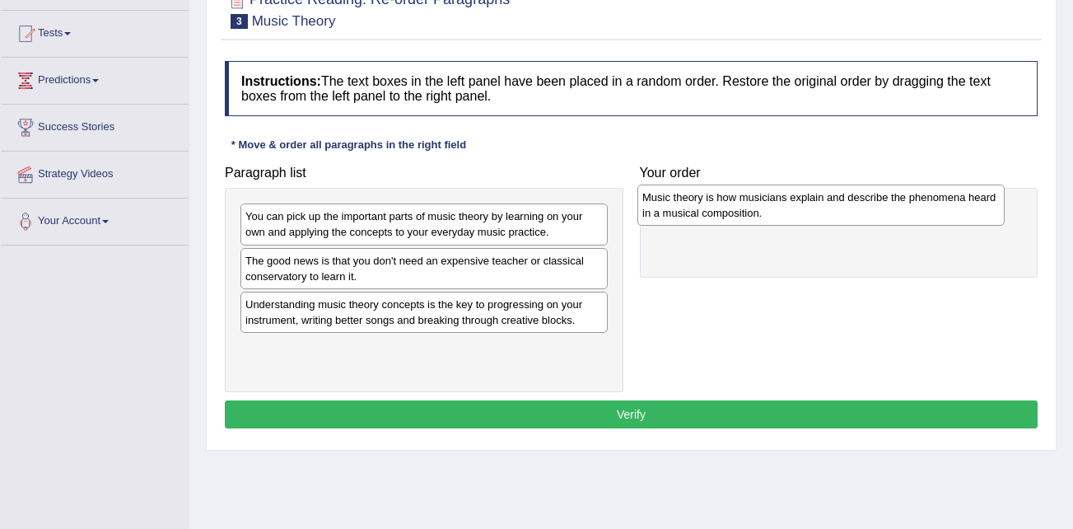
drag, startPoint x: 299, startPoint y: 311, endPoint x: 674, endPoint y: 233, distance: 383.5
click at [698, 204] on div "Music theory is how musicians explain and describe the phenomena heard in a mus…" at bounding box center [820, 204] width 367 height 41
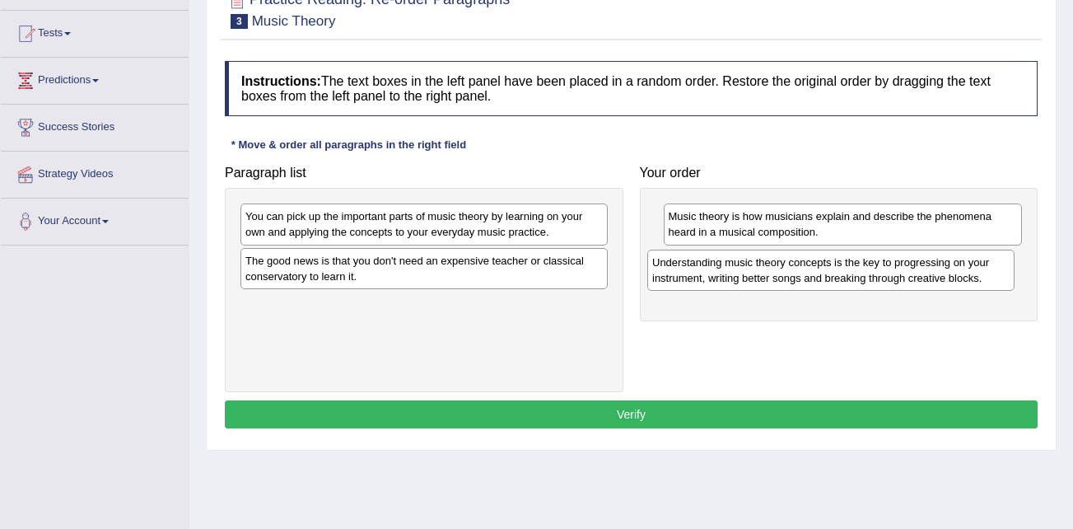
drag, startPoint x: 374, startPoint y: 322, endPoint x: 781, endPoint y: 279, distance: 409.8
click at [781, 279] on div "Understanding music theory concepts is the key to progressing on your instrumen…" at bounding box center [830, 269] width 367 height 41
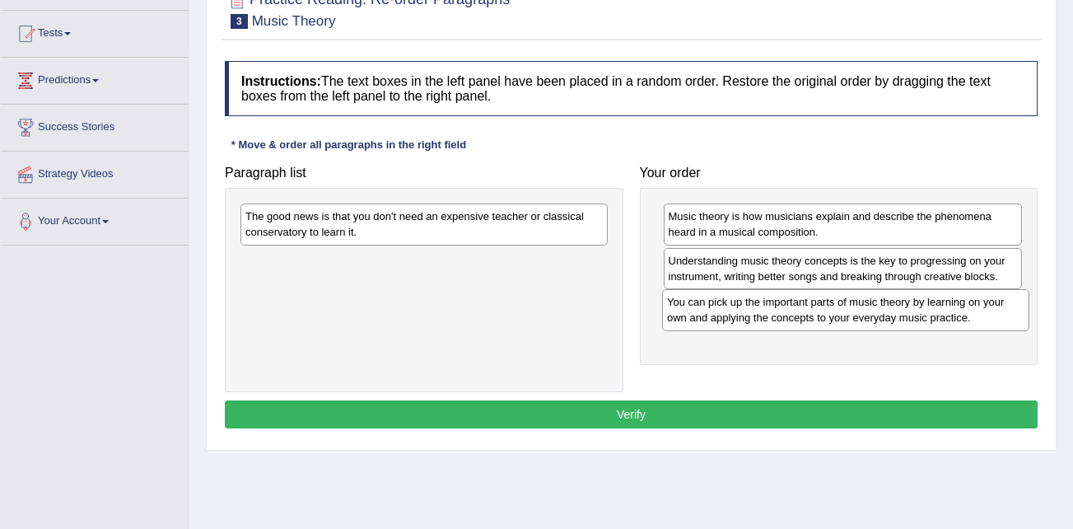
drag, startPoint x: 375, startPoint y: 218, endPoint x: 796, endPoint y: 304, distance: 430.2
click at [796, 304] on div "You can pick up the important parts of music theory by learning on your own and…" at bounding box center [845, 309] width 367 height 41
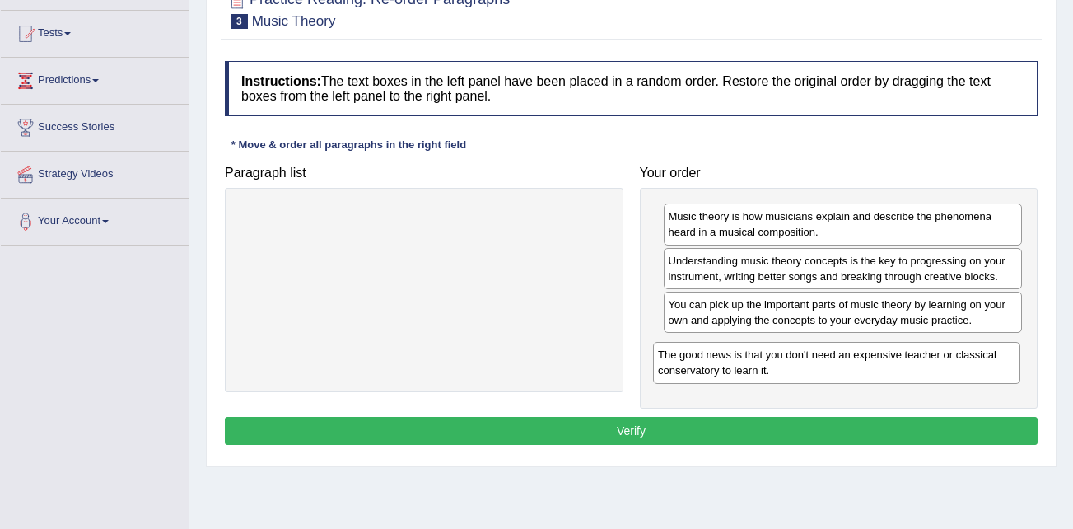
drag, startPoint x: 393, startPoint y: 222, endPoint x: 805, endPoint y: 360, distance: 435.1
click at [805, 360] on div "The good news is that you don't need an expensive teacher or classical conserva…" at bounding box center [836, 362] width 367 height 41
click at [621, 431] on button "Verify" at bounding box center [631, 431] width 813 height 28
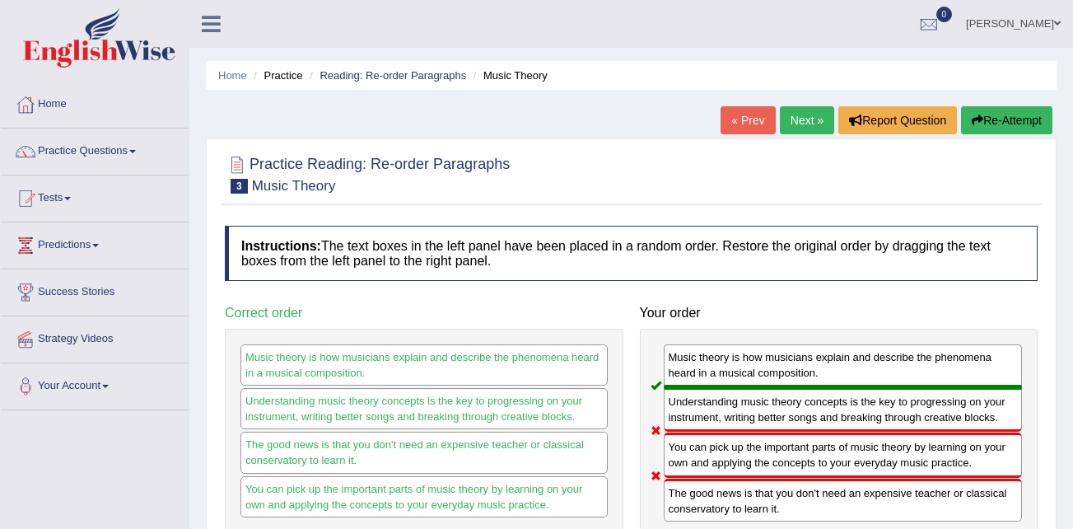
drag, startPoint x: 729, startPoint y: 392, endPoint x: 726, endPoint y: 375, distance: 16.7
click at [728, 389] on div "Understanding music theory concepts is the key to progressing on your instrumen…" at bounding box center [843, 409] width 359 height 44
click at [787, 109] on link "Next »" at bounding box center [807, 120] width 54 height 28
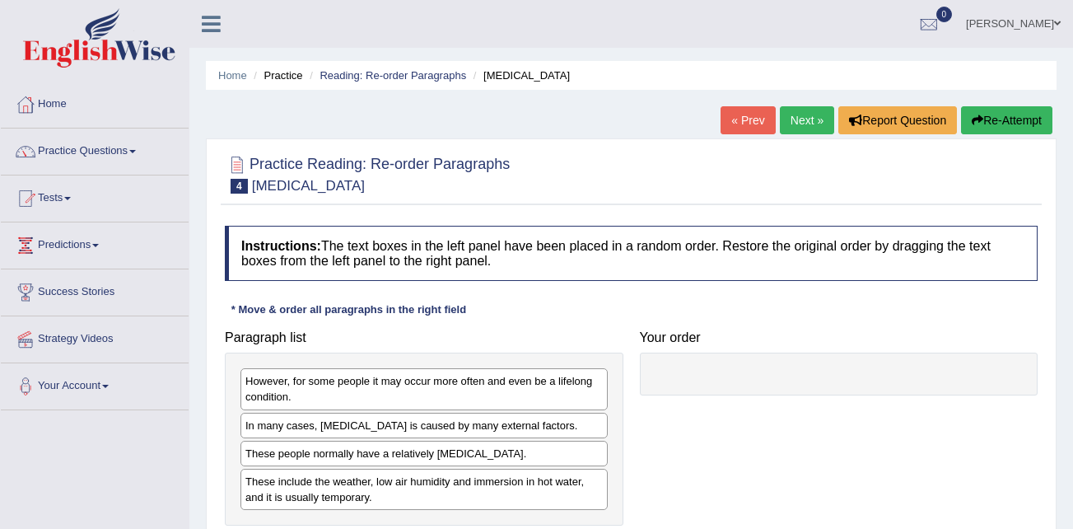
drag, startPoint x: 0, startPoint y: 0, endPoint x: 835, endPoint y: 94, distance: 840.2
click at [796, 125] on link "Next »" at bounding box center [807, 120] width 54 height 28
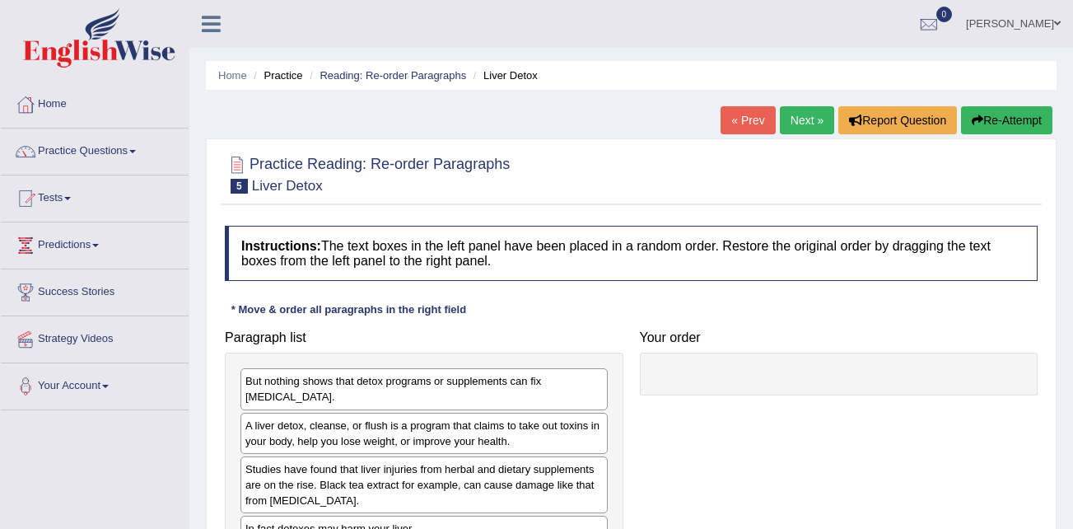
click at [734, 389] on div at bounding box center [839, 373] width 399 height 43
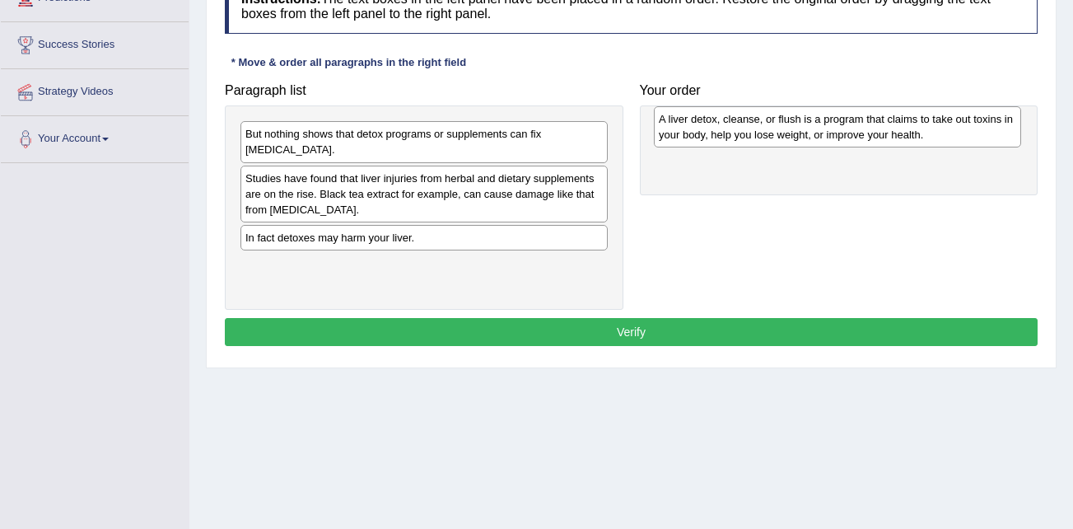
drag, startPoint x: 492, startPoint y: 194, endPoint x: 806, endPoint y: 132, distance: 319.9
click at [810, 132] on div "A liver detox, cleanse, or flush is a program that claims to take out toxins in…" at bounding box center [837, 126] width 367 height 41
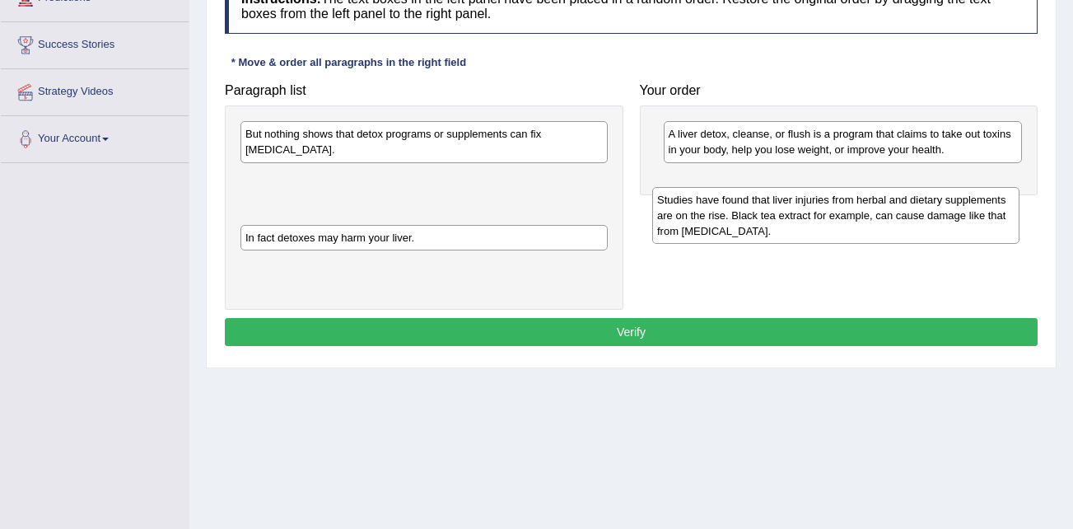
drag, startPoint x: 436, startPoint y: 203, endPoint x: 797, endPoint y: 189, distance: 361.8
click at [797, 189] on div "Studies have found that liver injuries from herbal and dietary supplements are …" at bounding box center [835, 215] width 367 height 57
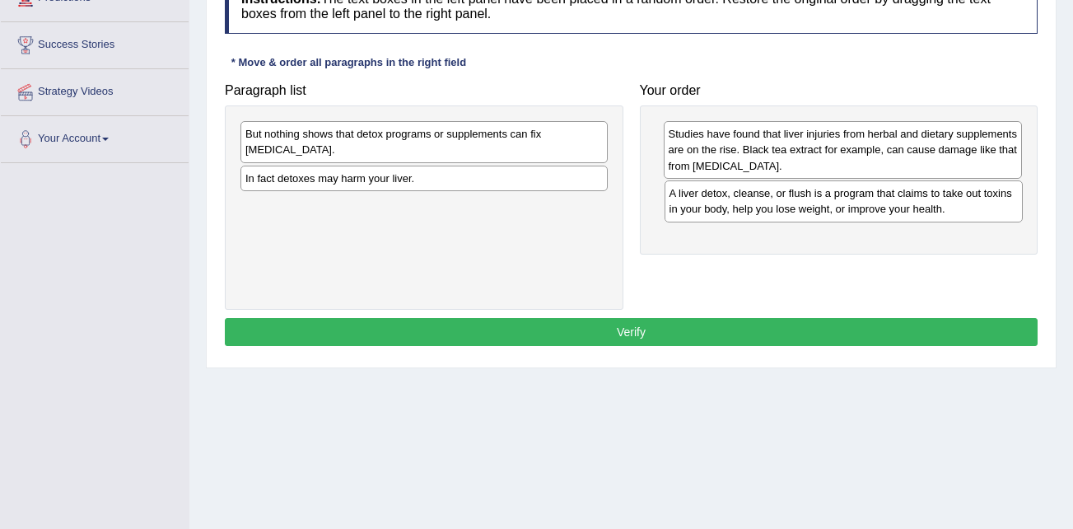
drag, startPoint x: 808, startPoint y: 142, endPoint x: 808, endPoint y: 197, distance: 55.2
click at [808, 200] on div "A liver detox, cleanse, or flush is a program that claims to take out toxins in…" at bounding box center [844, 200] width 359 height 41
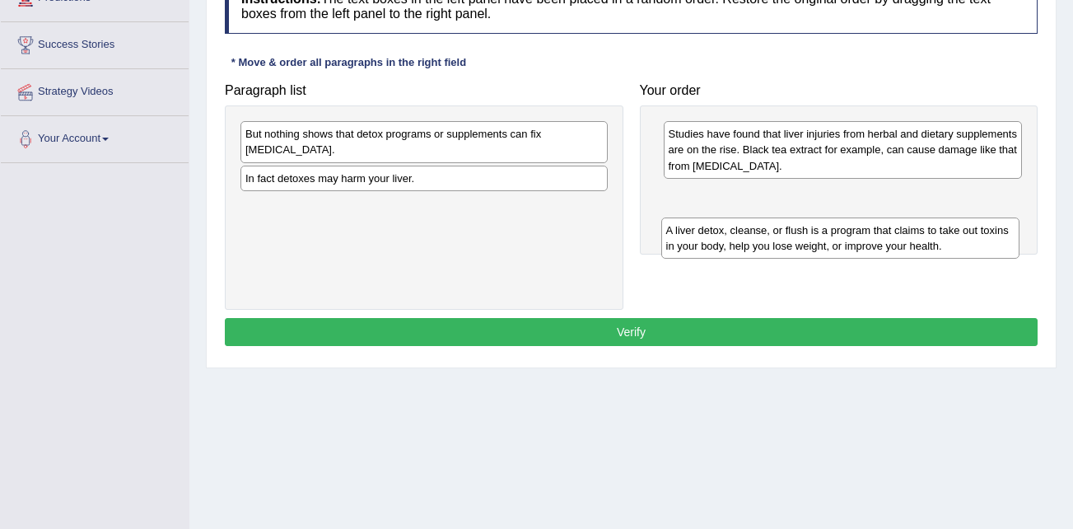
drag, startPoint x: 807, startPoint y: 201, endPoint x: 804, endPoint y: 239, distance: 38.0
click at [804, 240] on div "A liver detox, cleanse, or flush is a program that claims to take out toxins in…" at bounding box center [840, 237] width 359 height 41
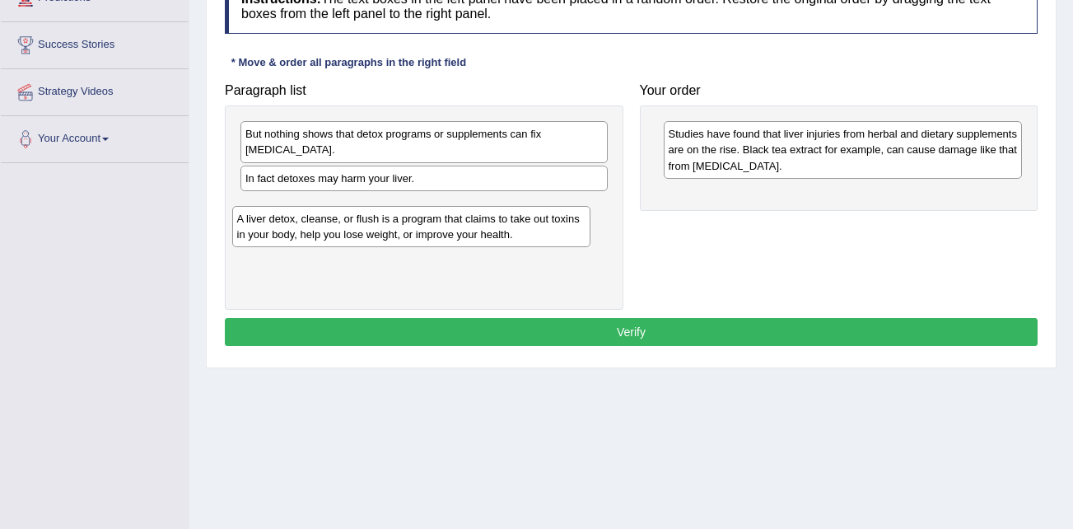
drag, startPoint x: 804, startPoint y: 208, endPoint x: 374, endPoint y: 232, distance: 431.4
click at [374, 232] on div "A liver detox, cleanse, or flush is a program that claims to take out toxins in…" at bounding box center [411, 226] width 359 height 41
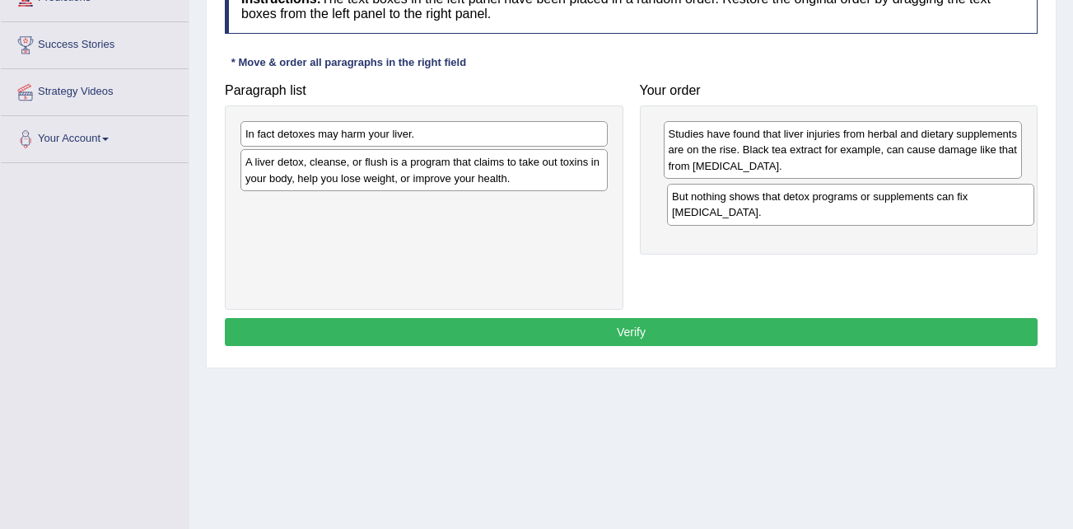
drag, startPoint x: 399, startPoint y: 142, endPoint x: 825, endPoint y: 204, distance: 431.1
click at [825, 204] on div "But nothing shows that detox programs or supplements can fix liver damage." at bounding box center [850, 204] width 367 height 41
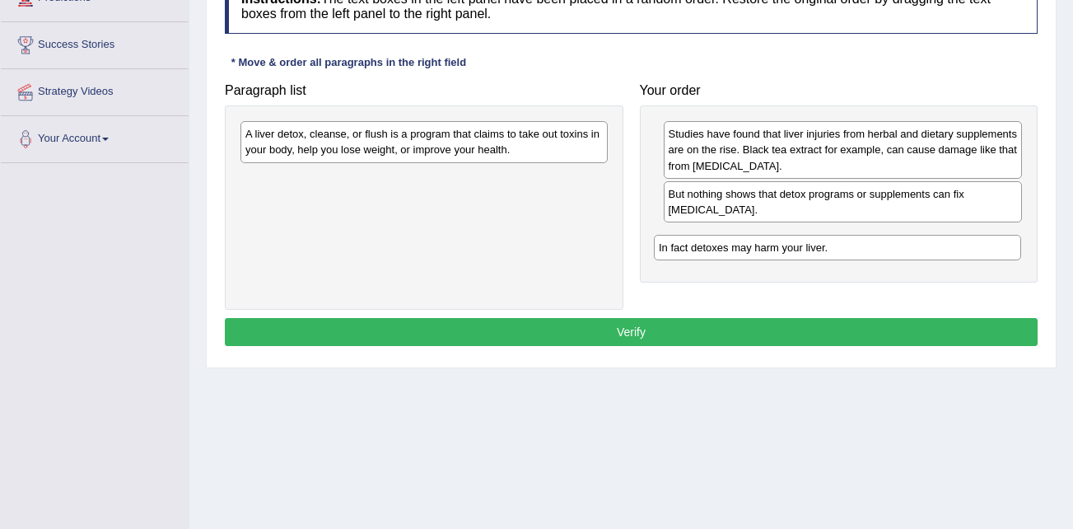
drag, startPoint x: 393, startPoint y: 136, endPoint x: 802, endPoint y: 240, distance: 422.2
click at [804, 243] on div "In fact detoxes may harm your liver." at bounding box center [837, 248] width 367 height 26
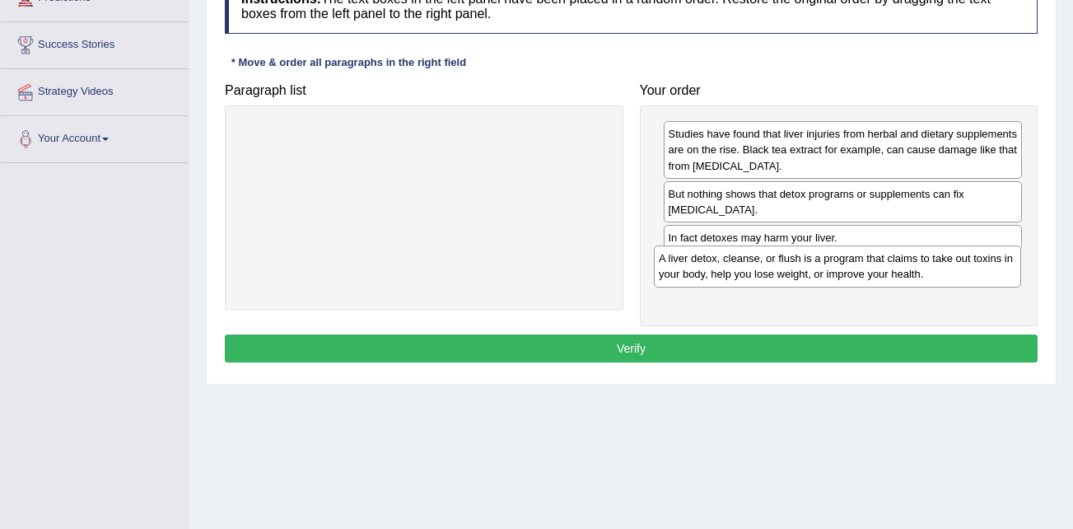
drag, startPoint x: 455, startPoint y: 144, endPoint x: 870, endPoint y: 270, distance: 433.7
click at [871, 268] on div "A liver detox, cleanse, or flush is a program that claims to take out toxins in…" at bounding box center [837, 265] width 367 height 41
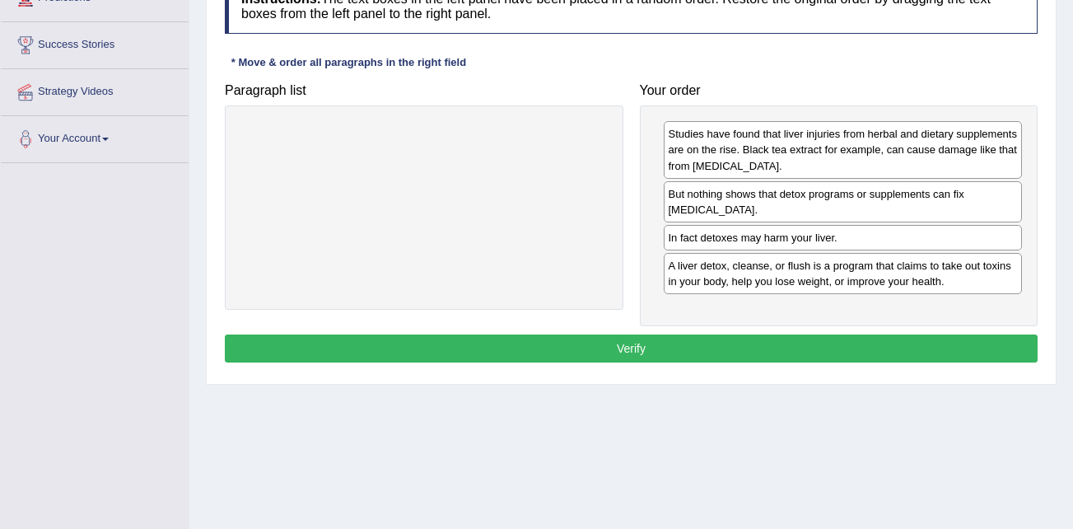
click at [644, 346] on button "Verify" at bounding box center [631, 348] width 813 height 28
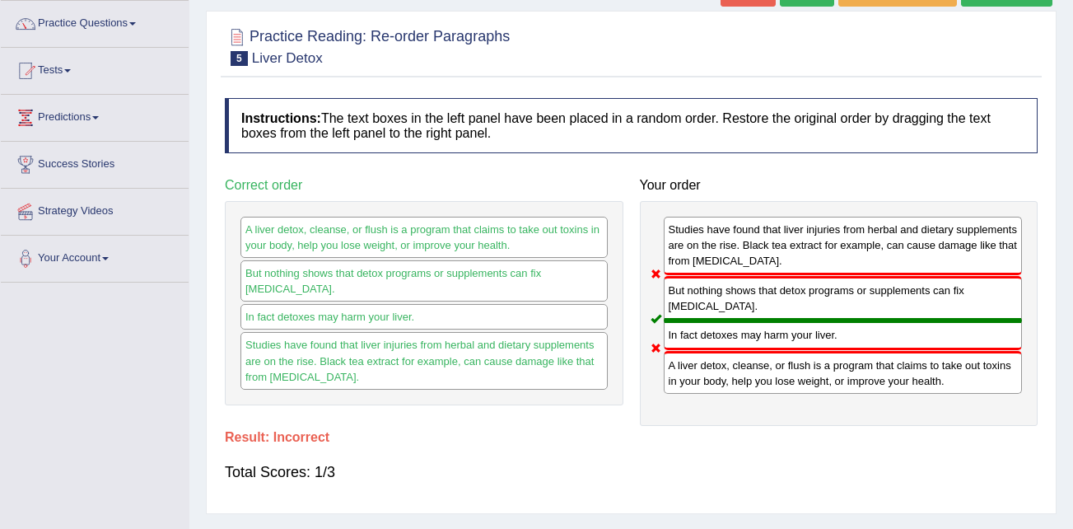
scroll to position [0, 0]
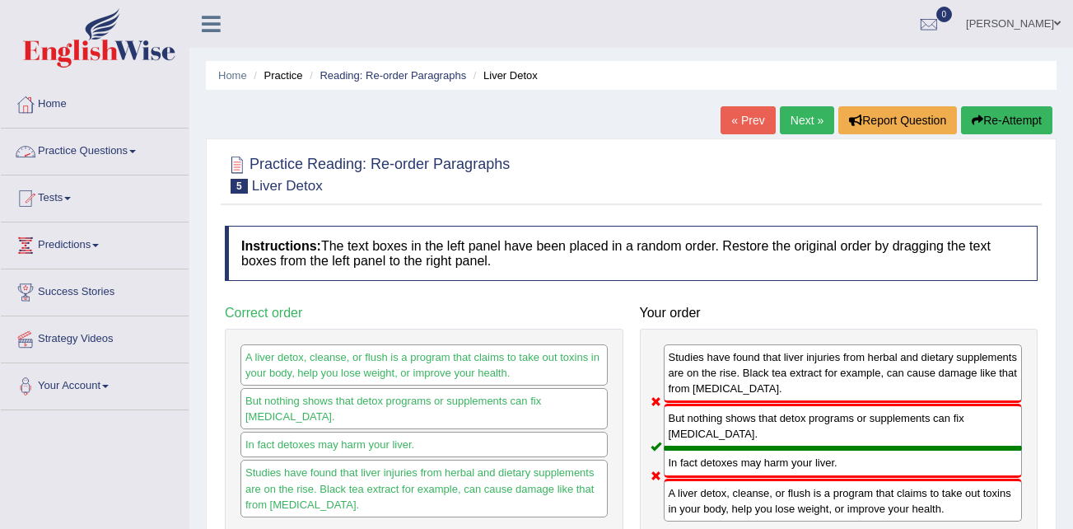
click at [138, 145] on link "Practice Questions" at bounding box center [95, 148] width 188 height 41
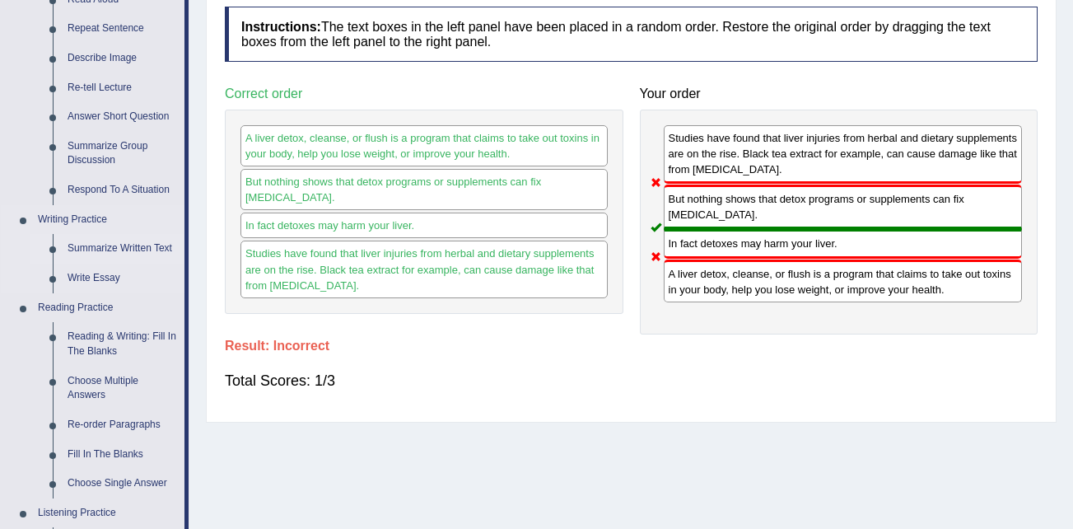
scroll to position [247, 0]
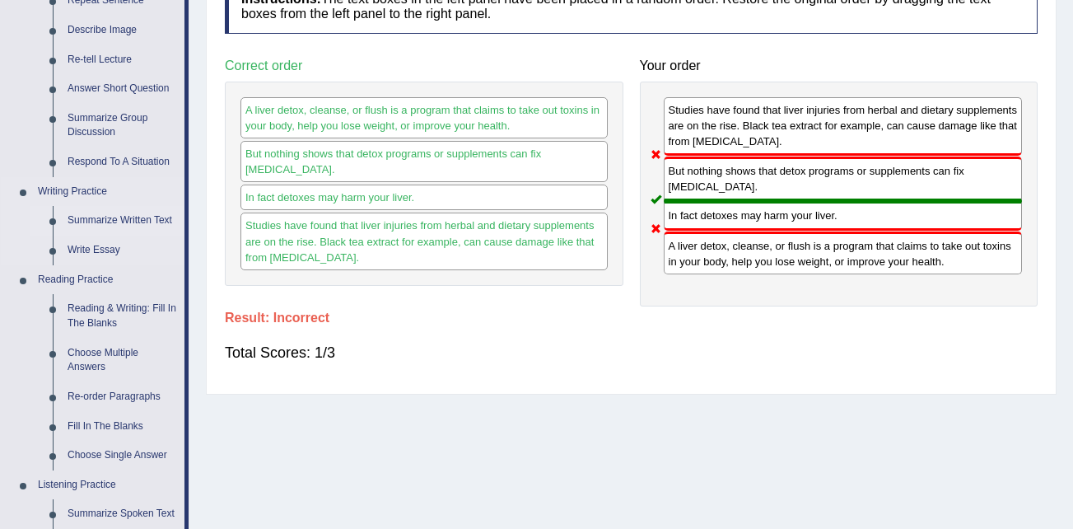
click at [119, 217] on link "Summarize Written Text" at bounding box center [122, 221] width 124 height 30
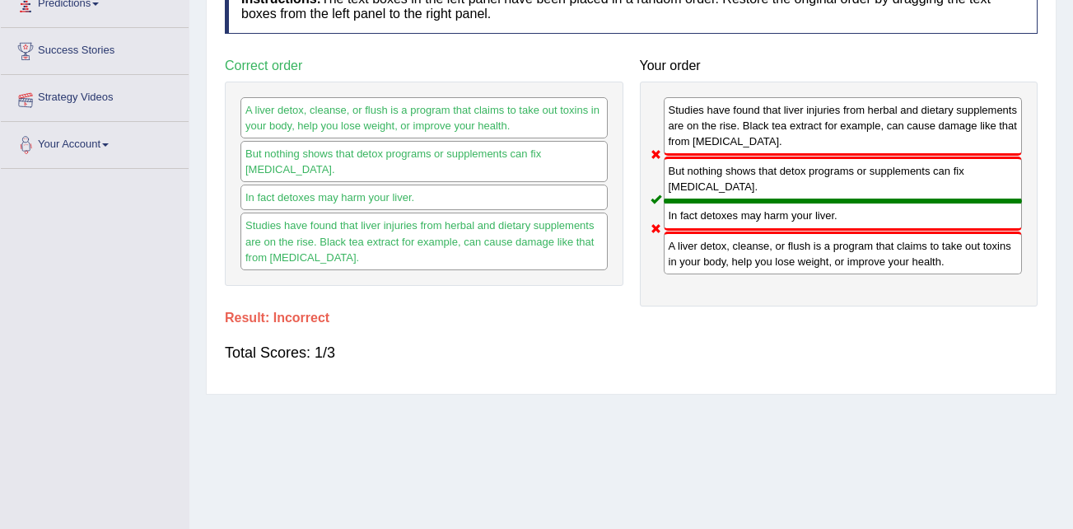
scroll to position [267, 0]
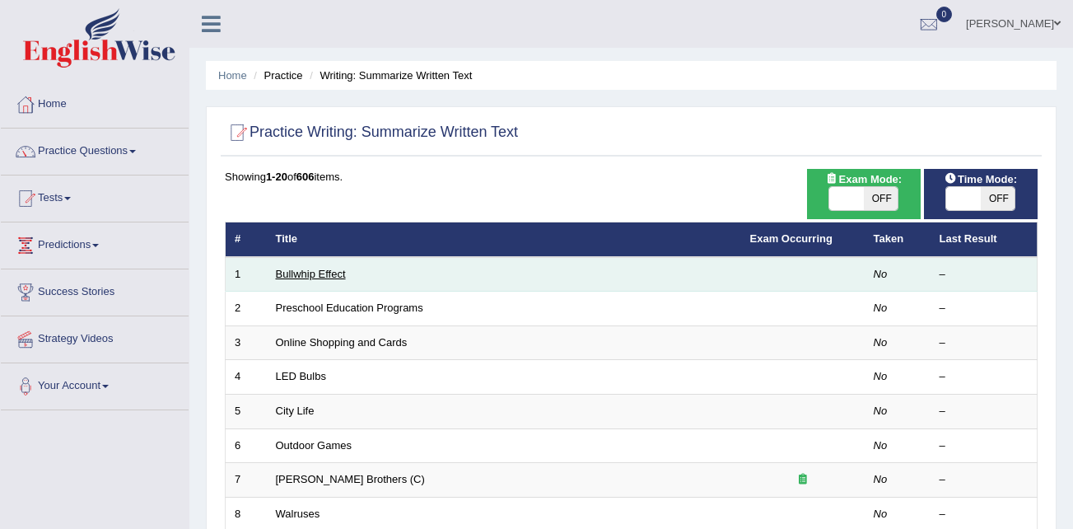
click at [326, 275] on link "Bullwhip Effect" at bounding box center [311, 274] width 70 height 12
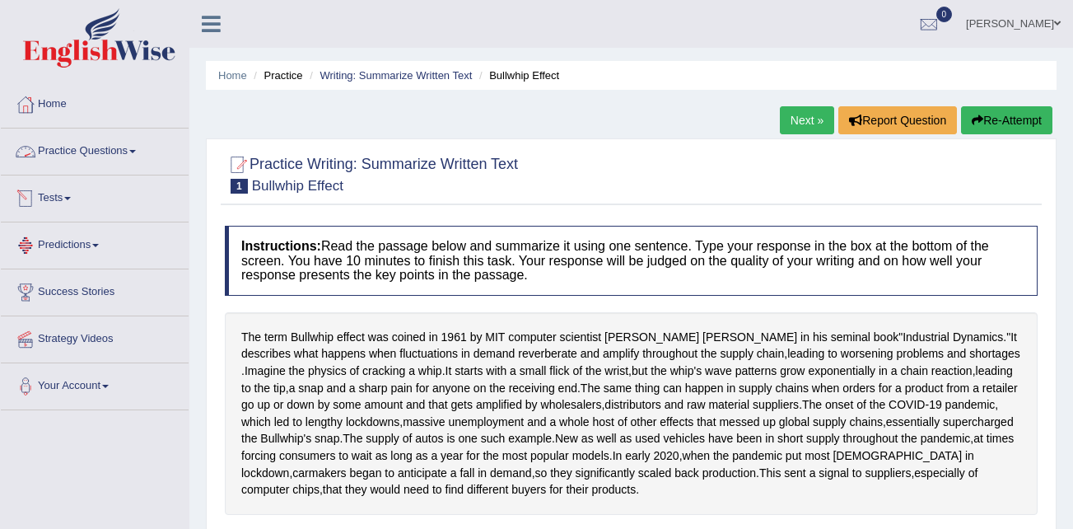
click at [129, 147] on link "Practice Questions" at bounding box center [95, 148] width 188 height 41
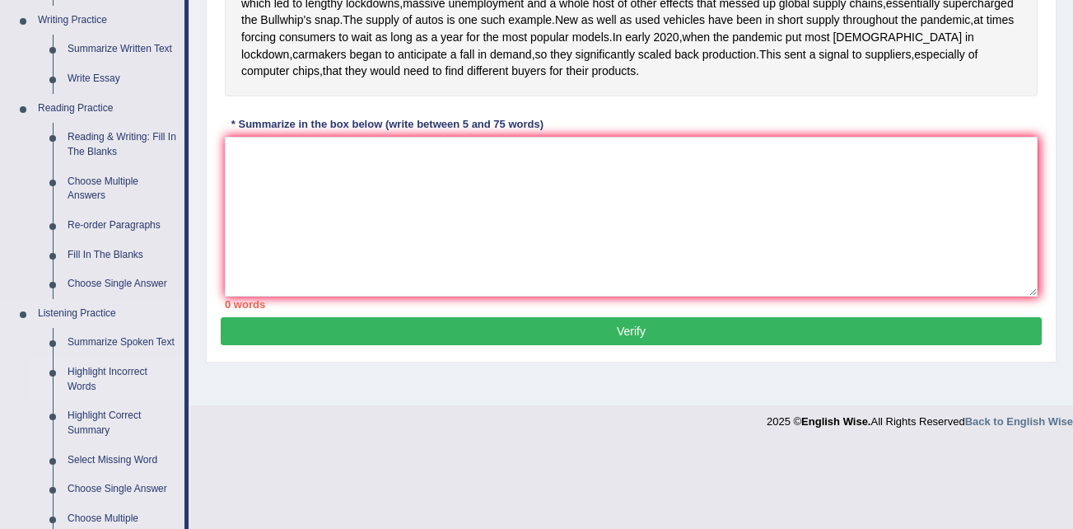
scroll to position [412, 0]
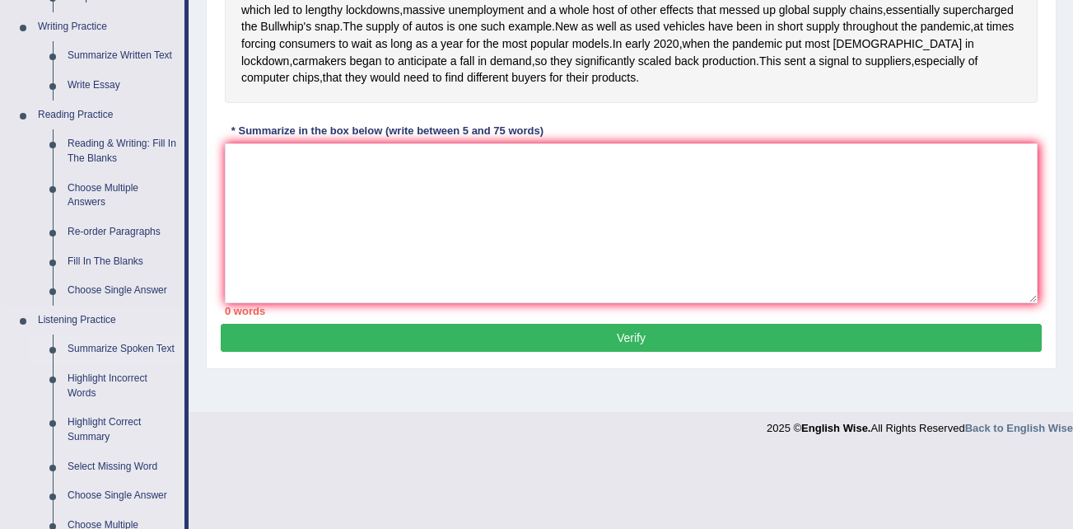
click at [133, 342] on link "Summarize Spoken Text" at bounding box center [122, 349] width 124 height 30
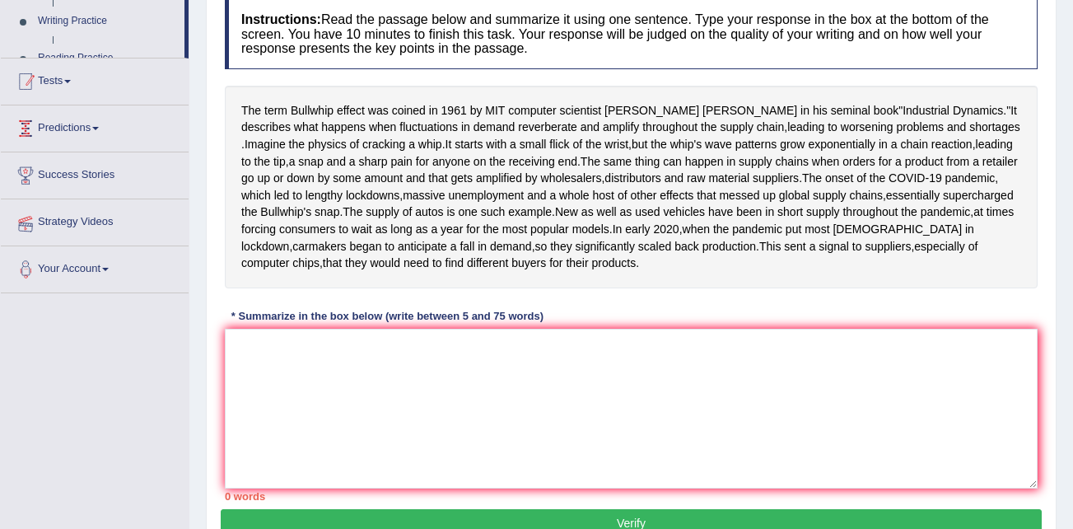
scroll to position [219, 0]
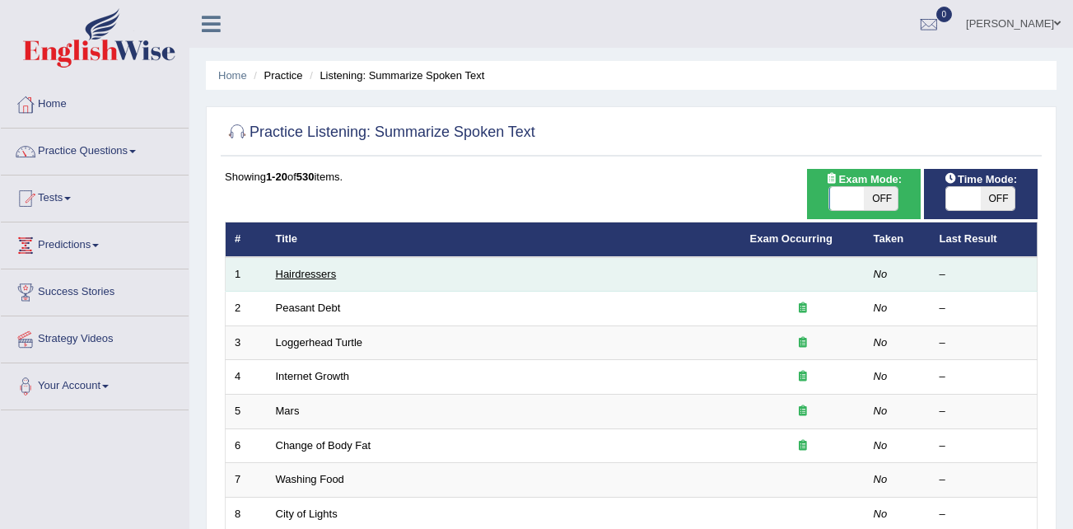
click at [317, 269] on link "Hairdressers" at bounding box center [306, 274] width 61 height 12
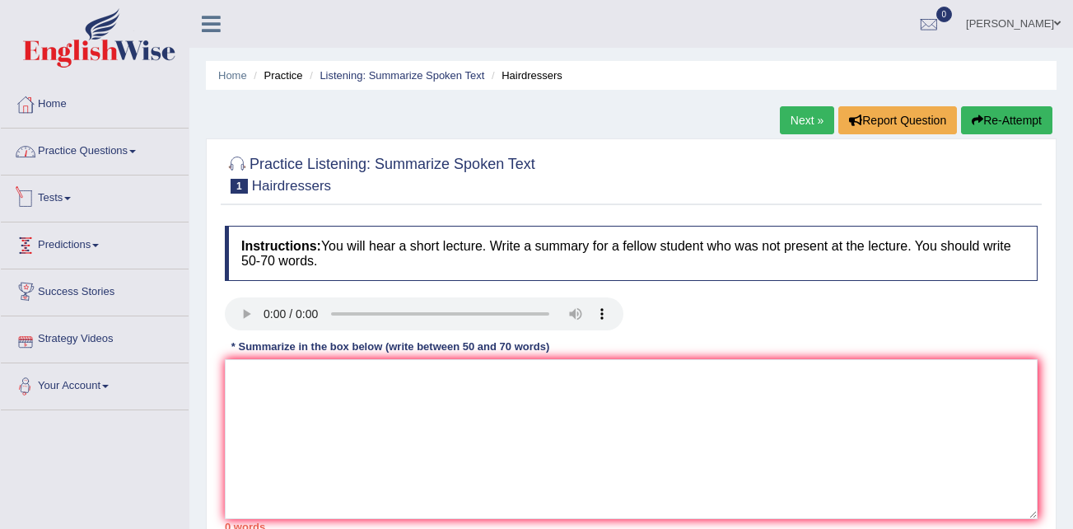
click at [138, 156] on link "Practice Questions" at bounding box center [95, 148] width 188 height 41
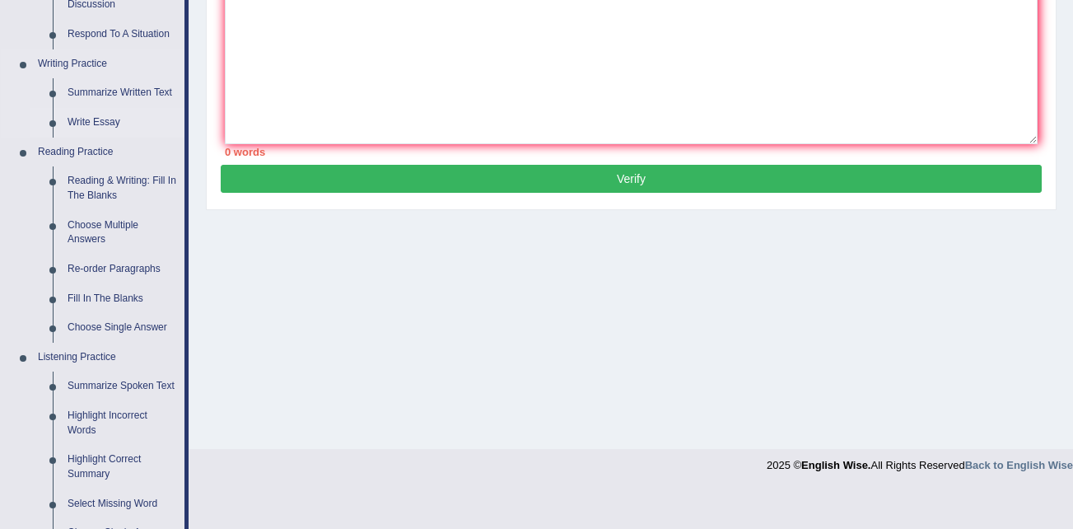
scroll to position [412, 0]
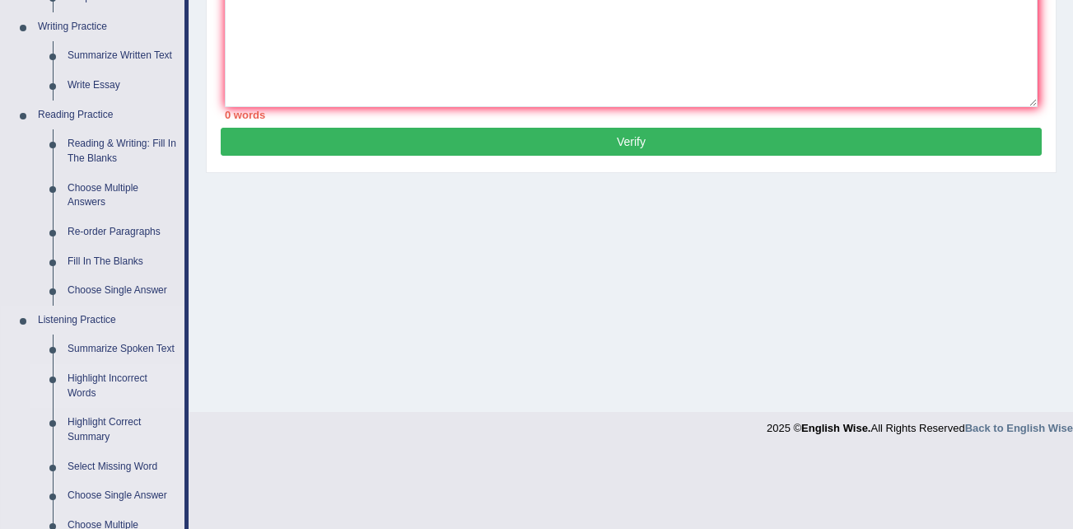
click at [82, 380] on link "Highlight Incorrect Words" at bounding box center [122, 386] width 124 height 44
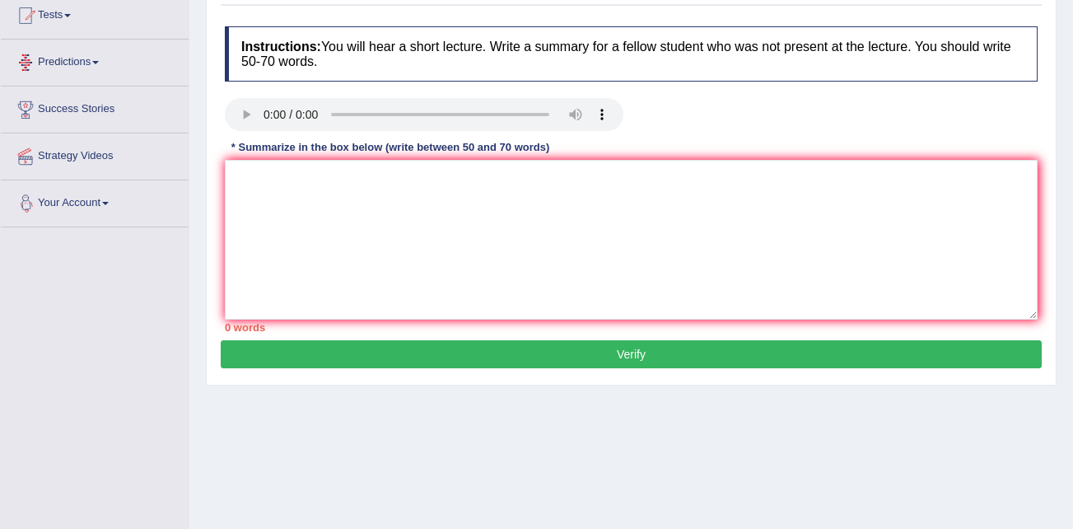
scroll to position [336, 0]
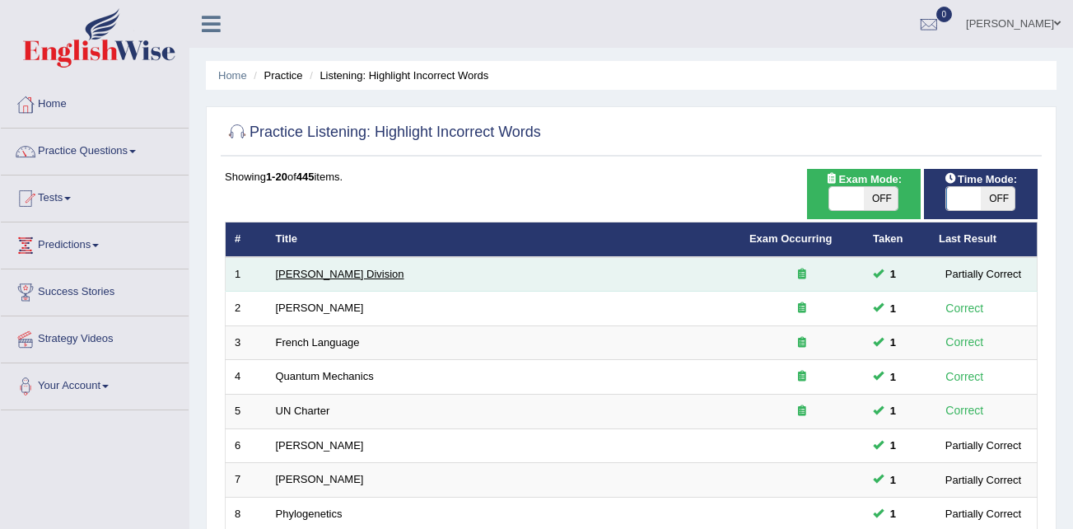
click at [315, 273] on link "[PERSON_NAME] Division" at bounding box center [340, 274] width 128 height 12
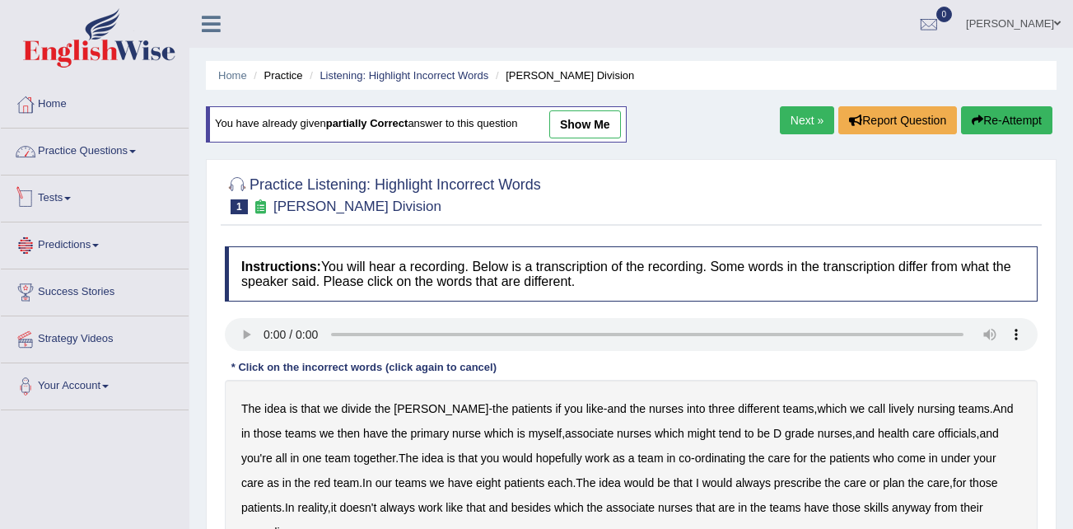
click at [114, 151] on link "Practice Questions" at bounding box center [95, 148] width 188 height 41
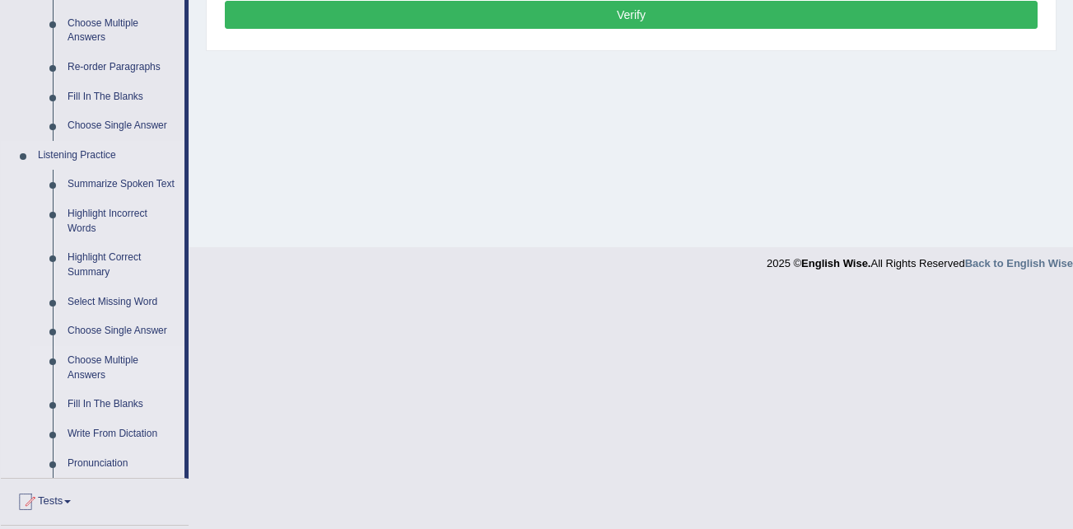
scroll to position [659, 0]
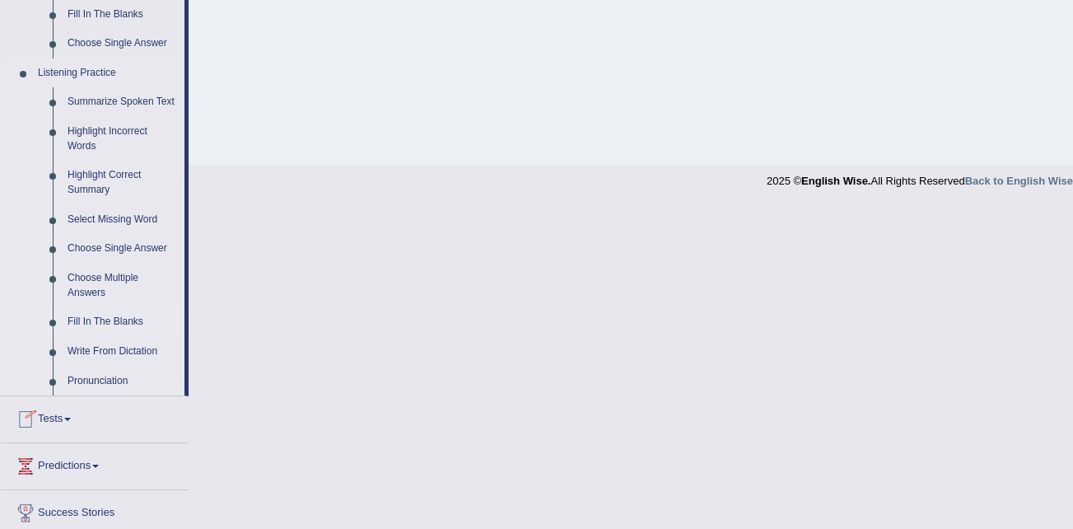
click at [110, 320] on link "Fill In The Blanks" at bounding box center [122, 322] width 124 height 30
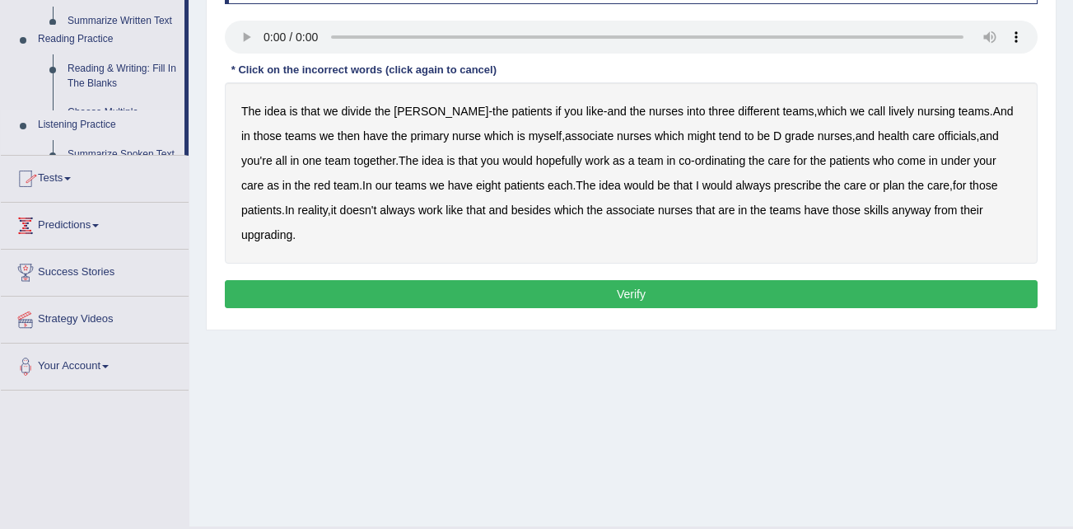
scroll to position [211, 0]
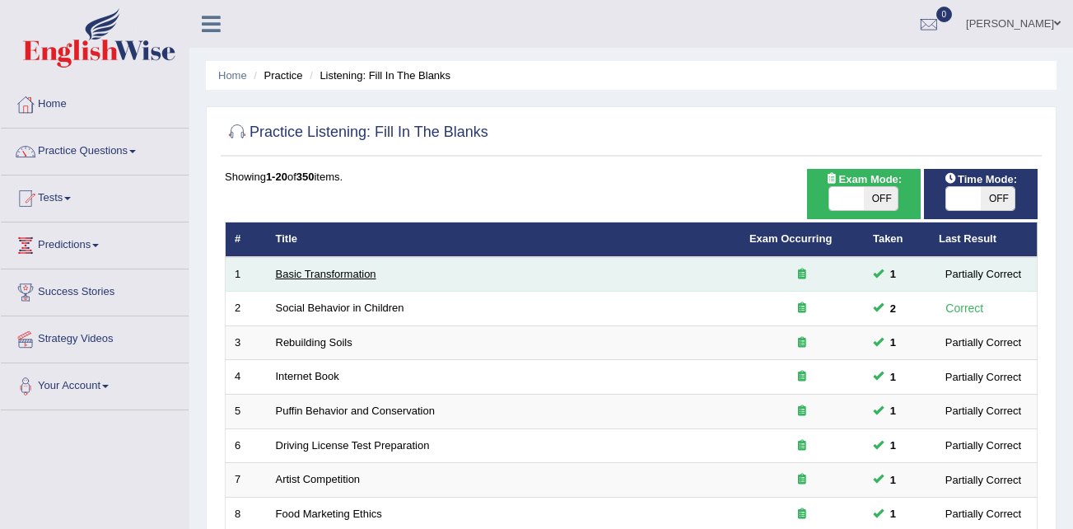
click at [345, 276] on link "Basic Transformation" at bounding box center [326, 274] width 100 height 12
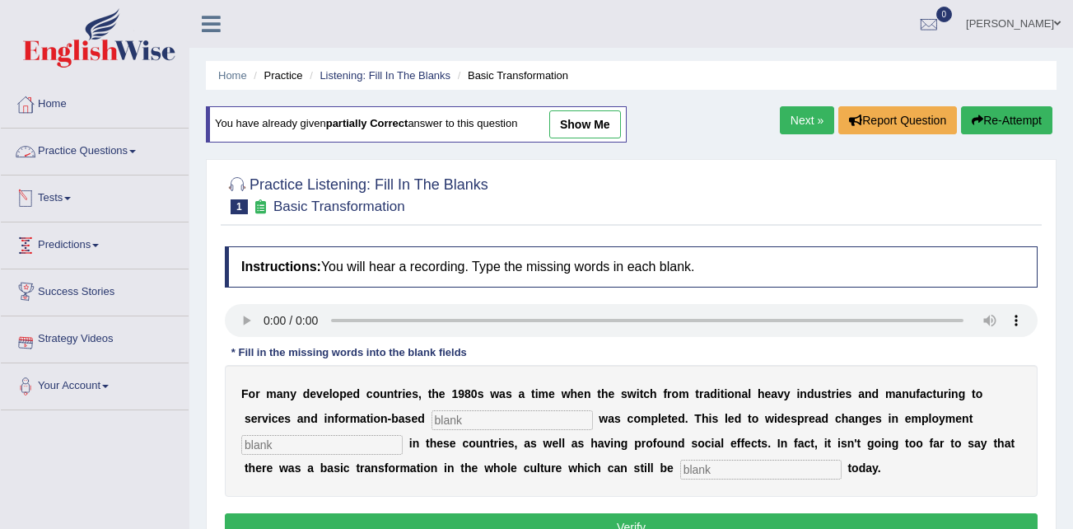
click at [105, 153] on link "Practice Questions" at bounding box center [95, 148] width 188 height 41
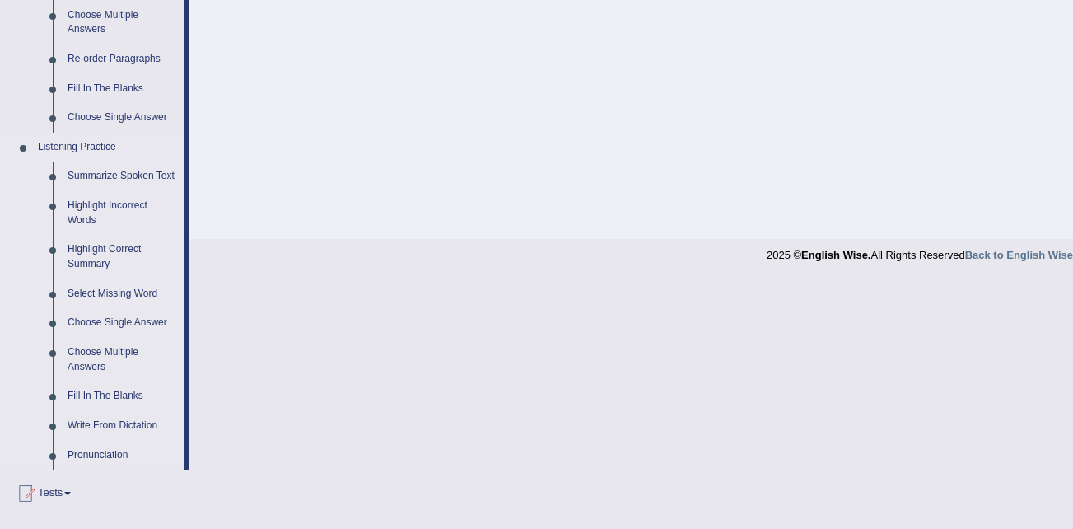
scroll to position [741, 0]
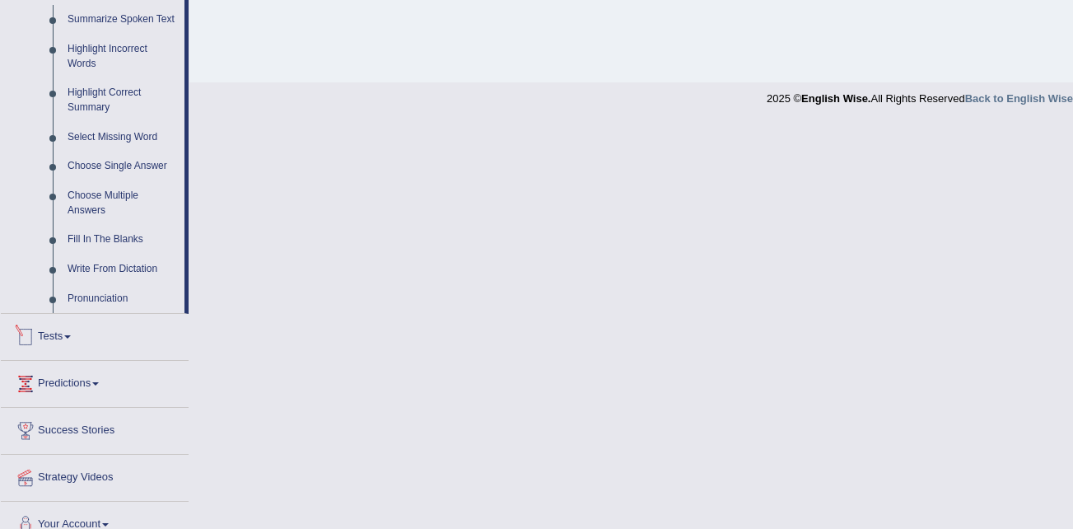
click at [70, 333] on link "Tests" at bounding box center [95, 334] width 188 height 41
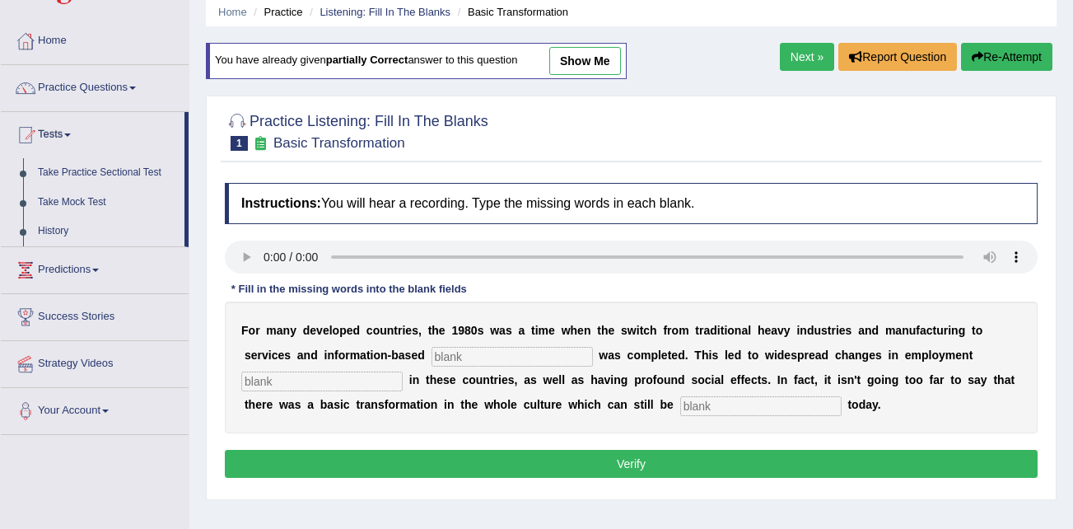
scroll to position [0, 0]
